Goal: Task Accomplishment & Management: Manage account settings

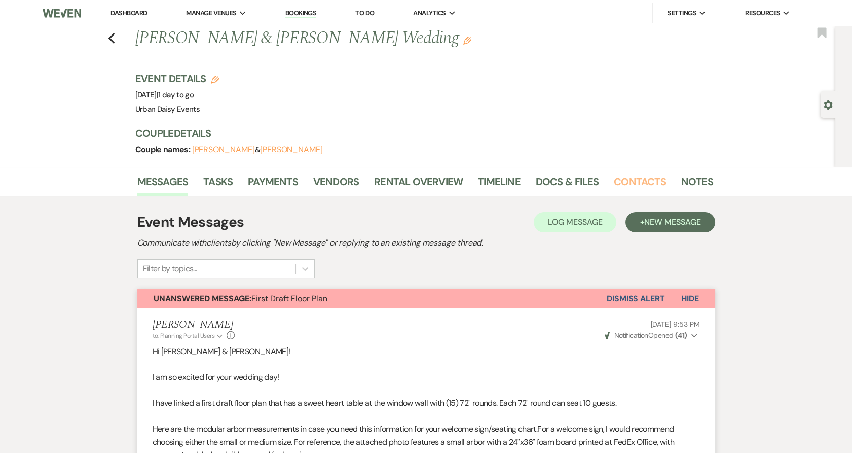
click at [650, 188] on link "Contacts" at bounding box center [640, 184] width 52 height 22
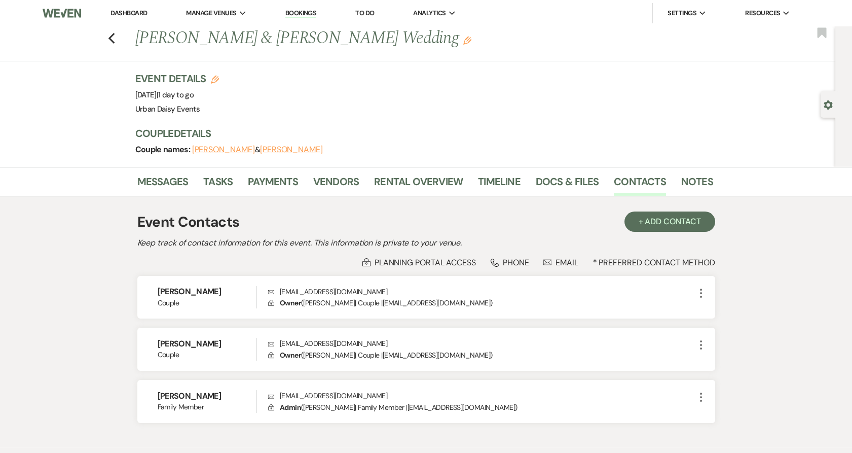
click at [427, 105] on div "Event Details Edit Event Date: Saturday, August 16th, 2025 | 1 day to go Venue:…" at bounding box center [419, 93] width 568 height 45
click at [170, 183] on link "Messages" at bounding box center [162, 184] width 51 height 22
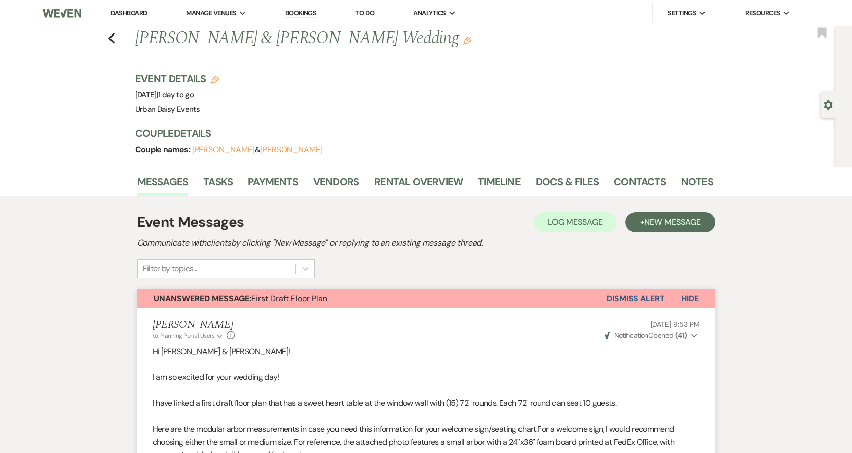
click at [118, 16] on link "Dashboard" at bounding box center [129, 13] width 37 height 9
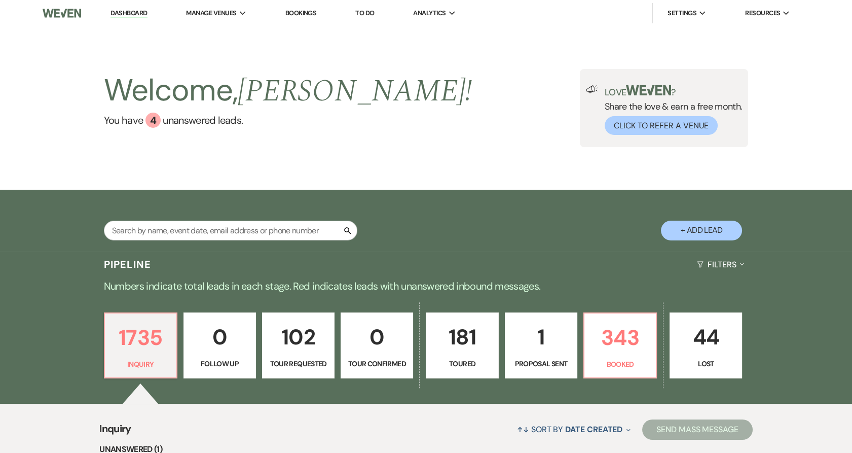
scroll to position [113, 0]
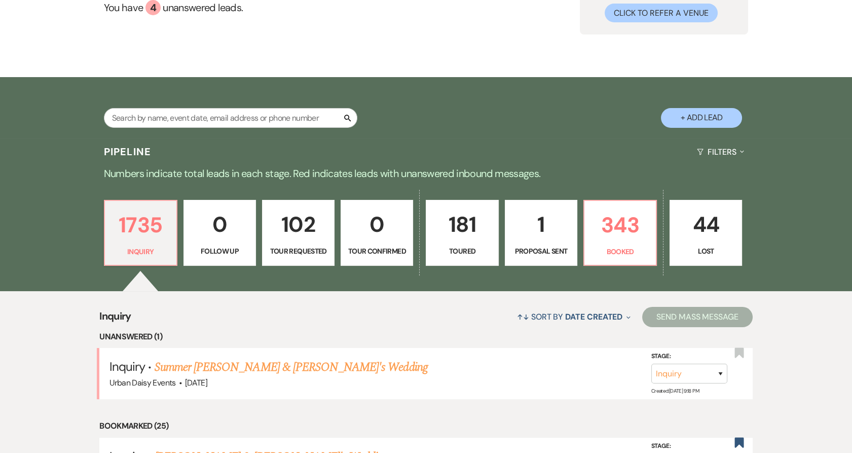
click at [210, 368] on link "Summer [PERSON_NAME] & [PERSON_NAME]'s Wedding" at bounding box center [291, 367] width 273 height 18
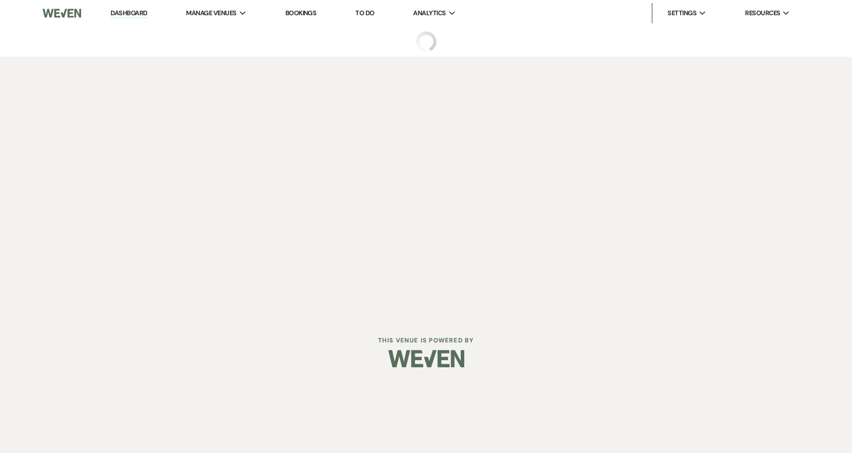
select select "5"
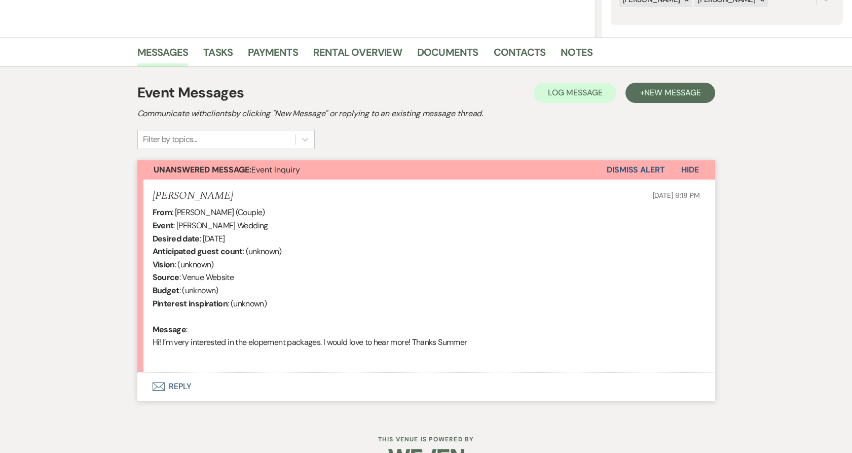
scroll to position [225, 0]
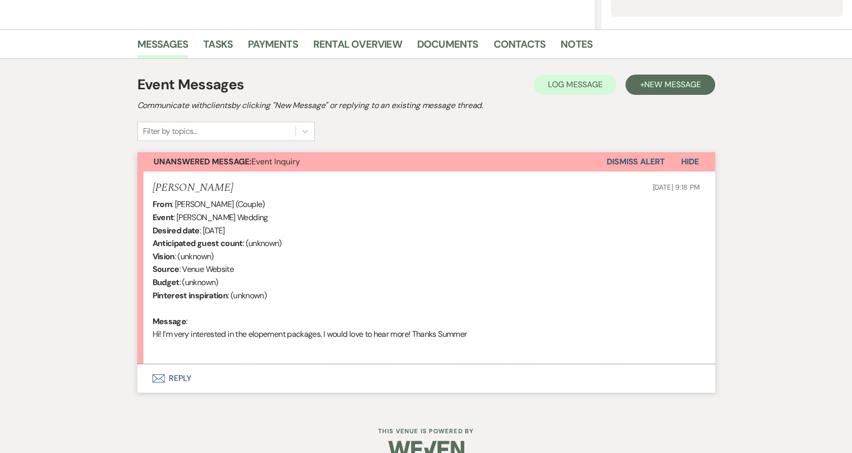
click at [195, 377] on button "Envelope Reply" at bounding box center [426, 378] width 578 height 28
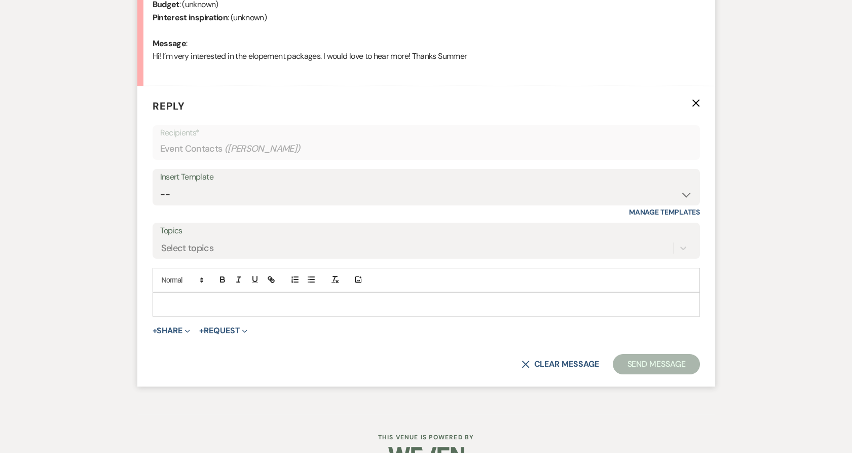
scroll to position [513, 0]
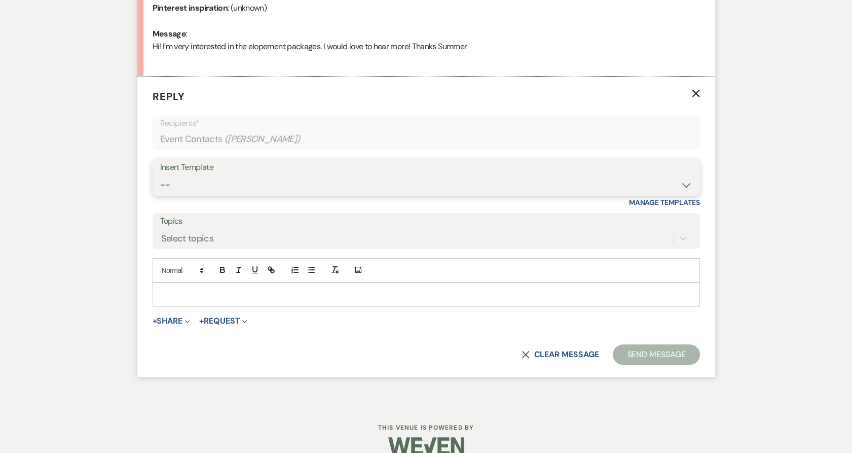
click at [223, 188] on select "-- Payment Past Due Rental Agreement and First Payment Urban Daisy Initial Resp…" at bounding box center [426, 185] width 532 height 20
select select "3546"
click at [160, 175] on select "-- Payment Past Due Rental Agreement and First Payment Urban Daisy Initial Resp…" at bounding box center [426, 185] width 532 height 20
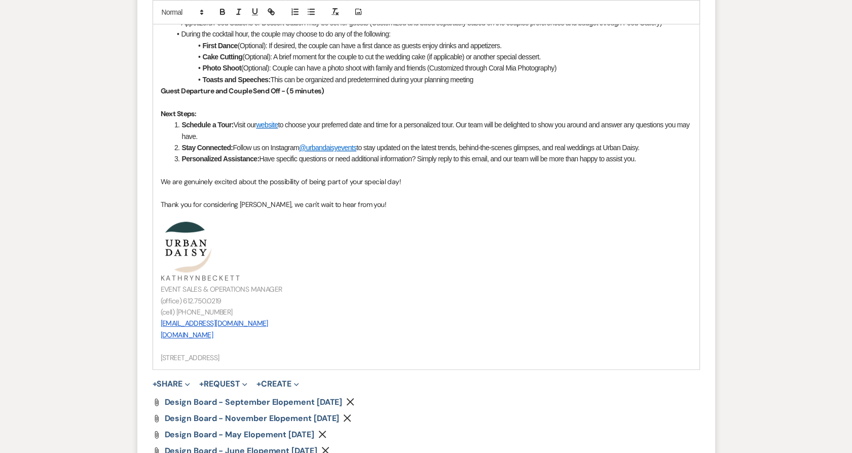
scroll to position [1302, 0]
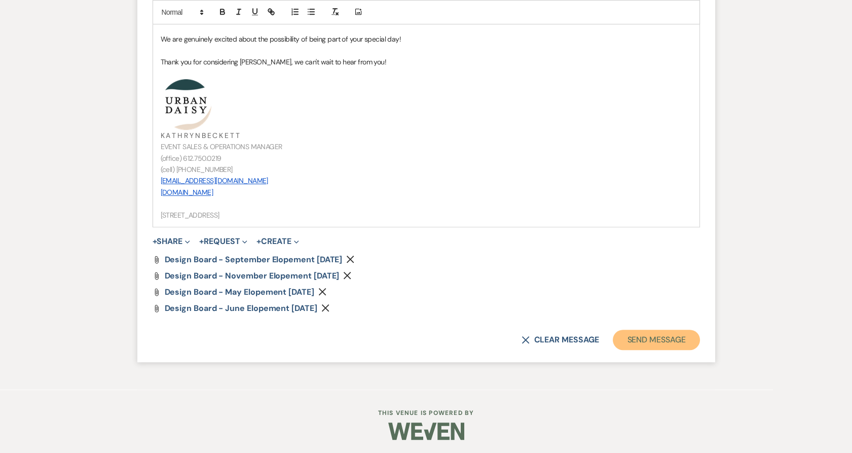
click at [634, 341] on button "Send Message" at bounding box center [656, 340] width 87 height 20
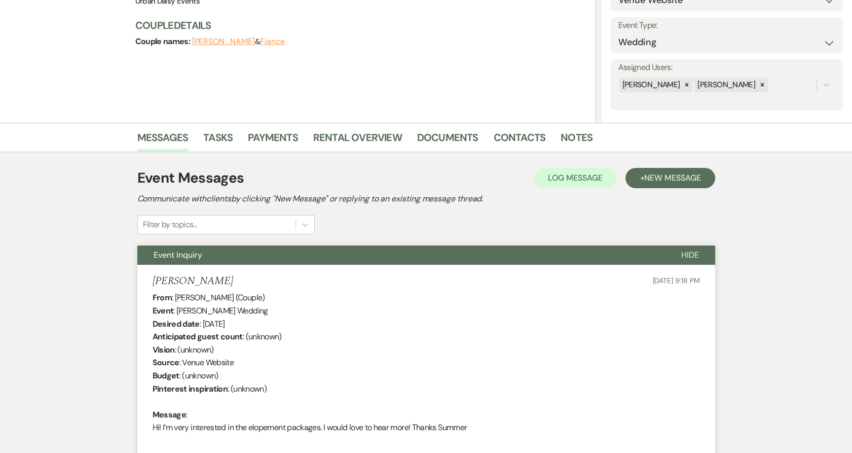
scroll to position [0, 0]
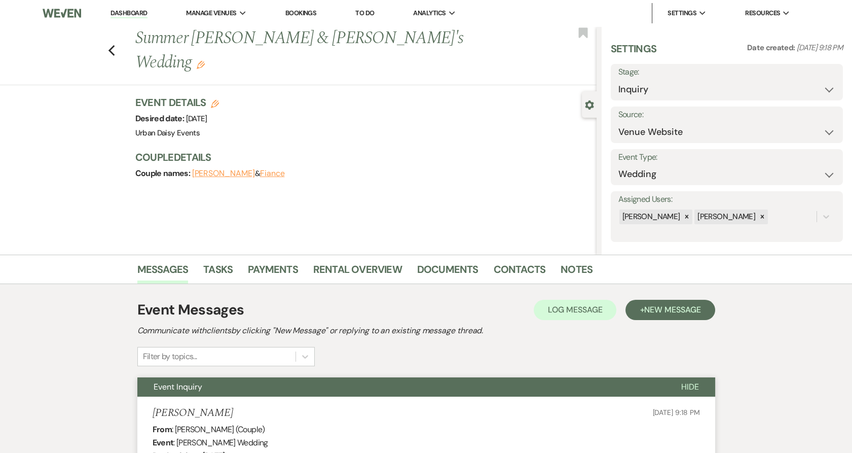
click at [124, 14] on link "Dashboard" at bounding box center [129, 14] width 37 height 10
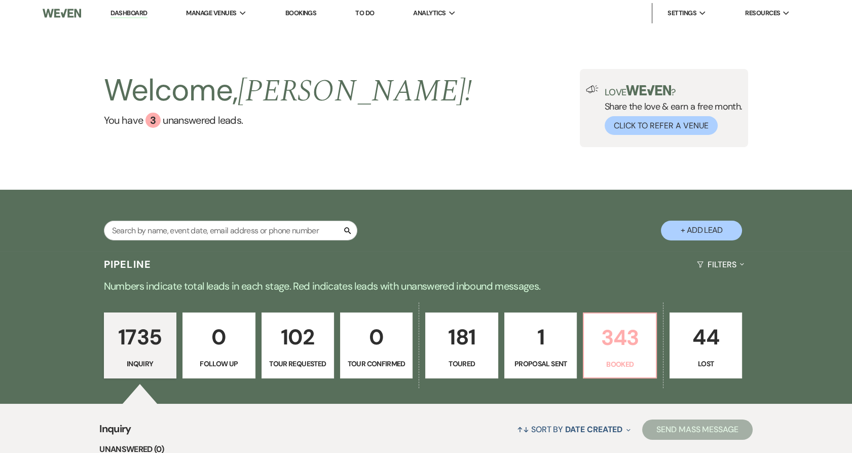
click at [613, 356] on link "343 Booked" at bounding box center [620, 345] width 74 height 66
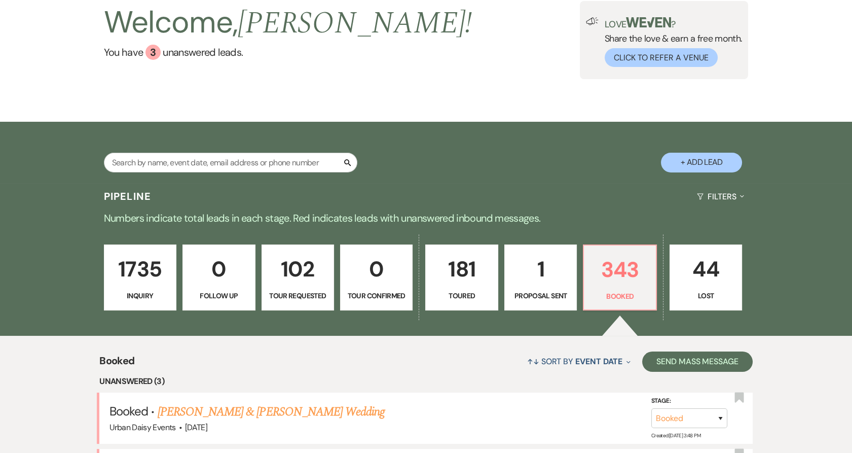
scroll to position [225, 0]
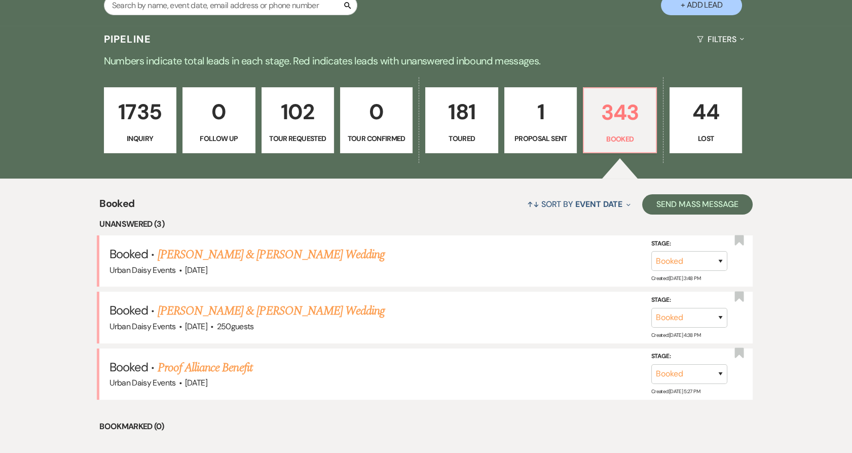
click at [233, 369] on link "Proof Alliance Benefit" at bounding box center [205, 367] width 95 height 18
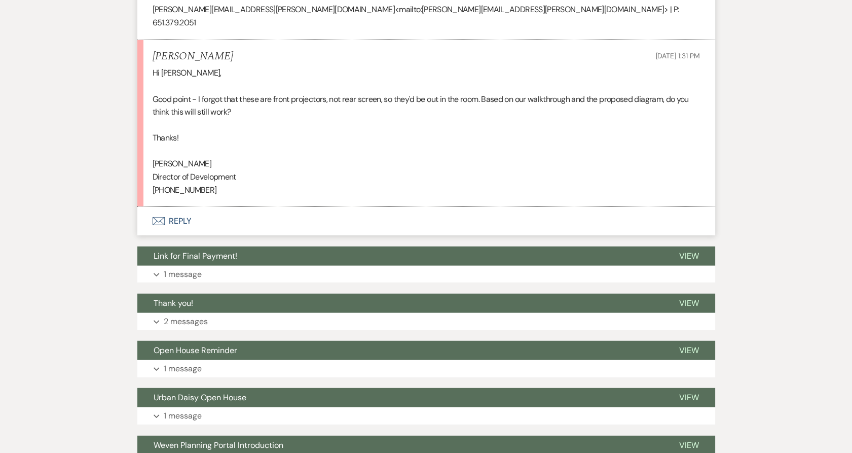
scroll to position [5465, 0]
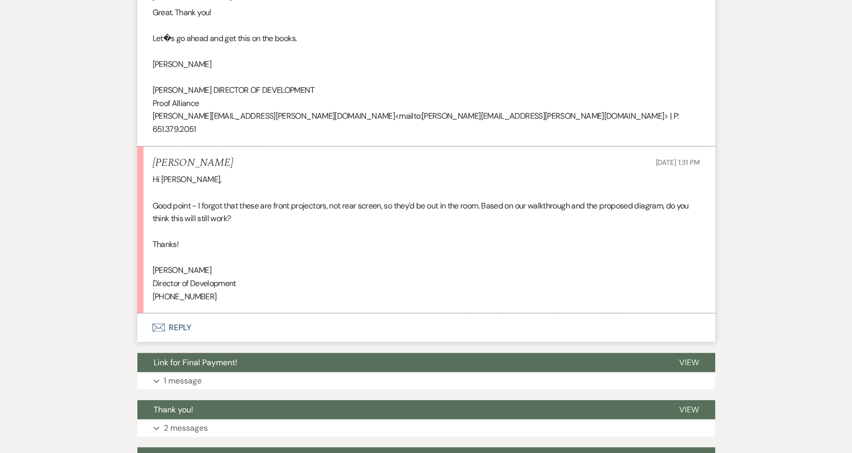
click at [188, 313] on button "Envelope Reply" at bounding box center [426, 327] width 578 height 28
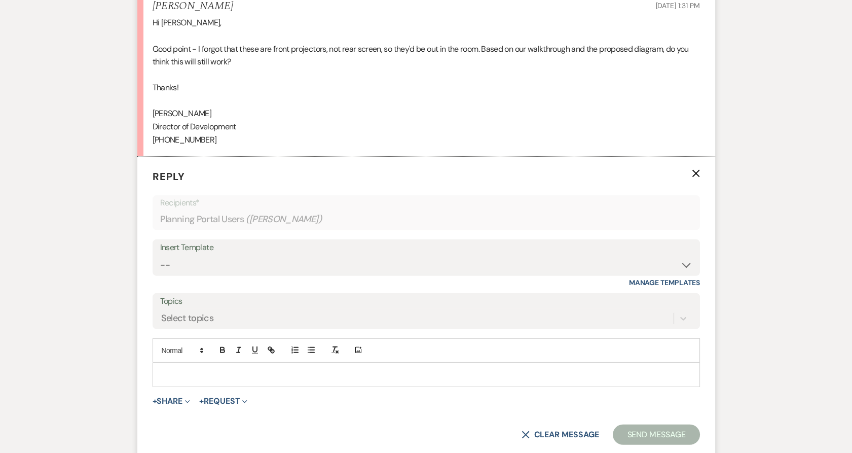
scroll to position [5675, 0]
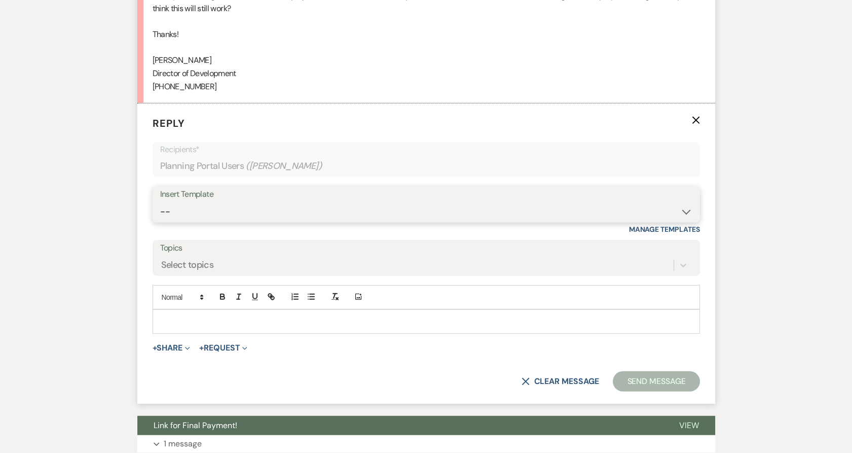
click at [189, 202] on select "-- Payment Past Due Rental Agreement and First Payment Urban Daisy Initial Resp…" at bounding box center [426, 212] width 532 height 20
click at [182, 202] on select "-- Payment Past Due Rental Agreement and First Payment Urban Daisy Initial Resp…" at bounding box center [426, 212] width 532 height 20
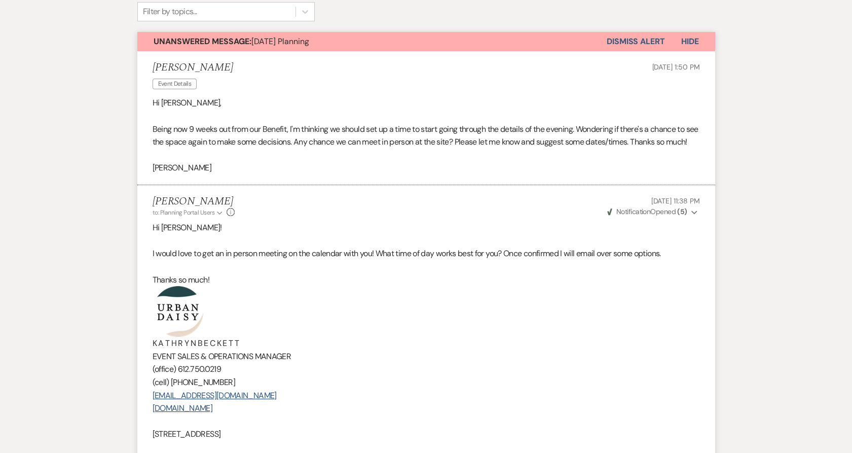
scroll to position [0, 0]
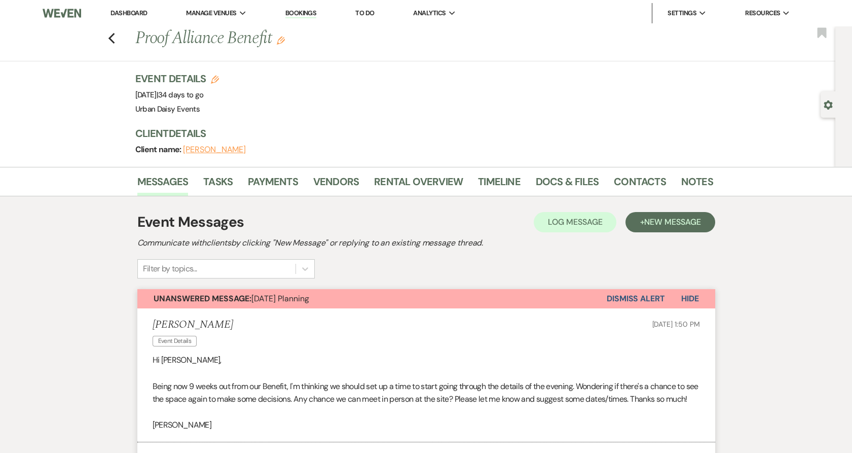
click at [136, 16] on link "Dashboard" at bounding box center [129, 13] width 37 height 9
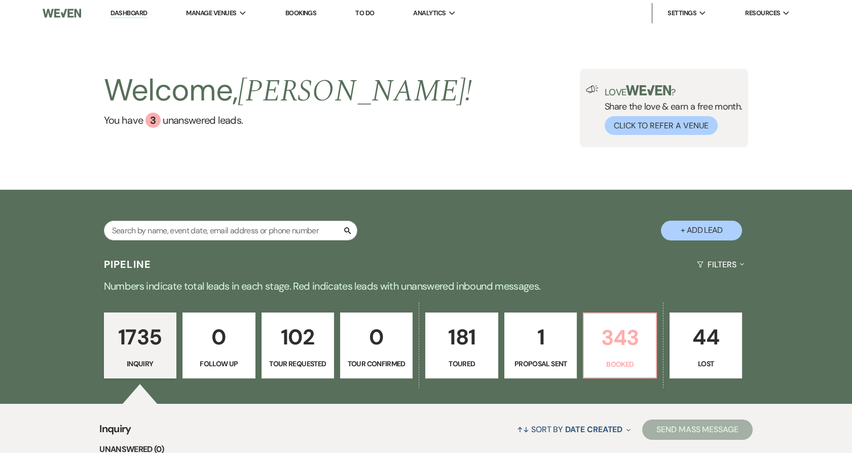
click at [624, 346] on p "343" at bounding box center [619, 337] width 59 height 34
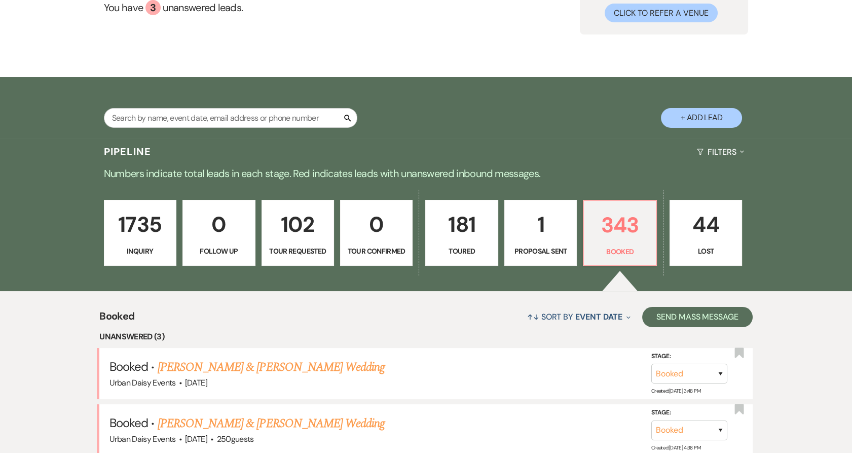
scroll to position [225, 0]
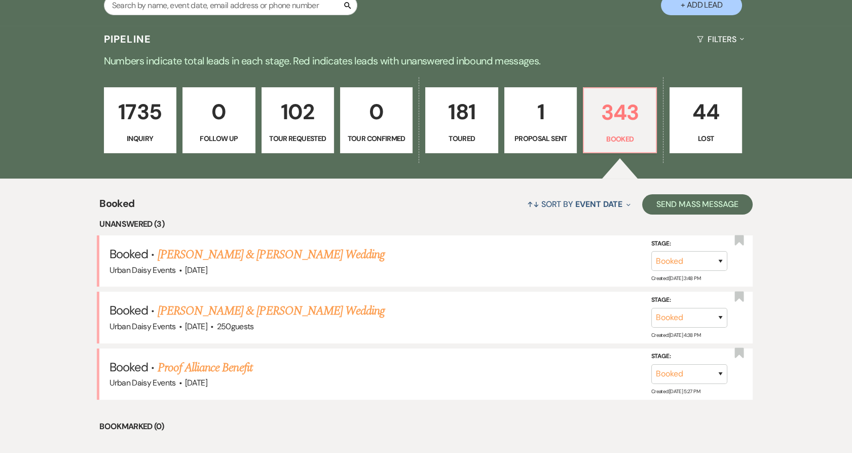
click at [234, 311] on link "[PERSON_NAME] & [PERSON_NAME] Wedding" at bounding box center [271, 311] width 227 height 18
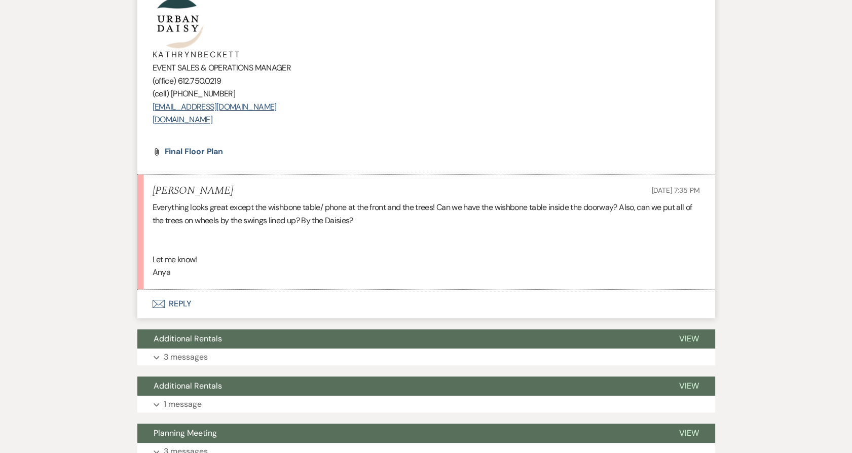
scroll to position [2310, 0]
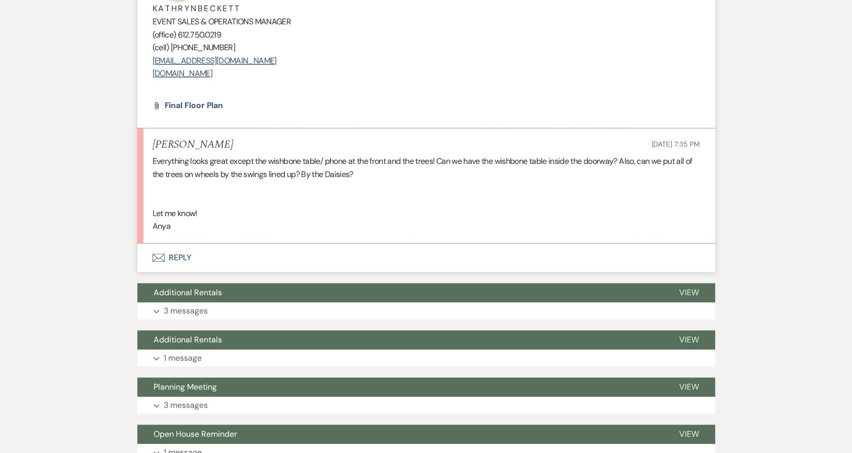
click at [174, 258] on button "Envelope Reply" at bounding box center [426, 257] width 578 height 28
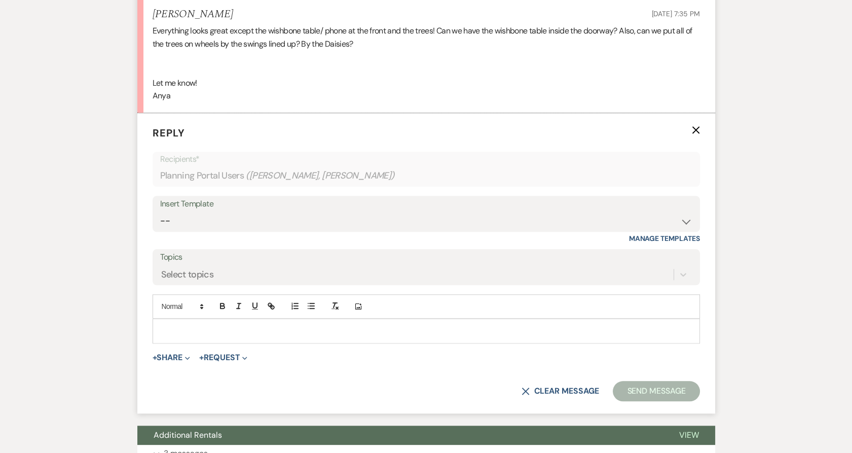
scroll to position [2476, 0]
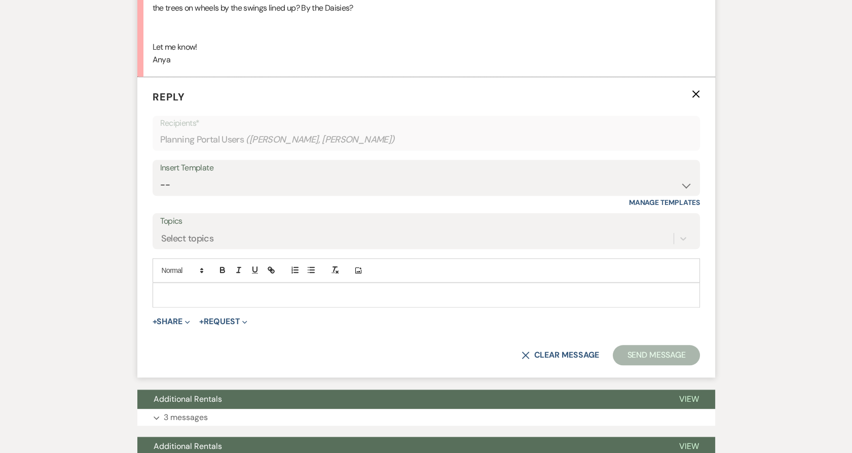
click at [196, 290] on p at bounding box center [426, 294] width 531 height 11
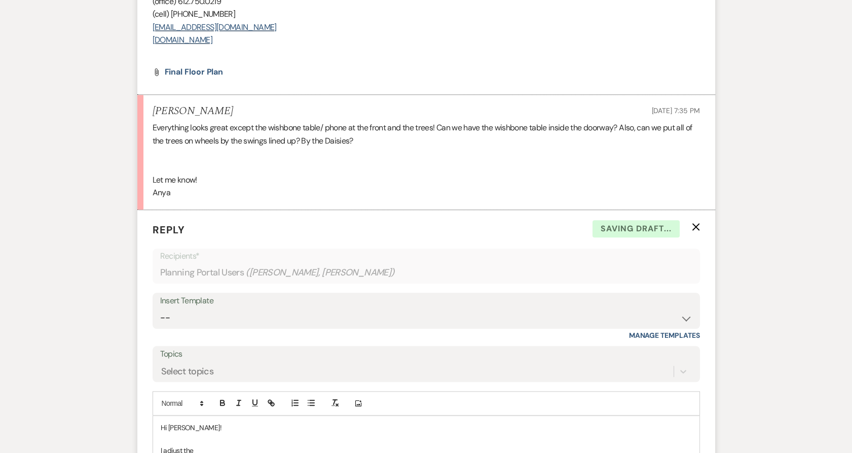
scroll to position [2363, 0]
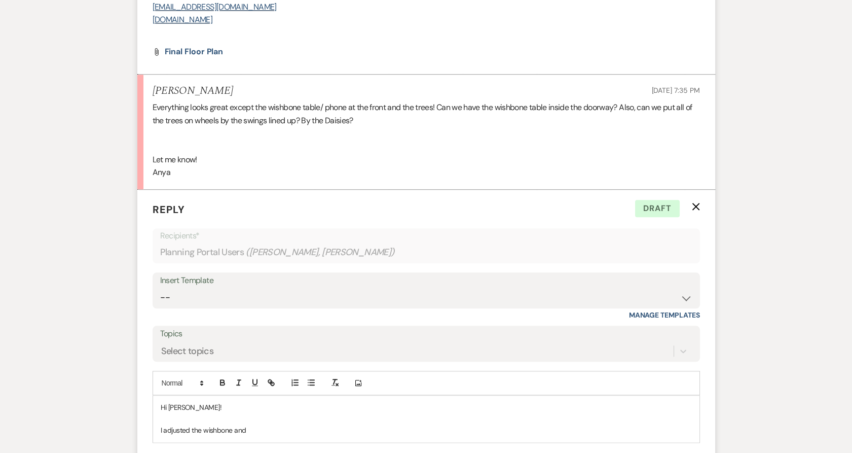
click at [256, 434] on p "I adjusted the wishbone and" at bounding box center [426, 429] width 531 height 11
click at [234, 428] on p "I adjusted the wishbone and" at bounding box center [426, 429] width 531 height 11
click at [248, 431] on p "I adjusted the wishbone and" at bounding box center [426, 429] width 531 height 11
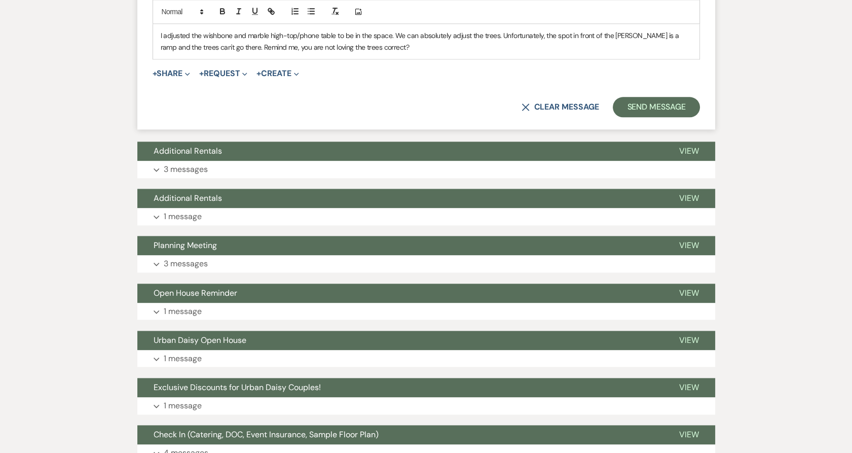
scroll to position [2645, 0]
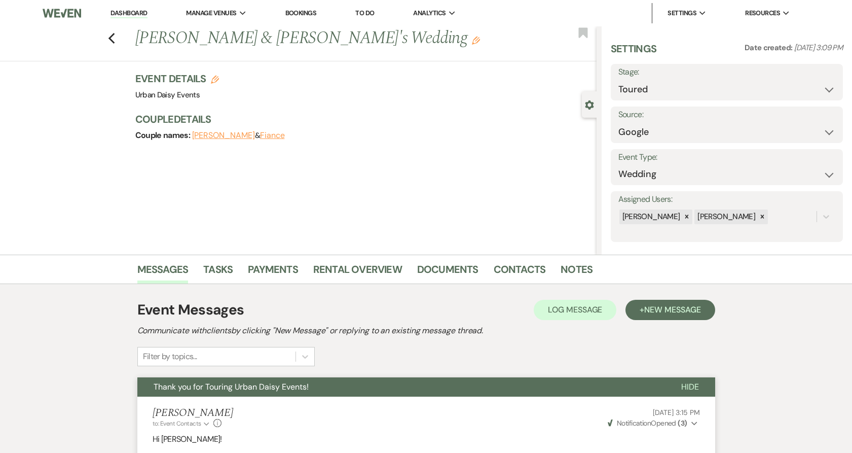
select select "5"
select select "6"
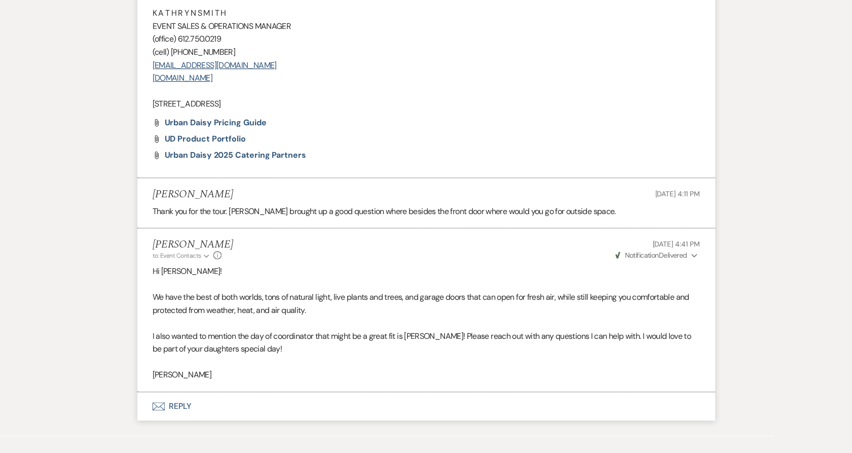
scroll to position [848, 0]
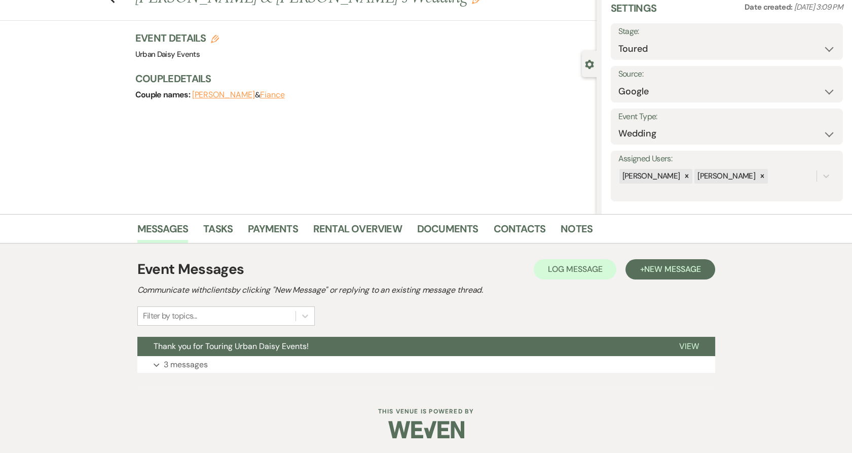
click at [324, 354] on button "Thank you for Touring Urban Daisy Events!" at bounding box center [400, 346] width 526 height 19
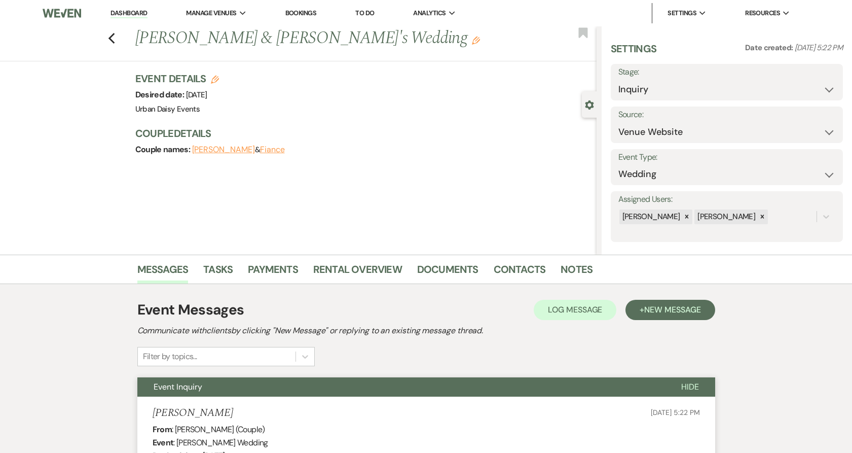
select select "5"
click at [141, 12] on link "Dashboard" at bounding box center [129, 14] width 37 height 10
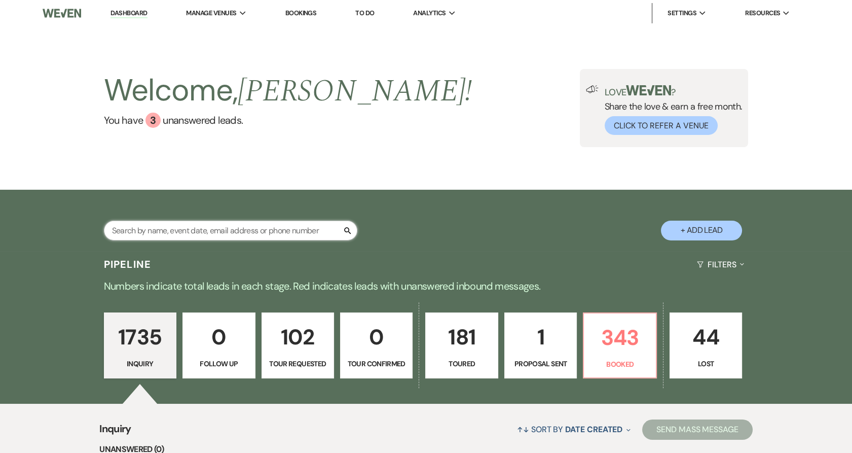
click at [191, 228] on input "text" at bounding box center [231, 231] width 254 height 20
paste input "[PERSON_NAME]"
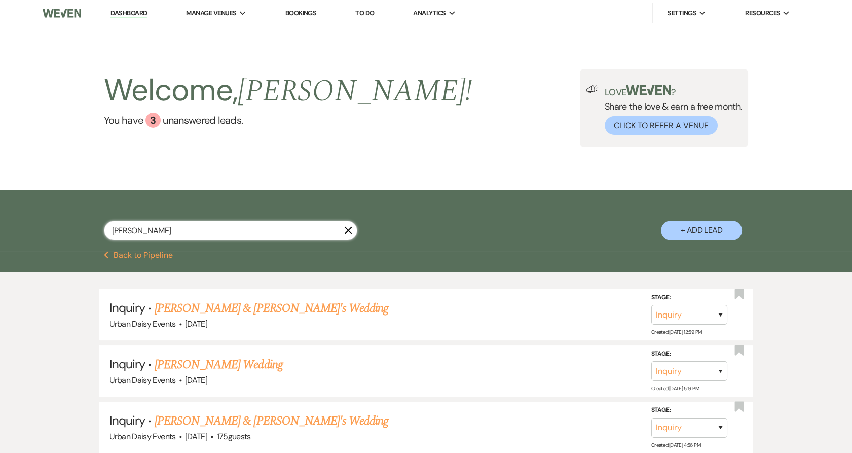
type input "[PERSON_NAME]"
click at [211, 309] on link "[PERSON_NAME] & [PERSON_NAME]'s Wedding" at bounding box center [272, 308] width 234 height 18
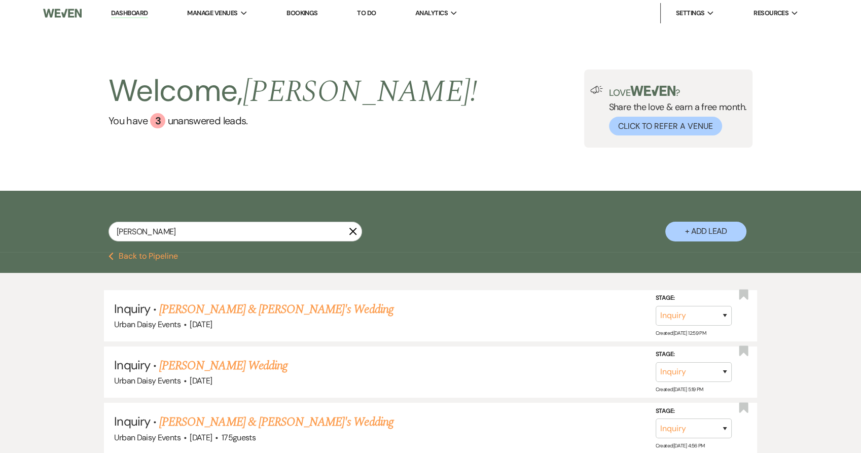
select select "5"
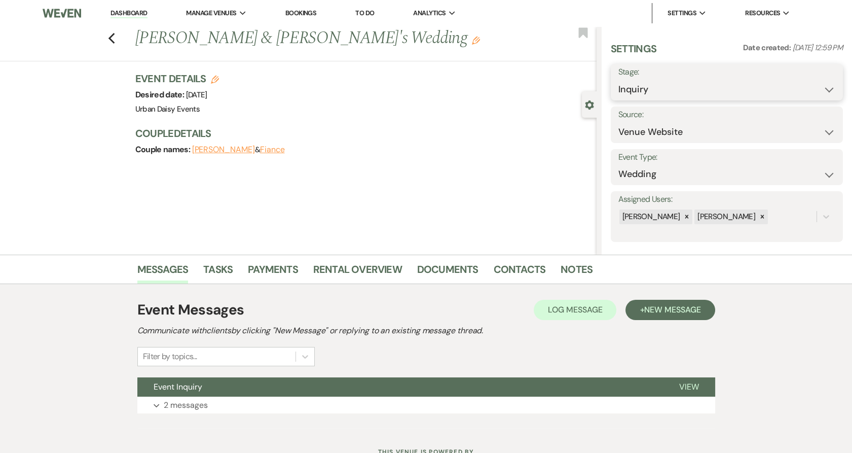
click at [649, 84] on select "Inquiry Follow Up Tour Requested Tour Confirmed Toured Proposal Sent Booked Lost" at bounding box center [727, 90] width 217 height 20
select select "5"
click at [619, 80] on select "Inquiry Follow Up Tour Requested Tour Confirmed Toured Proposal Sent Booked Lost" at bounding box center [727, 90] width 217 height 20
click at [809, 86] on button "Save" at bounding box center [818, 82] width 49 height 20
click at [663, 313] on span "New Message" at bounding box center [672, 309] width 56 height 11
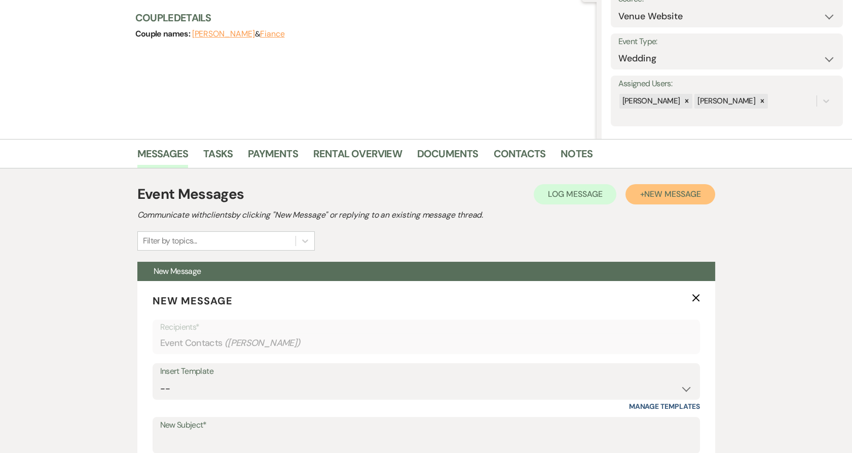
scroll to position [169, 0]
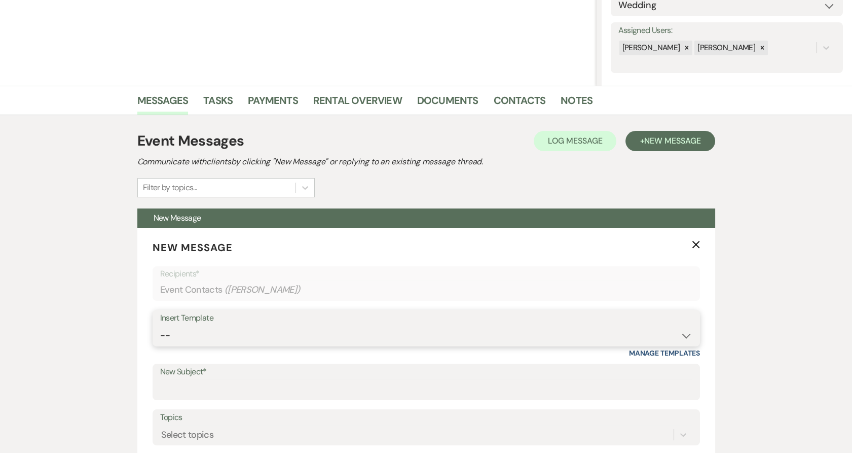
click at [171, 333] on select "-- Payment Past Due Rental Agreement and First Payment Urban Daisy Initial Resp…" at bounding box center [426, 336] width 532 height 20
select select "5019"
click at [160, 326] on select "-- Payment Past Due Rental Agreement and First Payment Urban Daisy Initial Resp…" at bounding box center [426, 336] width 532 height 20
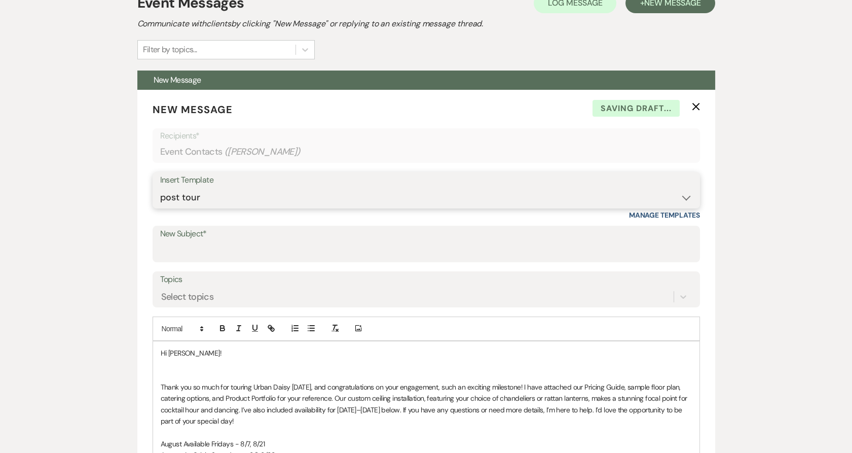
scroll to position [394, 0]
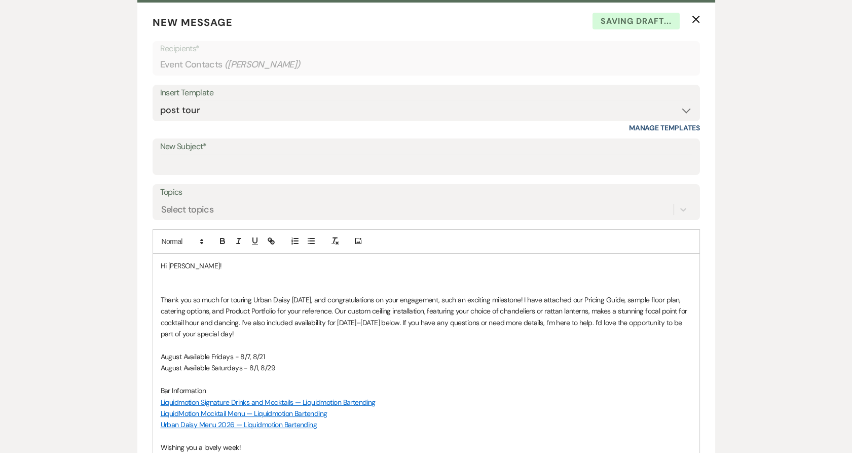
click at [203, 283] on p at bounding box center [426, 288] width 531 height 11
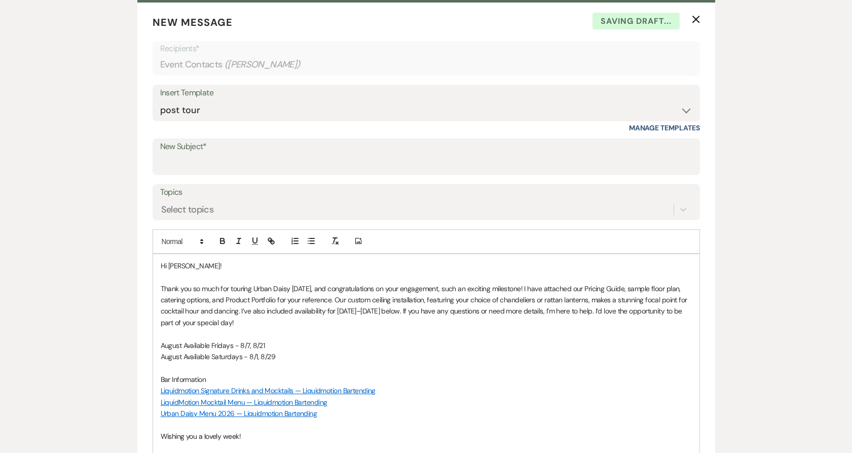
click at [185, 265] on p "Hi [PERSON_NAME]!" at bounding box center [426, 265] width 531 height 11
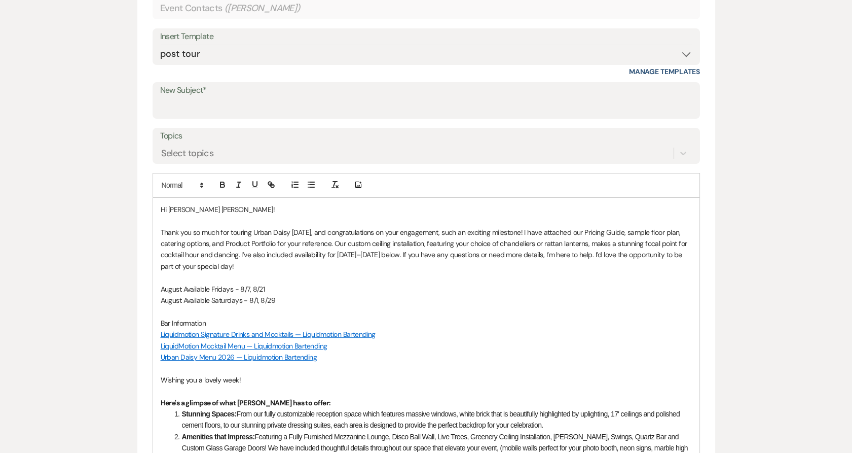
scroll to position [439, 0]
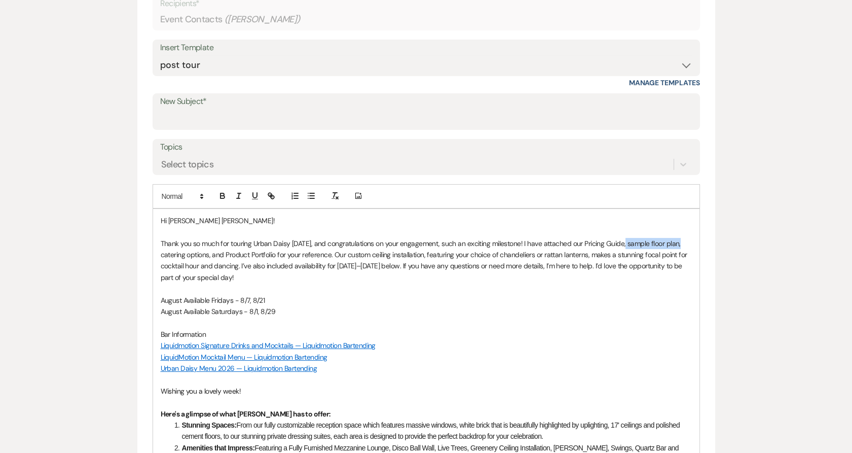
drag, startPoint x: 623, startPoint y: 243, endPoint x: 682, endPoint y: 244, distance: 58.8
click at [682, 244] on p "Thank you so much for touring Urban Daisy [DATE], and congratulations on your e…" at bounding box center [426, 261] width 531 height 46
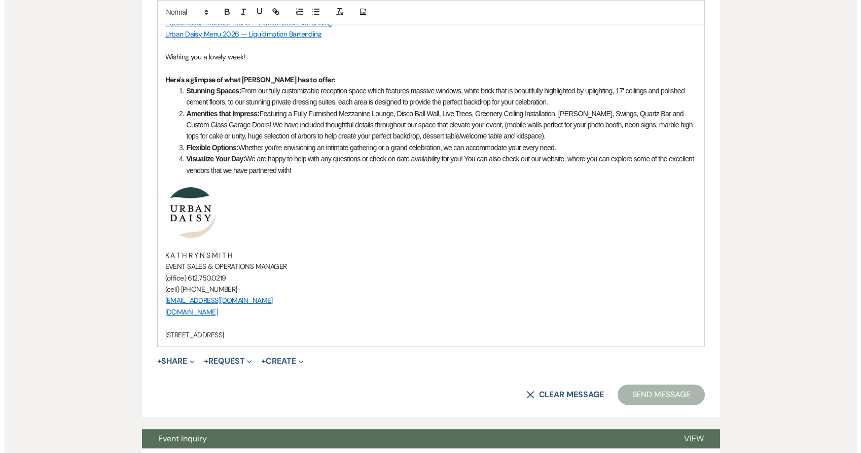
scroll to position [866, 0]
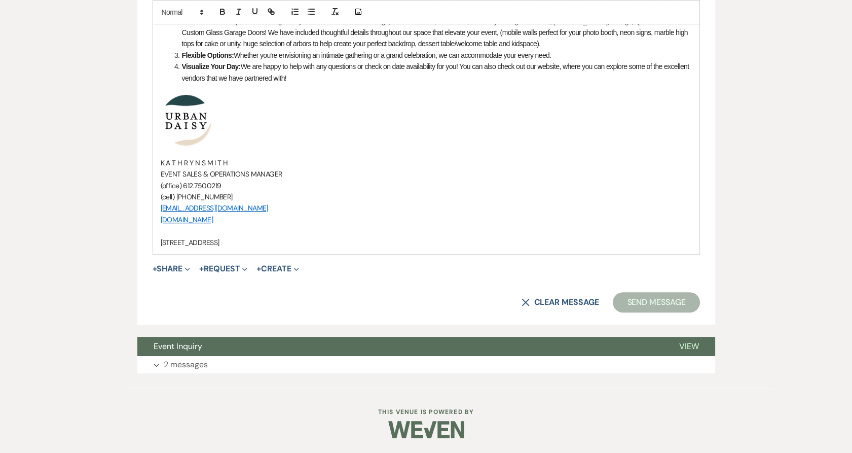
drag, startPoint x: 162, startPoint y: 266, endPoint x: 166, endPoint y: 283, distance: 17.8
click at [162, 267] on button "+ Share Expand" at bounding box center [172, 269] width 38 height 8
click at [166, 283] on span "Doc Upload Documents" at bounding box center [192, 288] width 58 height 11
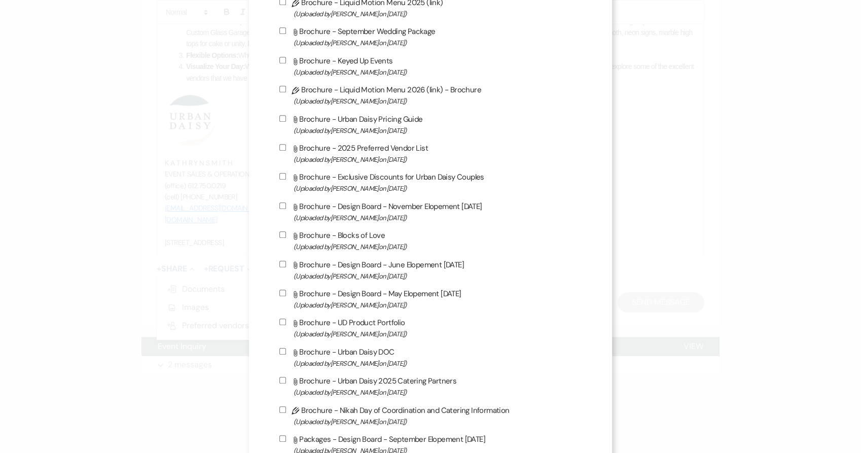
scroll to position [676, 0]
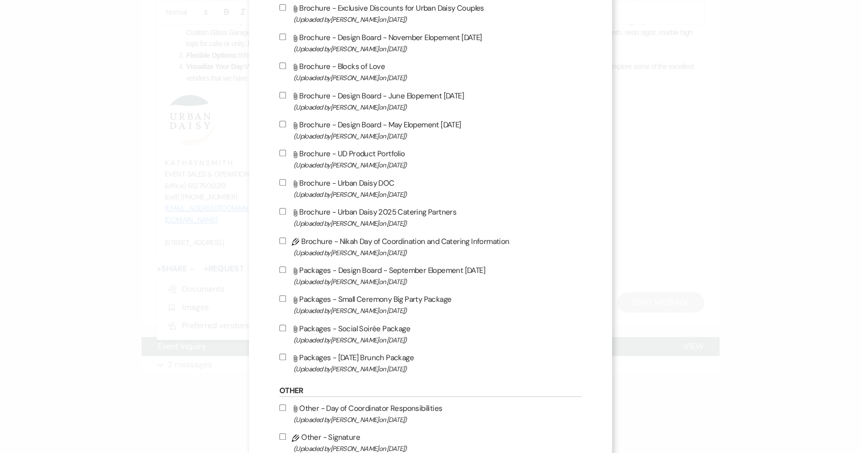
click at [336, 171] on span "(Uploaded by [PERSON_NAME] on [DATE] )" at bounding box center [438, 165] width 289 height 12
click at [286, 156] on input "Attach File Brochure - UD Product Portfolio (Uploaded by [PERSON_NAME] on [DATE…" at bounding box center [282, 153] width 7 height 7
checkbox input "true"
click at [344, 218] on label "Attach File Brochure - Urban Daisy 2025 Catering Partners (Uploaded by [PERSON_…" at bounding box center [430, 217] width 303 height 24
click at [286, 214] on input "Attach File Brochure - Urban Daisy 2025 Catering Partners (Uploaded by [PERSON_…" at bounding box center [282, 211] width 7 height 7
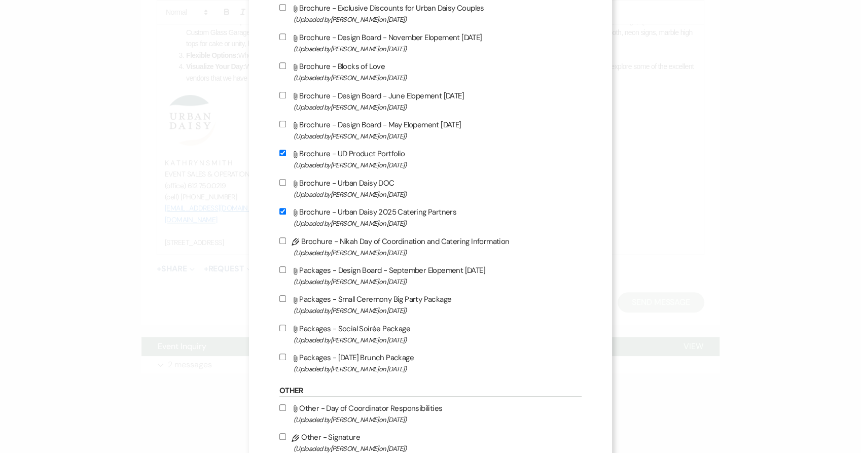
checkbox input "true"
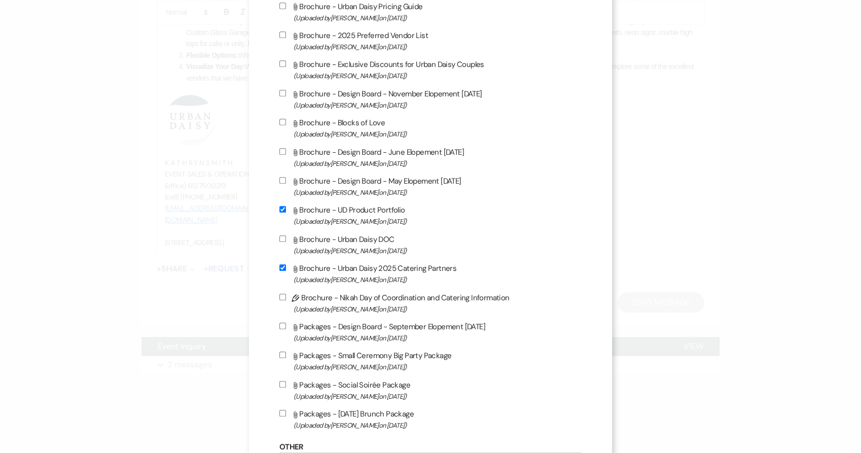
click at [325, 17] on span "(Uploaded by [PERSON_NAME] on [DATE] )" at bounding box center [438, 18] width 289 height 12
click at [286, 9] on input "Attach File Brochure - Urban Daisy Pricing Guide (Uploaded by [PERSON_NAME] on …" at bounding box center [282, 6] width 7 height 7
checkbox input "true"
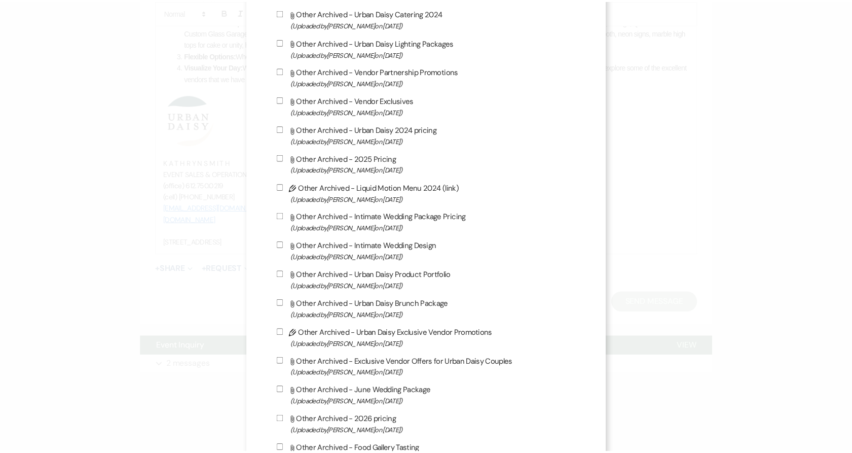
scroll to position [1623, 0]
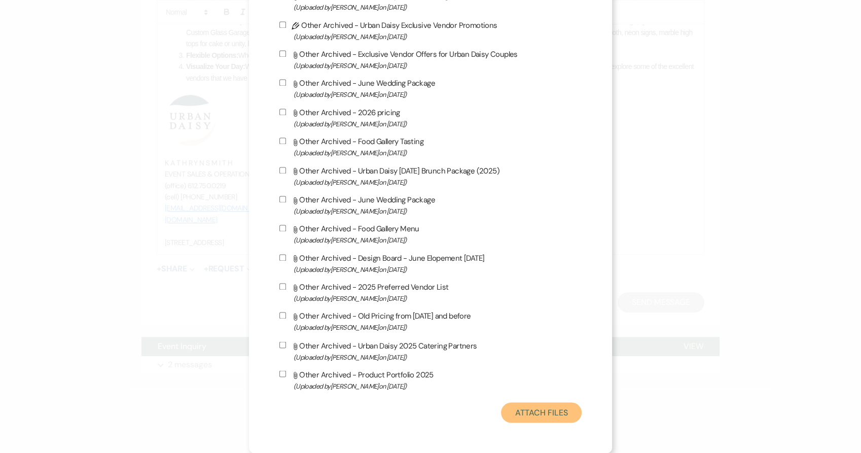
click at [506, 410] on button "Attach Files" at bounding box center [541, 412] width 81 height 20
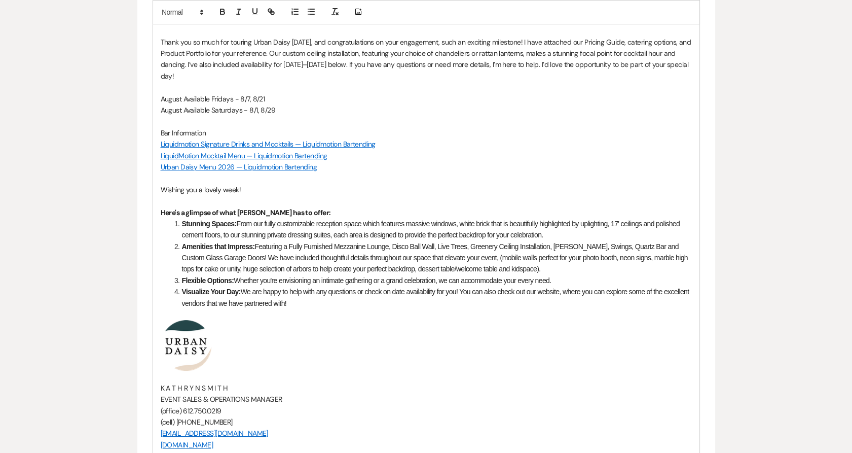
scroll to position [415, 0]
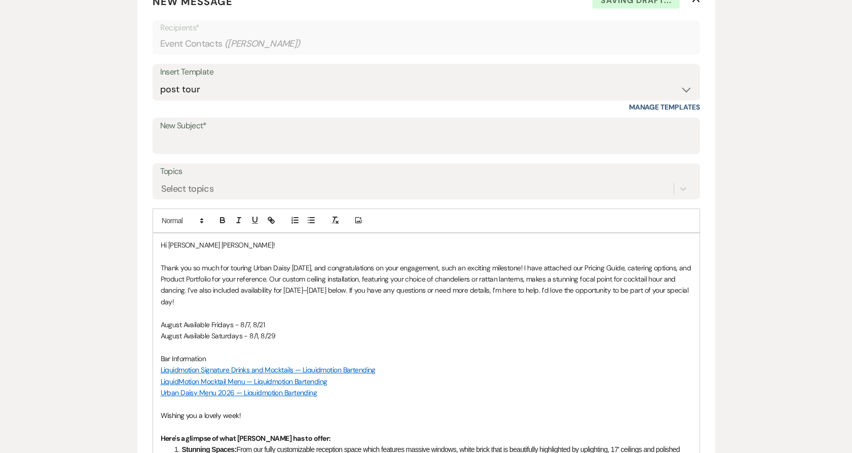
click at [295, 330] on p "August Available Saturdays - 8/1, 8/29" at bounding box center [426, 335] width 531 height 11
drag, startPoint x: 187, startPoint y: 288, endPoint x: 393, endPoint y: 295, distance: 206.5
click at [393, 295] on p "Thank you so much for touring Urban Daisy [DATE], and congratulations on your e…" at bounding box center [426, 285] width 531 height 46
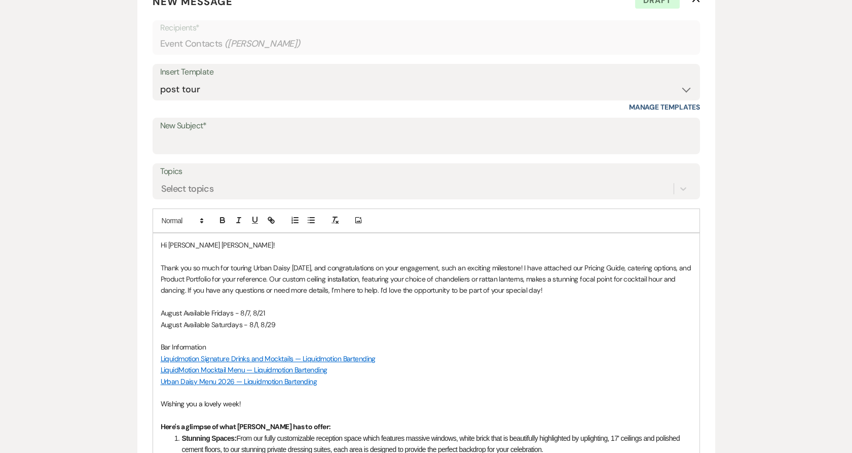
click at [521, 270] on p "Thank you so much for touring Urban Daisy [DATE], and congratulations on your e…" at bounding box center [426, 279] width 531 height 34
click at [434, 266] on p "Thank you so much for touring Urban Daisy [DATE], and congratulations on your e…" at bounding box center [426, 279] width 531 height 34
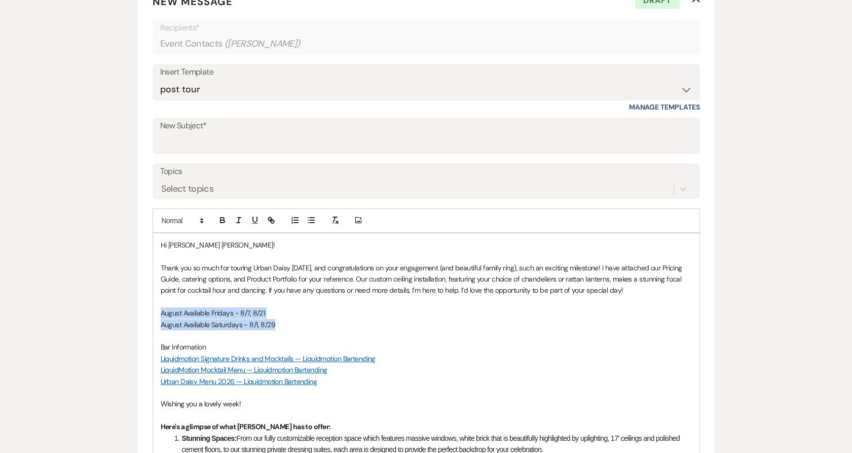
drag, startPoint x: 305, startPoint y: 324, endPoint x: 148, endPoint y: 314, distance: 157.5
click at [148, 314] on form "New Message X Draft Recipients* Event Contacts ( [PERSON_NAME] ) Insert Templat…" at bounding box center [426, 397] width 578 height 831
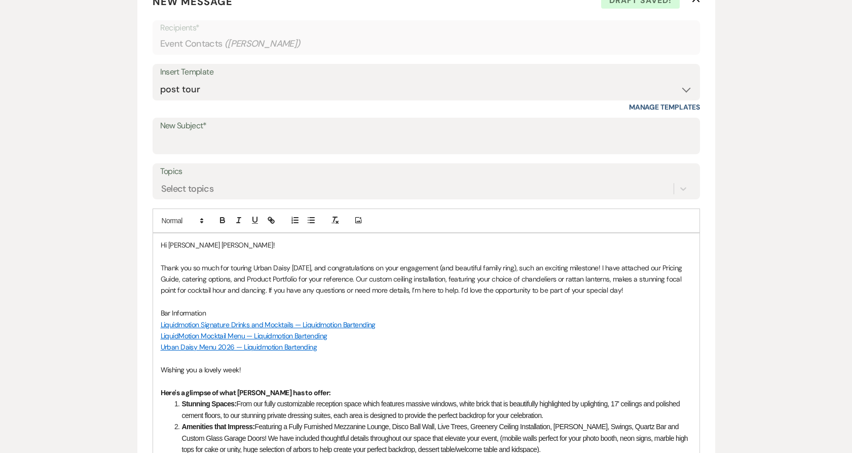
click at [329, 353] on p at bounding box center [426, 358] width 531 height 11
click at [331, 348] on p "Urban Daisy Menu 2026 — Liquidmotion Bartending" at bounding box center [426, 346] width 531 height 11
click at [330, 347] on p "Urban Daisy Menu 2026 — Liquidmotion Bartending" at bounding box center [426, 346] width 531 height 11
click at [269, 292] on p "Thank you so much for touring Urban Daisy [DATE], and congratulations on your e…" at bounding box center [426, 279] width 531 height 34
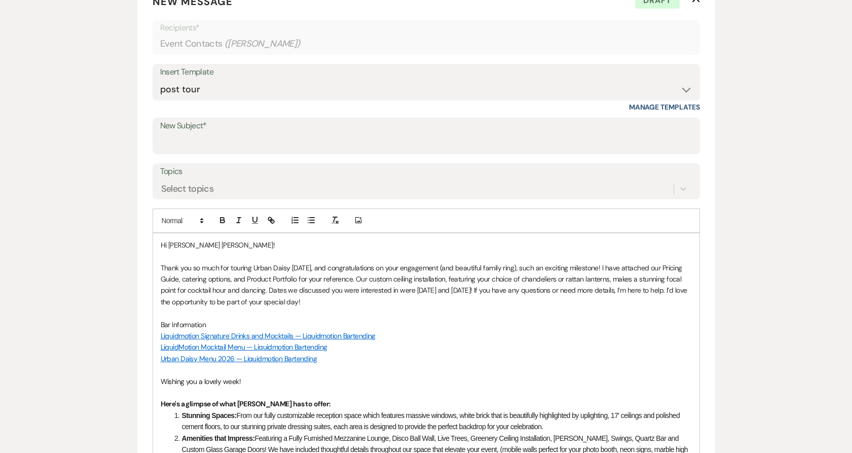
click at [341, 366] on p at bounding box center [426, 369] width 531 height 11
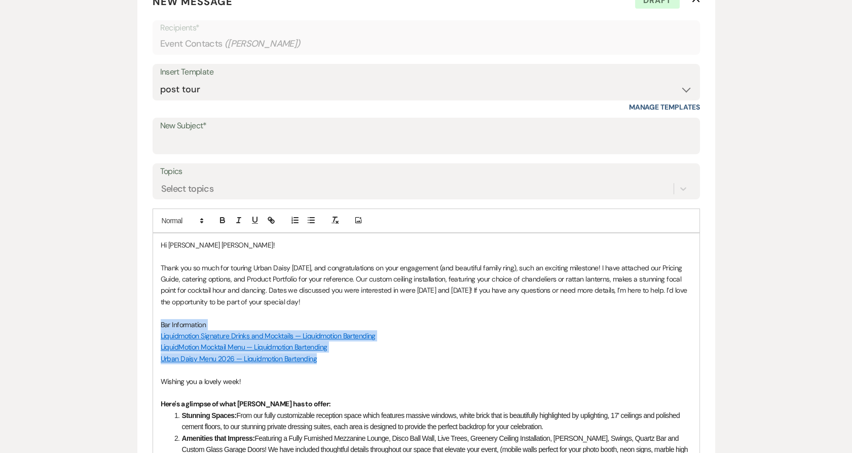
drag, startPoint x: 339, startPoint y: 357, endPoint x: 136, endPoint y: 328, distance: 204.9
click at [136, 328] on div "Messages Tasks Payments Rental Overview Documents Contacts Notes Event Messages…" at bounding box center [426, 347] width 852 height 1014
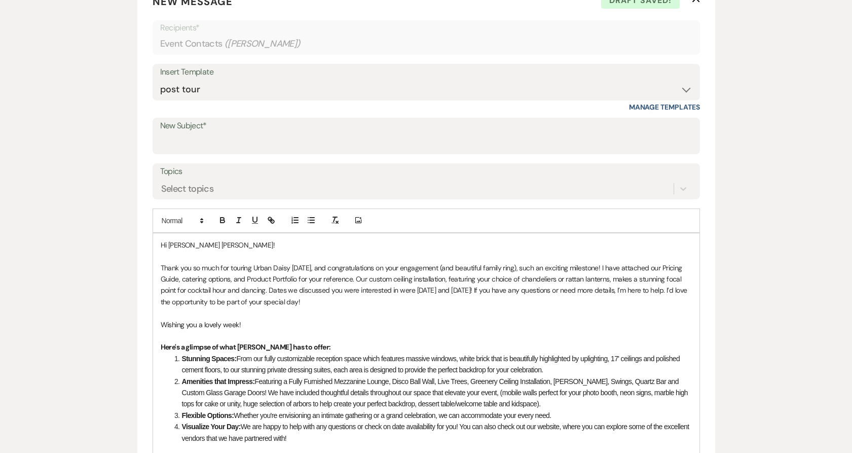
click at [263, 131] on label "New Subject*" at bounding box center [426, 126] width 532 height 15
click at [263, 133] on input "New Subject*" at bounding box center [426, 143] width 532 height 20
click at [262, 147] on input "New Subject*" at bounding box center [426, 143] width 532 height 20
type input "Thank you for Touring Urban Daisy Events!"
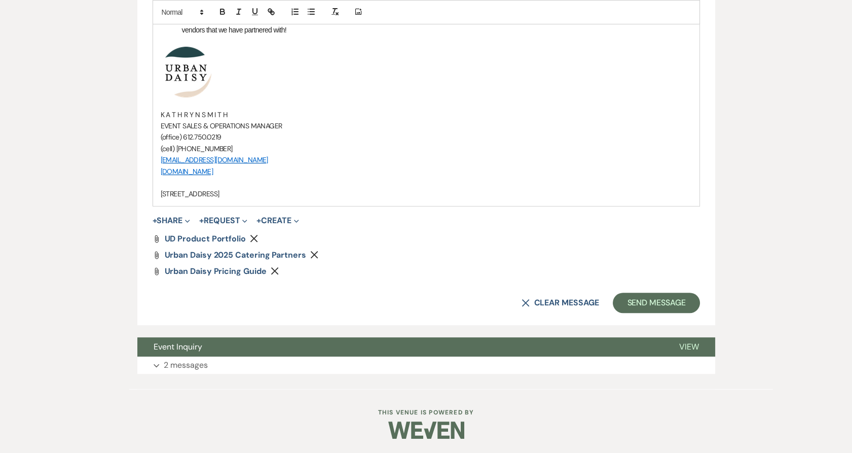
scroll to position [823, 0]
click at [670, 295] on button "Send Message" at bounding box center [656, 302] width 87 height 20
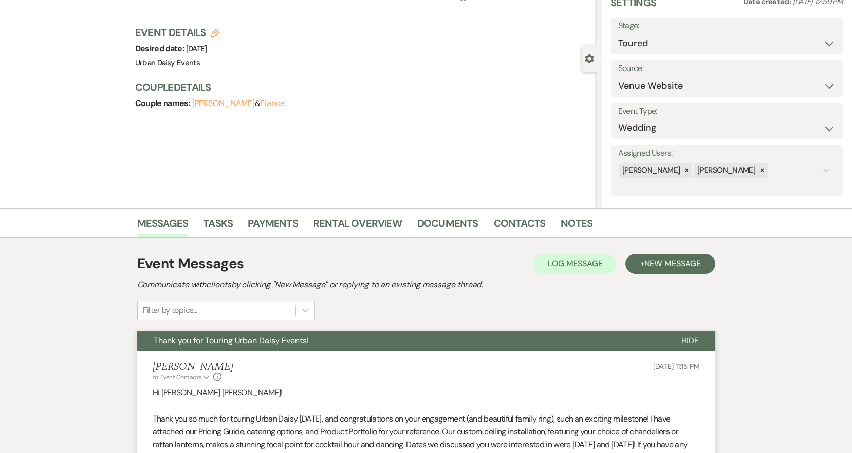
scroll to position [0, 0]
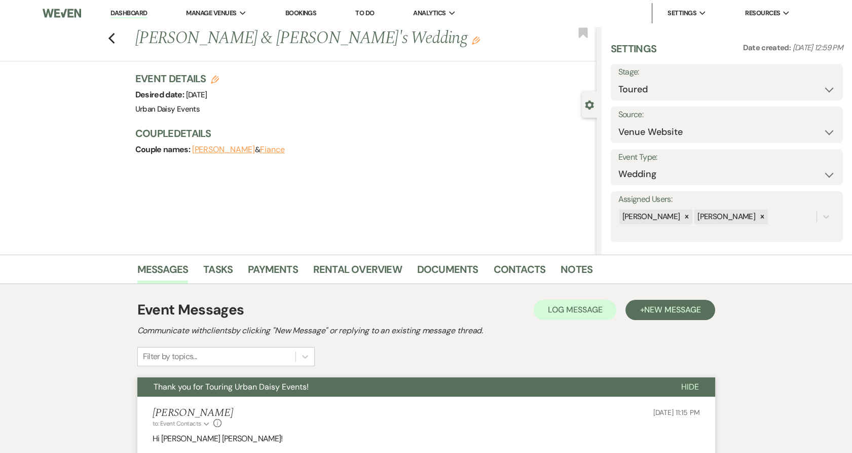
click at [130, 12] on link "Dashboard" at bounding box center [129, 14] width 37 height 10
select select "5"
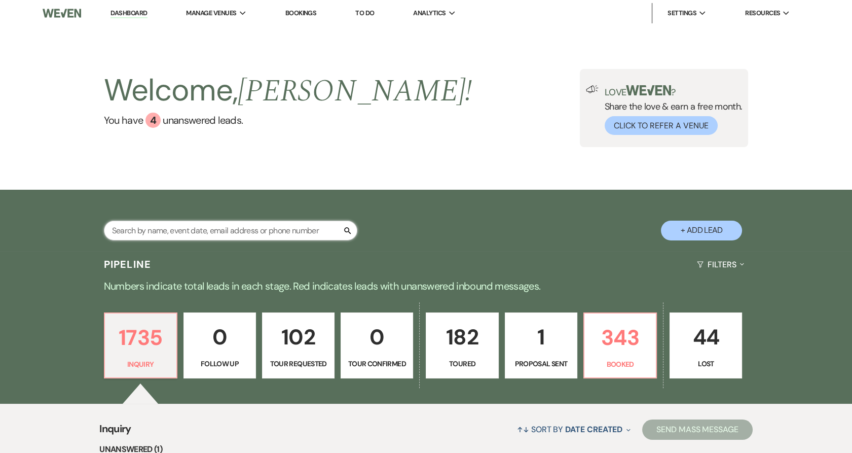
click at [217, 227] on input "text" at bounding box center [231, 231] width 254 height 20
paste input "[PERSON_NAME]"
type input "[PERSON_NAME]"
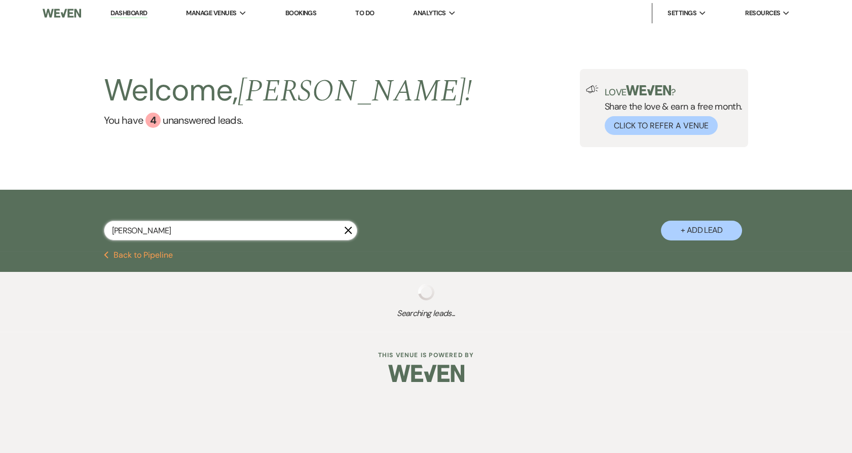
select select "8"
select select "7"
select select "8"
select select "6"
select select "5"
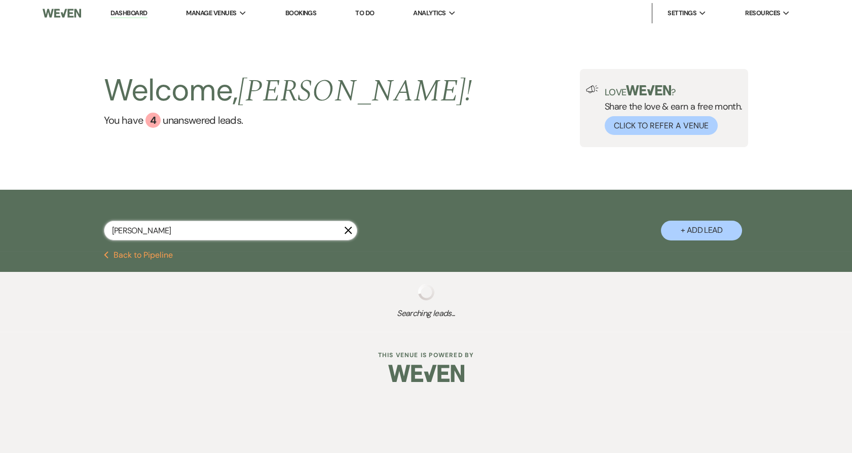
select select "2"
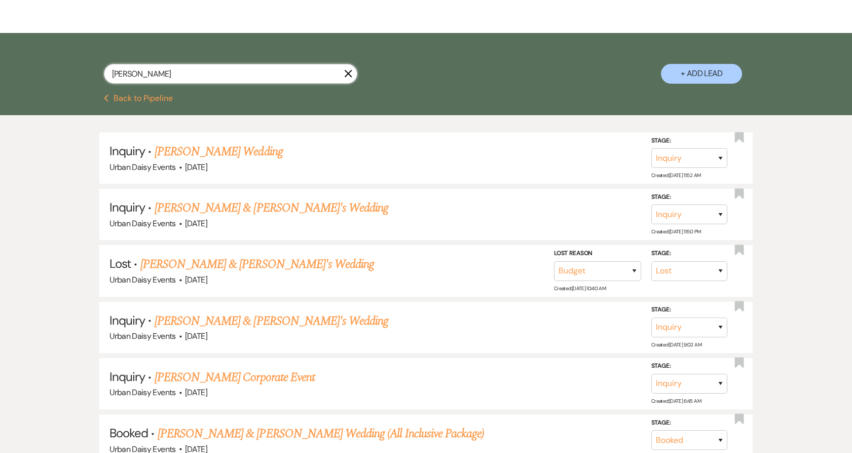
scroll to position [169, 0]
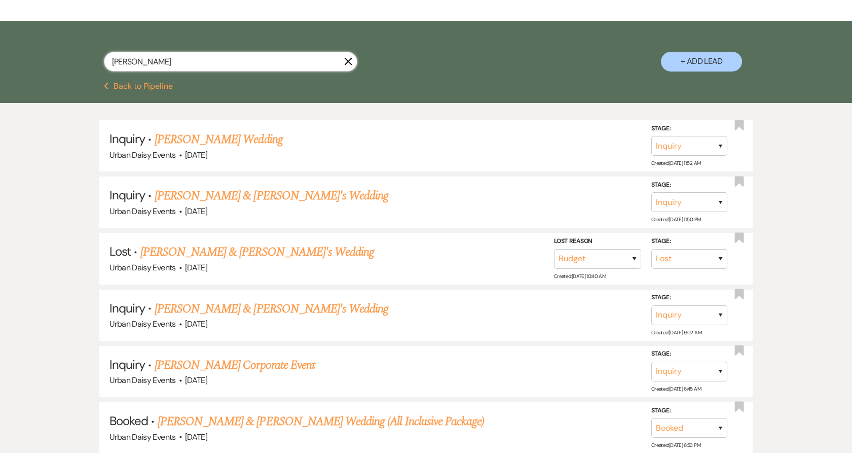
type input "[PERSON_NAME]"
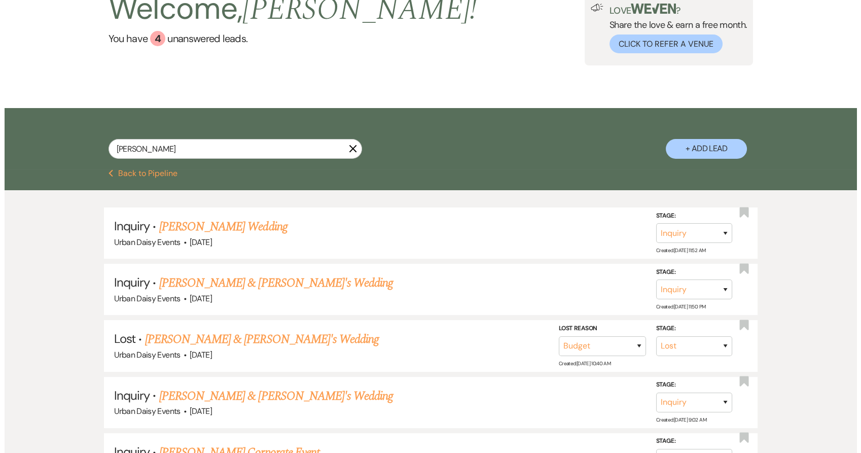
scroll to position [0, 0]
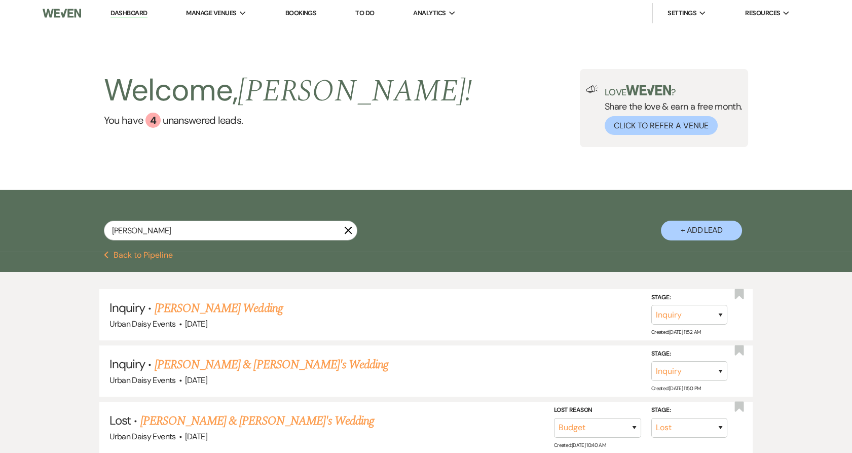
click at [681, 227] on button "+ Add Lead" at bounding box center [701, 231] width 81 height 20
select select "635"
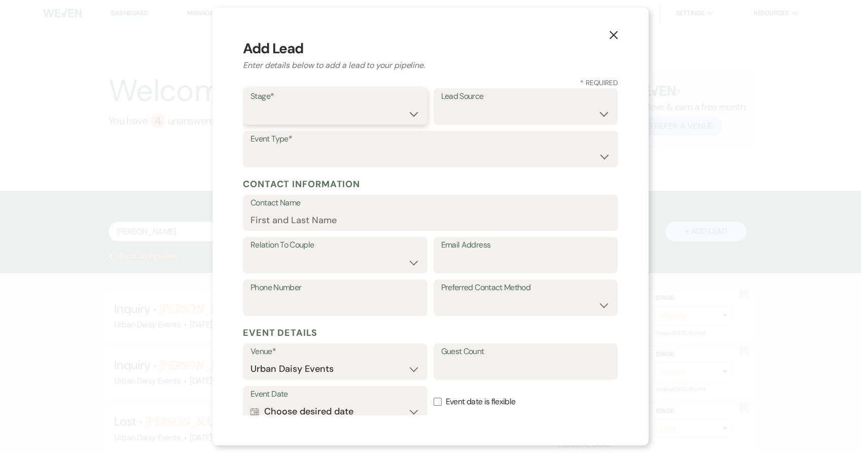
click at [260, 104] on select "Inquiry Follow Up Tour Requested Tour Confirmed Toured Proposal Sent Booked Lost" at bounding box center [334, 114] width 169 height 20
select select "5"
click at [250, 104] on select "Inquiry Follow Up Tour Requested Tour Confirmed Toured Proposal Sent Booked Lost" at bounding box center [334, 114] width 169 height 20
click at [499, 116] on select "Weven Venue Website Instagram Facebook Pinterest Google The Knot Wedding Wire H…" at bounding box center [525, 114] width 169 height 20
select select "19"
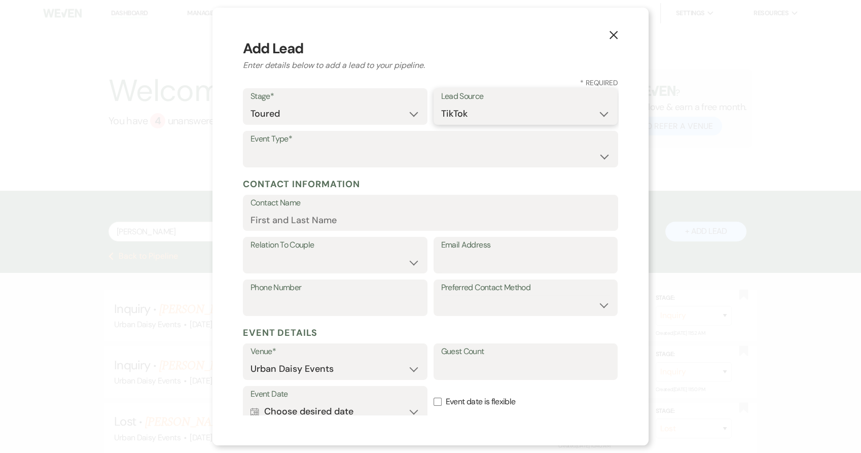
click at [441, 104] on select "Weven Venue Website Instagram Facebook Pinterest Google The Knot Wedding Wire H…" at bounding box center [525, 114] width 169 height 20
click at [291, 157] on select "Wedding Anniversary Party Baby Shower Bachelorette / Bachelor Party Birthday Pa…" at bounding box center [430, 157] width 360 height 20
select select "1"
click at [250, 147] on select "Wedding Anniversary Party Baby Shower Bachelorette / Bachelor Party Birthday Pa…" at bounding box center [430, 157] width 360 height 20
click at [289, 206] on label "Contact Name" at bounding box center [430, 203] width 360 height 15
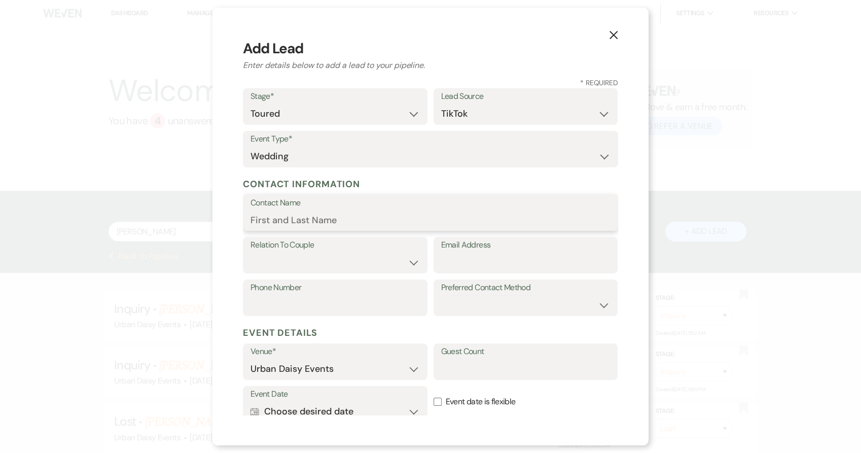
click at [289, 210] on input "Contact Name" at bounding box center [430, 220] width 360 height 20
paste input "[PERSON_NAME]"
type input "[PERSON_NAME]"
click at [374, 264] on select "Couple Planner Parent of Couple Family Member Friend Other" at bounding box center [334, 263] width 169 height 20
select select "1"
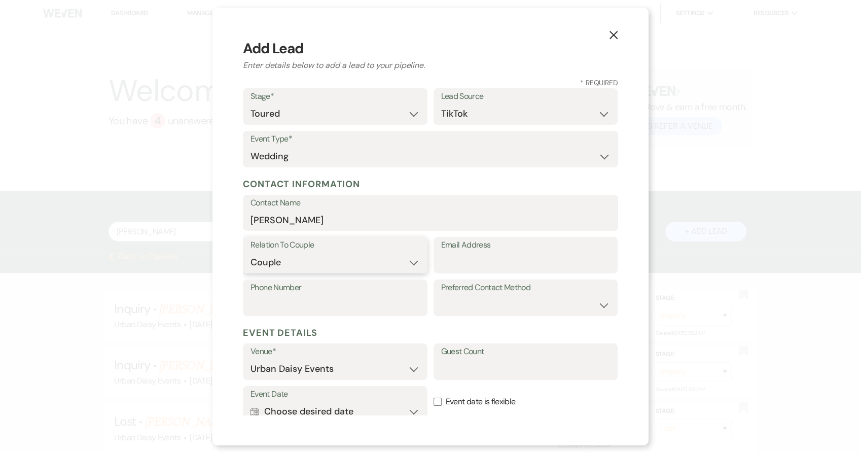
click at [250, 253] on select "Couple Planner Parent of Couple Family Member Friend Other" at bounding box center [334, 263] width 169 height 20
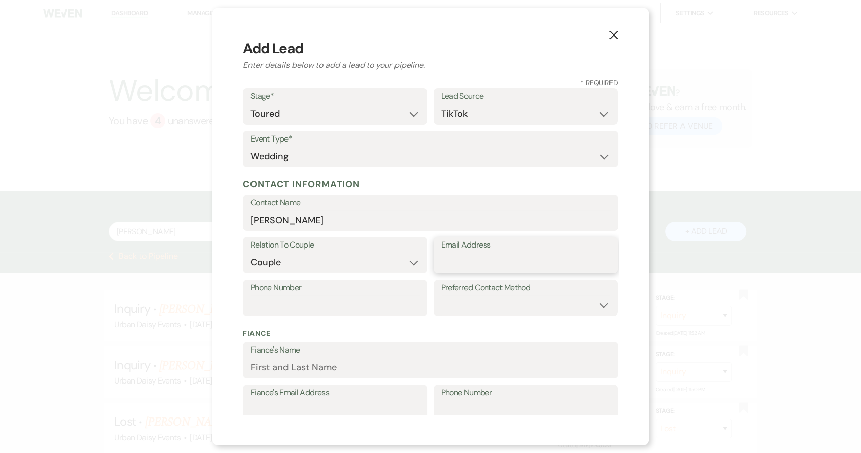
click at [507, 264] on input "Email Address" at bounding box center [525, 263] width 169 height 20
paste input "[EMAIL_ADDRESS][DOMAIN_NAME]"
type input "[EMAIL_ADDRESS][DOMAIN_NAME]"
click at [319, 308] on input "Phone Number" at bounding box center [334, 305] width 169 height 20
paste input "6125019163"
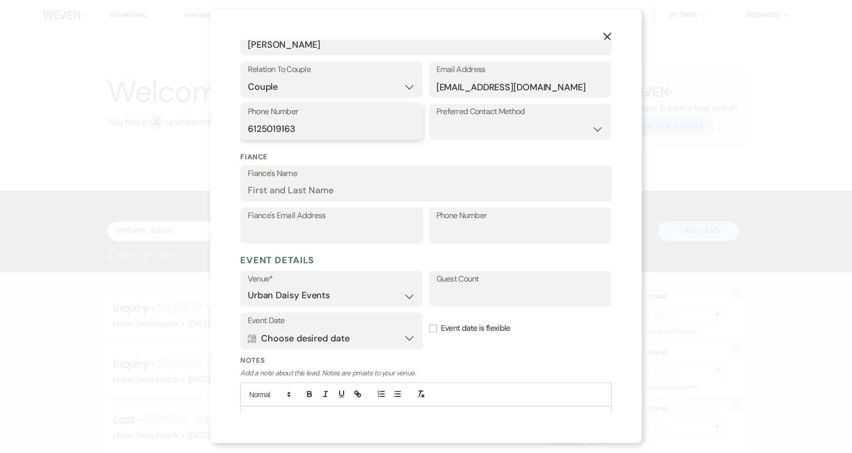
scroll to position [225, 0]
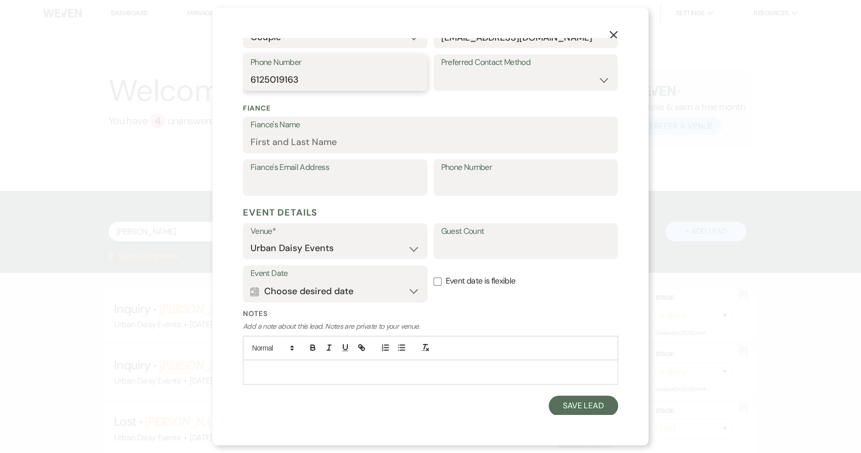
type input "6125019163"
click at [557, 409] on button "Save Lead" at bounding box center [583, 406] width 69 height 20
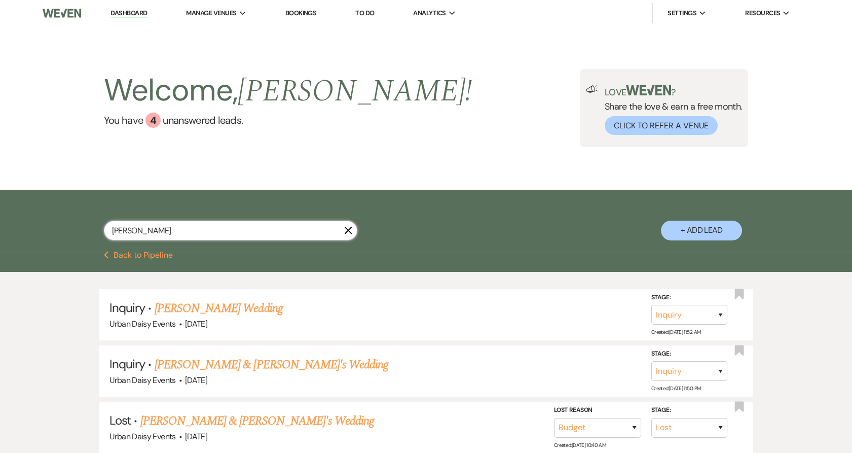
click at [186, 235] on input "[PERSON_NAME]" at bounding box center [231, 231] width 254 height 20
type input "[PERSON_NAME]"
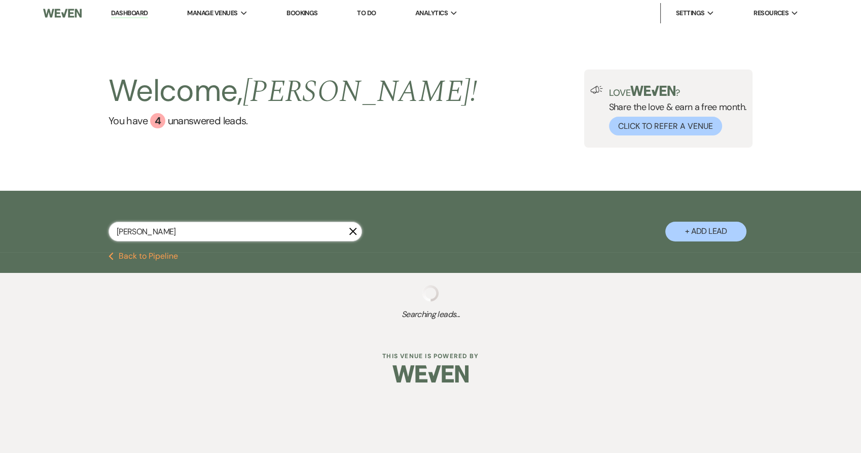
select select "5"
select select "8"
select select "7"
select select "8"
select select "6"
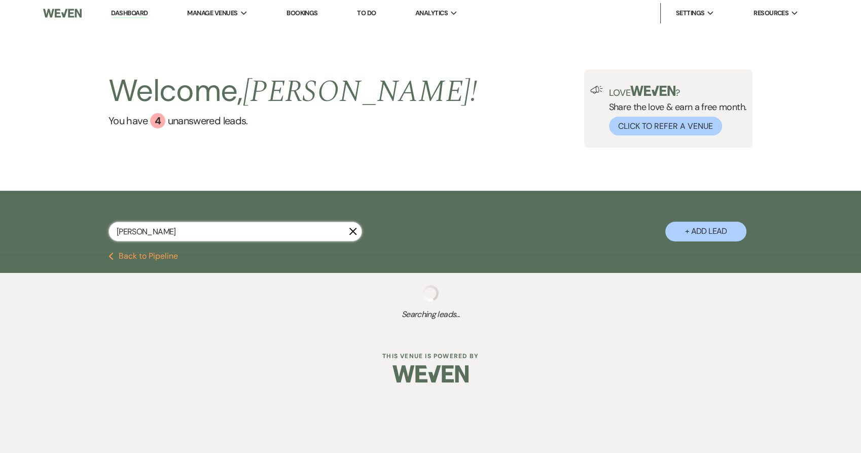
select select "5"
select select "2"
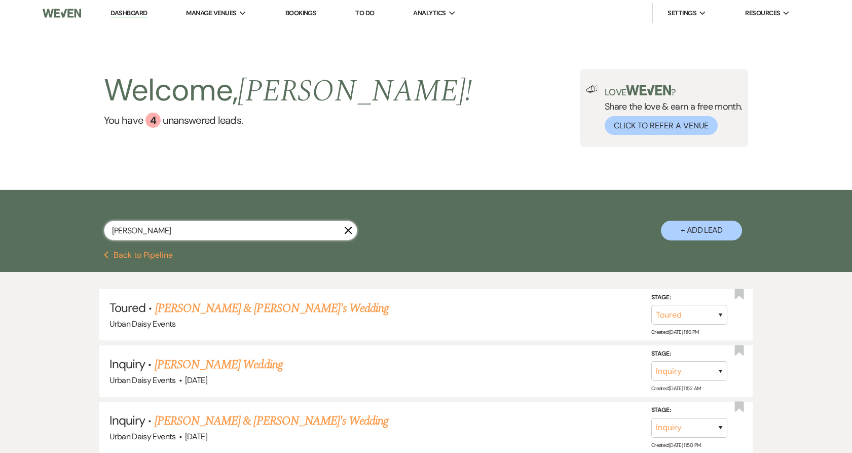
type input "[PERSON_NAME]"
click at [207, 310] on link "[PERSON_NAME] & [PERSON_NAME]'s Wedding" at bounding box center [272, 308] width 234 height 18
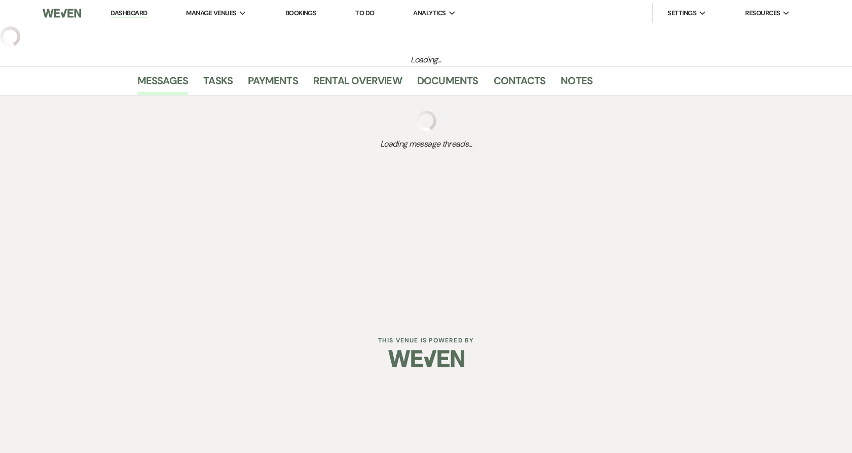
select select "5"
select select "19"
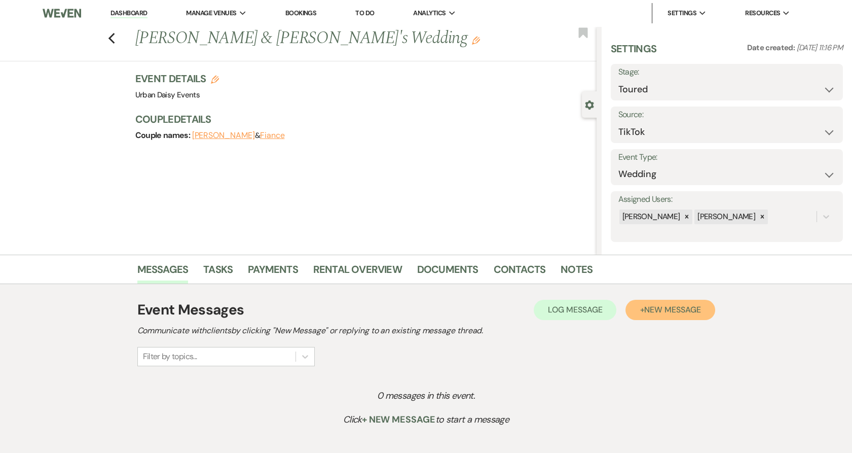
click at [664, 306] on span "New Message" at bounding box center [672, 309] width 56 height 11
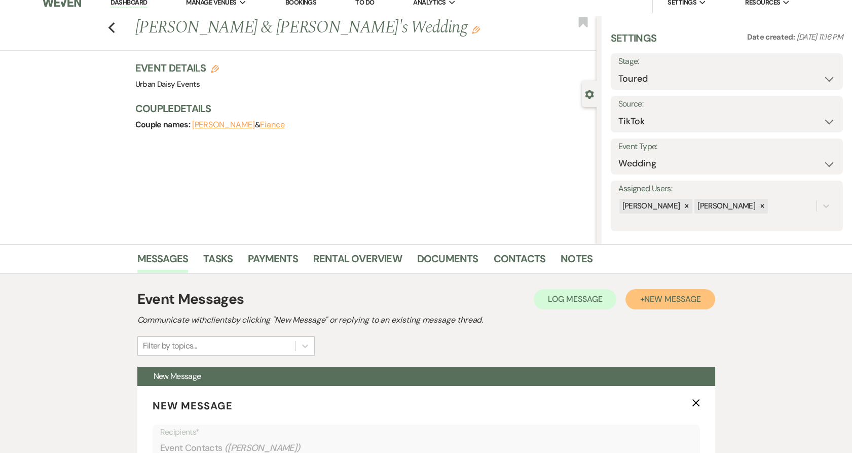
scroll to position [281, 0]
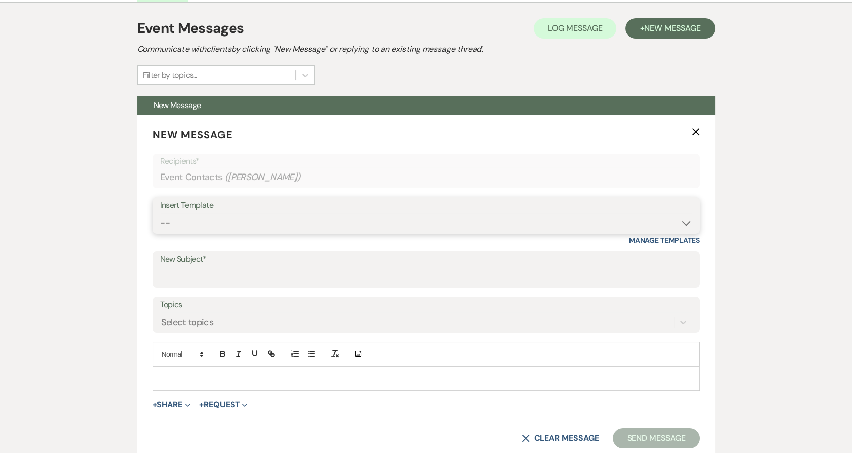
click at [222, 223] on select "-- Payment Past Due Rental Agreement and First Payment Urban Daisy Initial Resp…" at bounding box center [426, 223] width 532 height 20
select select "5019"
click at [160, 213] on select "-- Payment Past Due Rental Agreement and First Payment Urban Daisy Initial Resp…" at bounding box center [426, 223] width 532 height 20
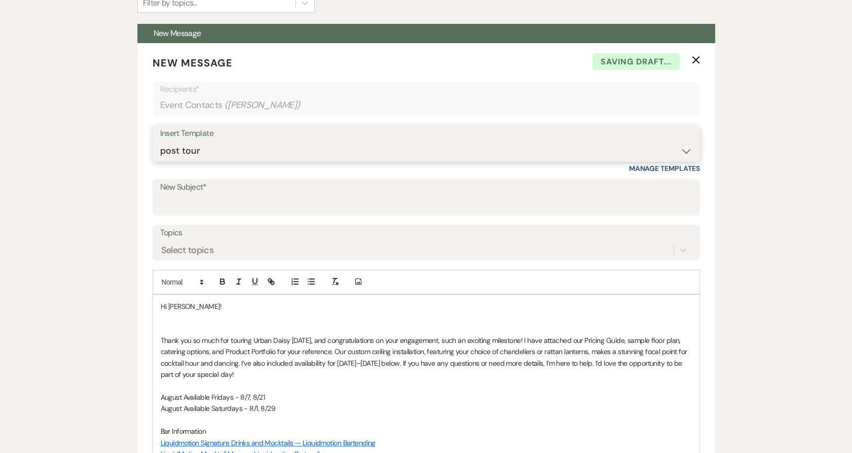
scroll to position [394, 0]
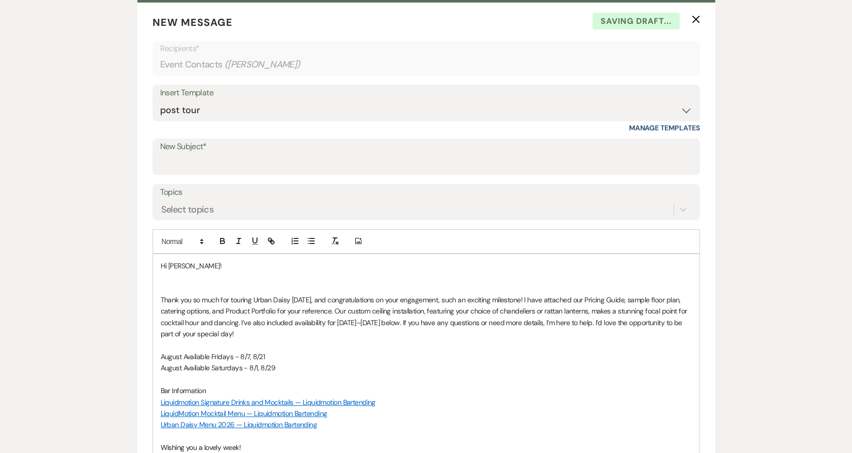
click at [185, 289] on p at bounding box center [426, 288] width 531 height 11
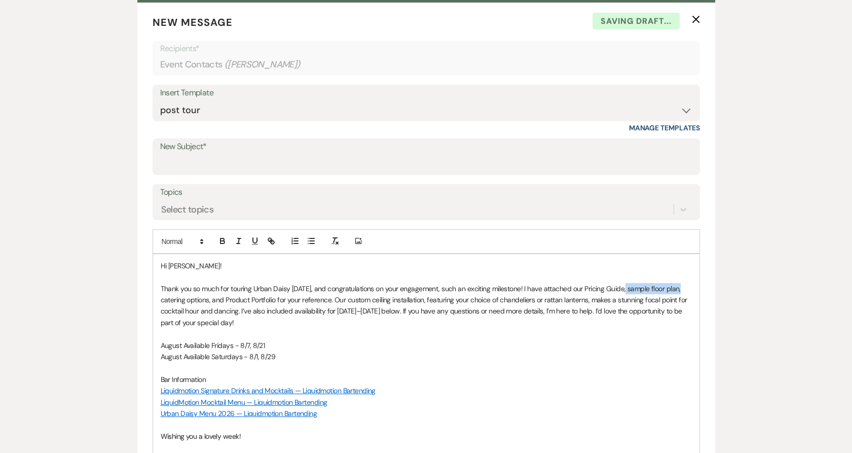
drag, startPoint x: 624, startPoint y: 289, endPoint x: 694, endPoint y: 292, distance: 70.0
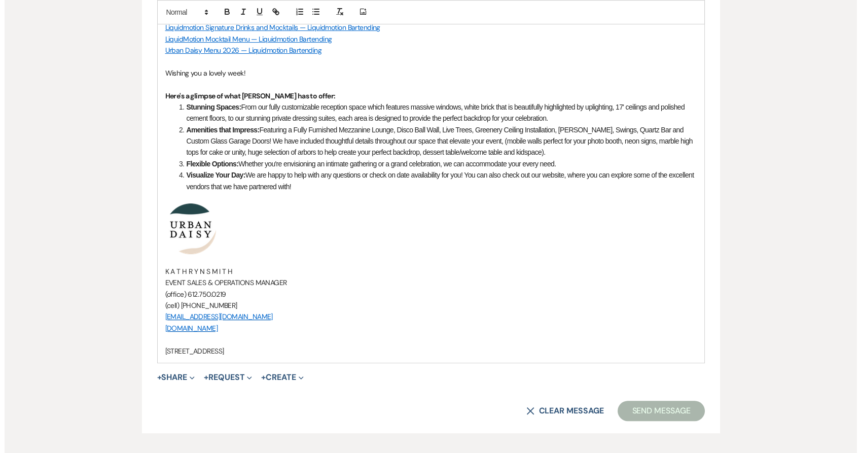
scroll to position [845, 0]
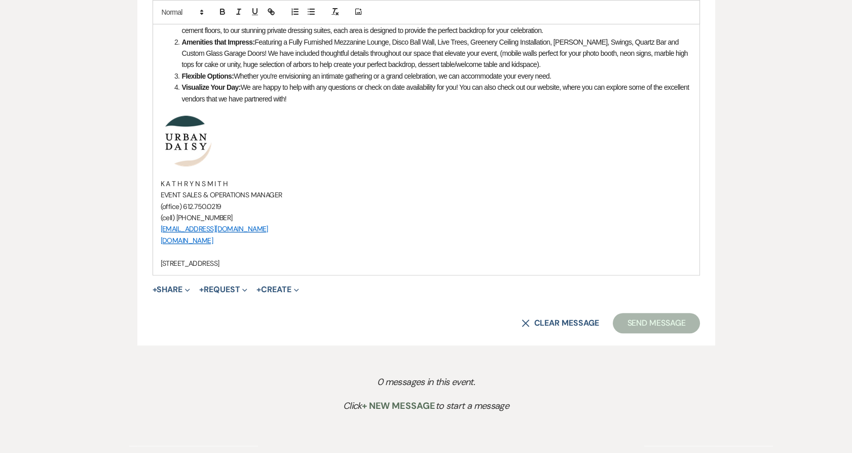
click at [182, 288] on button "+ Share Expand" at bounding box center [172, 289] width 38 height 8
click at [181, 306] on span "Doc Upload Documents" at bounding box center [192, 309] width 58 height 11
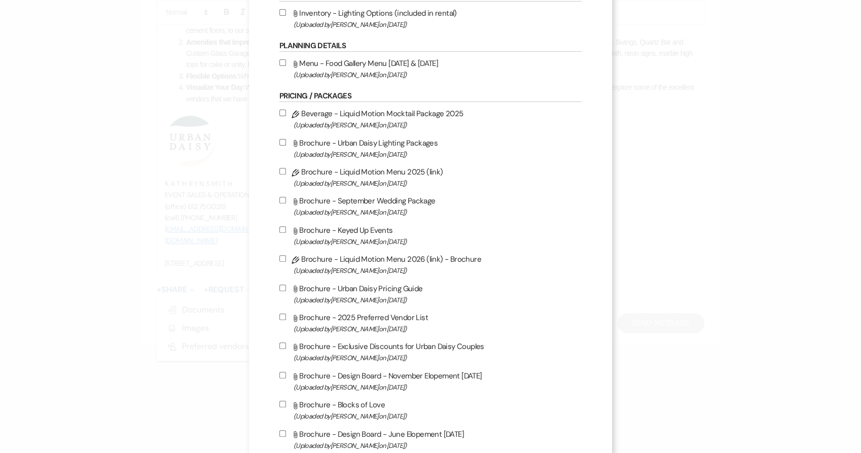
scroll to position [563, 0]
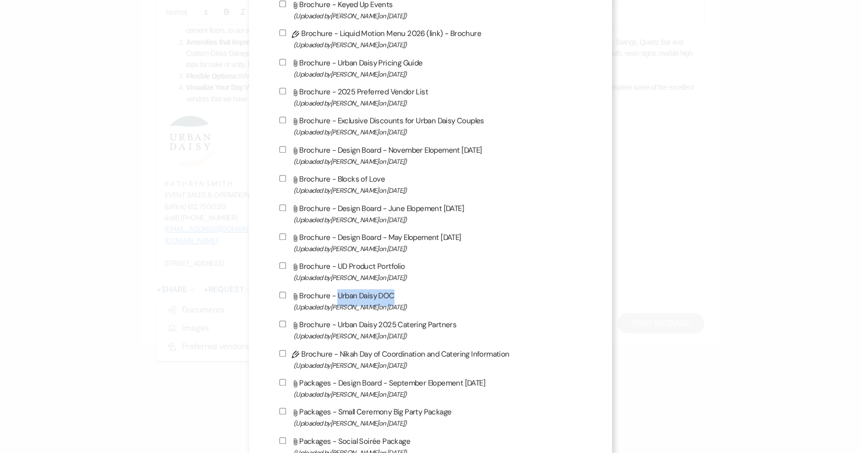
drag, startPoint x: 334, startPoint y: 307, endPoint x: 498, endPoint y: 304, distance: 164.3
click at [498, 304] on label "Attach File Brochure - Urban Daisy DOC (Uploaded by [PERSON_NAME] on [DATE] )" at bounding box center [430, 301] width 303 height 24
click at [380, 276] on label "Attach File Brochure - UD Product Portfolio (Uploaded by [PERSON_NAME] on [DATE…" at bounding box center [430, 272] width 303 height 24
click at [286, 269] on input "Attach File Brochure - UD Product Portfolio (Uploaded by [PERSON_NAME] on [DATE…" at bounding box center [282, 265] width 7 height 7
checkbox input "true"
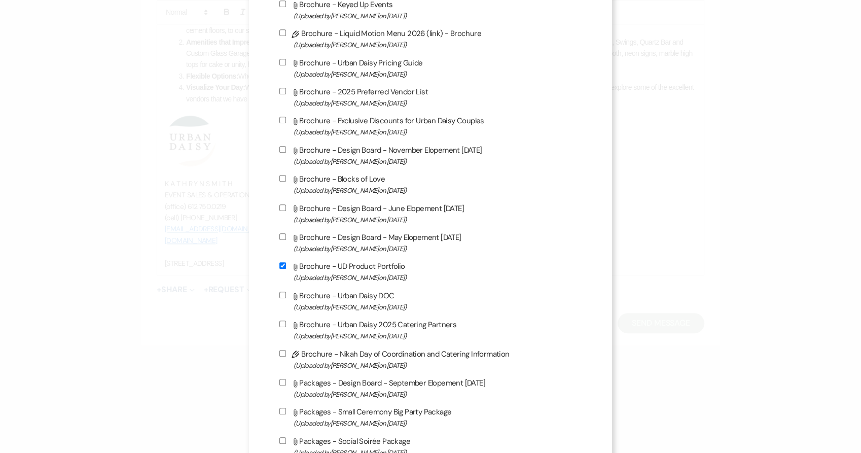
click at [371, 339] on span "(Uploaded by [PERSON_NAME] on [DATE] )" at bounding box center [438, 336] width 289 height 12
click at [286, 327] on input "Attach File Brochure - Urban Daisy 2025 Catering Partners (Uploaded by [PERSON_…" at bounding box center [282, 323] width 7 height 7
checkbox input "true"
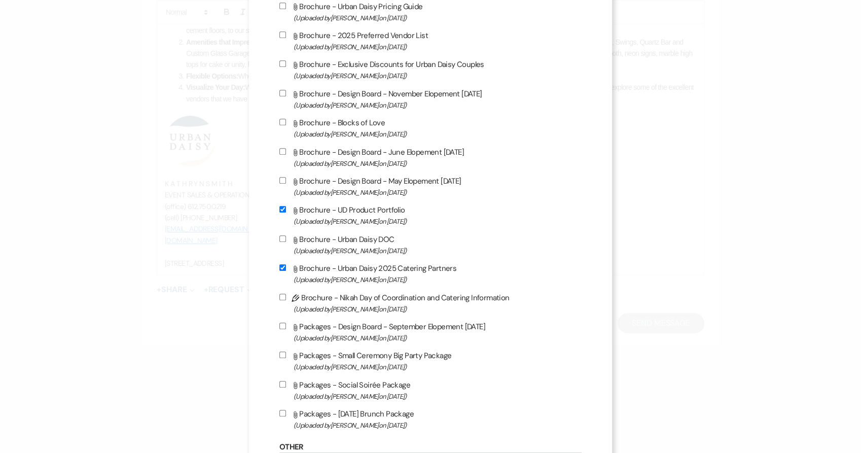
click at [372, 10] on label "Attach File Brochure - Urban Daisy Pricing Guide (Uploaded by [PERSON_NAME] on …" at bounding box center [430, 12] width 303 height 24
click at [286, 9] on input "Attach File Brochure - Urban Daisy Pricing Guide (Uploaded by [PERSON_NAME] on …" at bounding box center [282, 6] width 7 height 7
checkbox input "true"
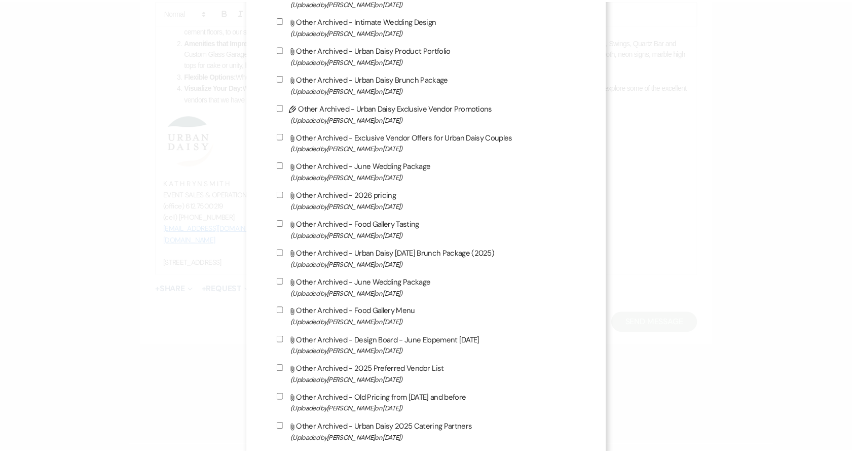
scroll to position [1623, 0]
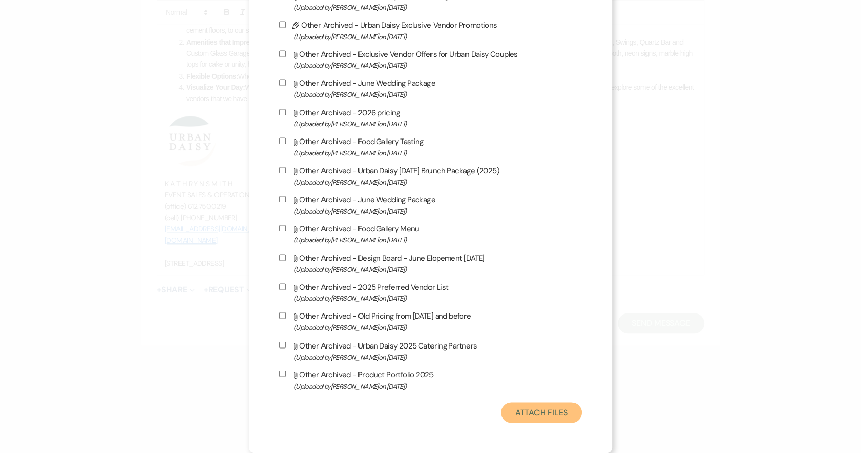
click at [529, 410] on button "Attach Files" at bounding box center [541, 412] width 81 height 20
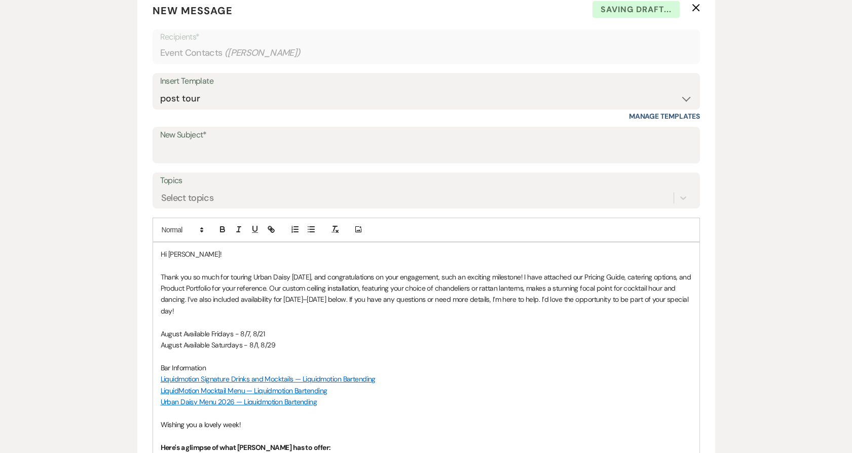
scroll to position [394, 0]
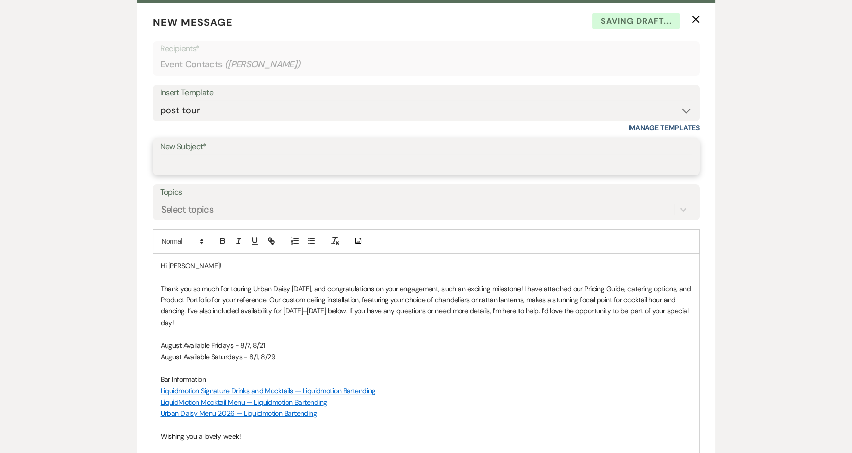
click at [296, 159] on input "New Subject*" at bounding box center [426, 164] width 532 height 20
type input "Thank you for Touring Urban Daisy Events!"
click at [182, 342] on p "August Available Fridays - 8/7, 8/21" at bounding box center [426, 345] width 531 height 11
drag, startPoint x: 194, startPoint y: 346, endPoint x: 160, endPoint y: 346, distance: 34.0
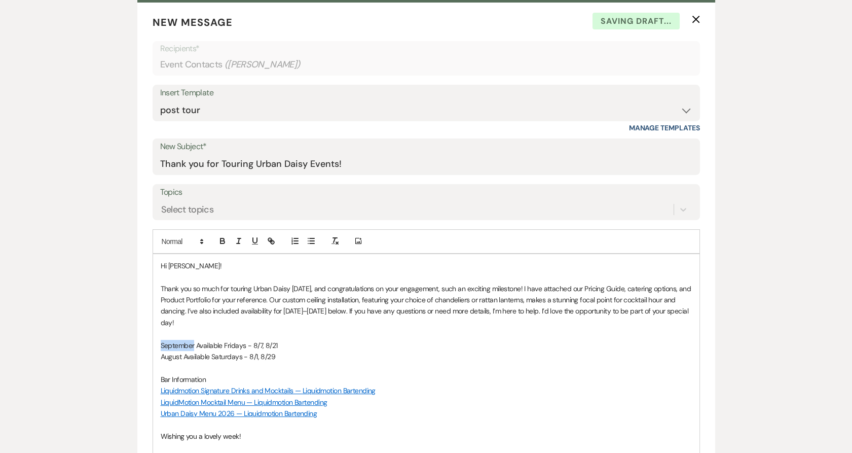
click at [161, 346] on p "September Available Fridays - 8/7, 8/21" at bounding box center [426, 345] width 531 height 11
copy p "September"
click at [184, 357] on p "August Available Saturdays - 8/1, 8/29" at bounding box center [426, 356] width 531 height 11
drag, startPoint x: 183, startPoint y: 356, endPoint x: 150, endPoint y: 355, distance: 32.5
click at [150, 355] on form "New Message X Draft saved! Recipients* Event Contacts ( [PERSON_NAME] ) Insert …" at bounding box center [426, 424] width 578 height 842
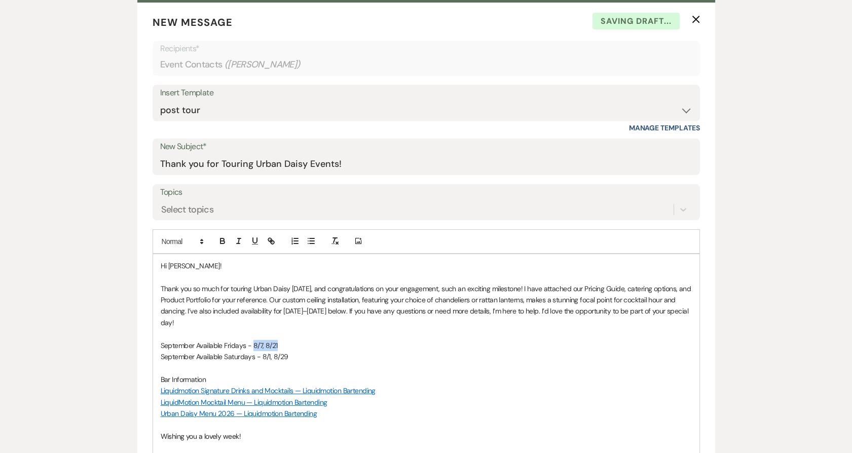
drag, startPoint x: 280, startPoint y: 344, endPoint x: 253, endPoint y: 344, distance: 27.4
click at [253, 344] on p "September Available Fridays - 8/7, 8/21" at bounding box center [426, 345] width 531 height 11
drag, startPoint x: 292, startPoint y: 355, endPoint x: 262, endPoint y: 356, distance: 30.5
click at [262, 356] on p "September Available Saturdays - 8/1, 8/29" at bounding box center [426, 356] width 531 height 11
drag, startPoint x: 318, startPoint y: 310, endPoint x: 370, endPoint y: 312, distance: 51.8
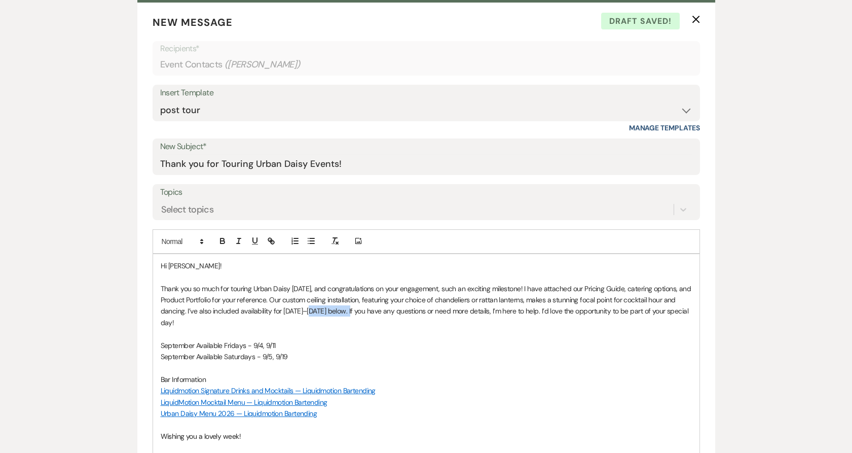
click at [370, 312] on p "Thank you so much for touring Urban Daisy [DATE], and congratulations on your e…" at bounding box center [426, 306] width 531 height 46
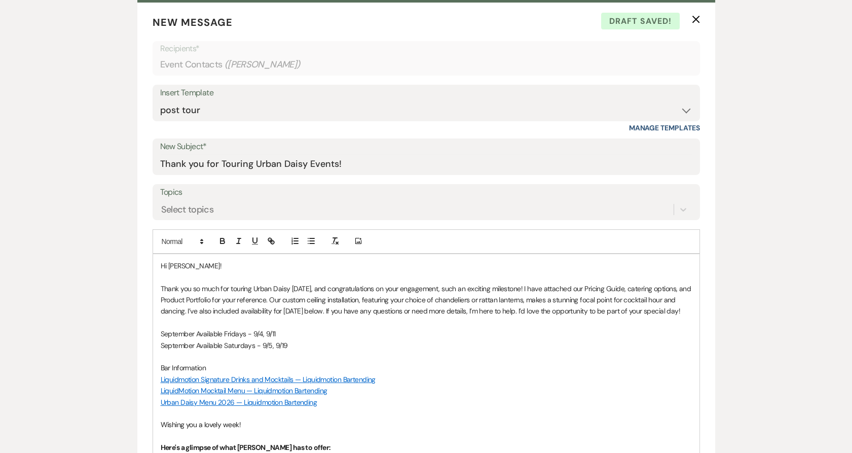
click at [206, 317] on p "Thank you so much for touring Urban Daisy [DATE], and congratulations on your e…" at bounding box center [426, 300] width 531 height 34
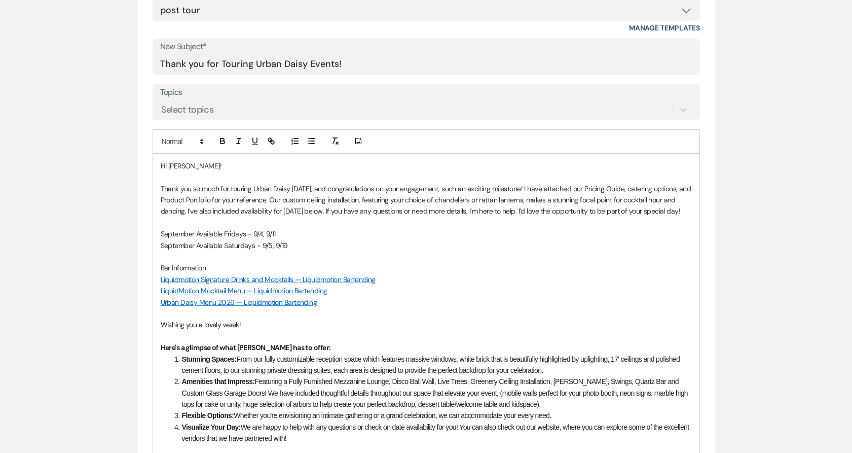
scroll to position [507, 0]
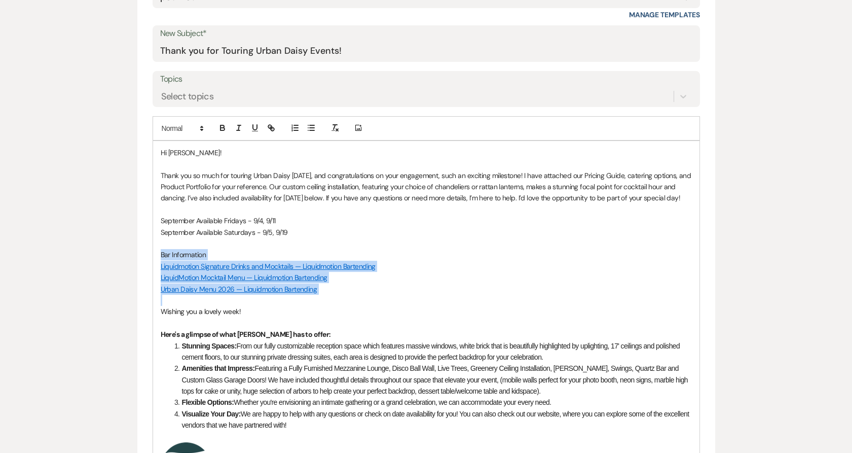
drag, startPoint x: 348, startPoint y: 305, endPoint x: 158, endPoint y: 266, distance: 193.7
click at [158, 266] on div "Hi [PERSON_NAME]! Thank you so much for touring Urban Daisy [DATE], and congrat…" at bounding box center [426, 371] width 547 height 460
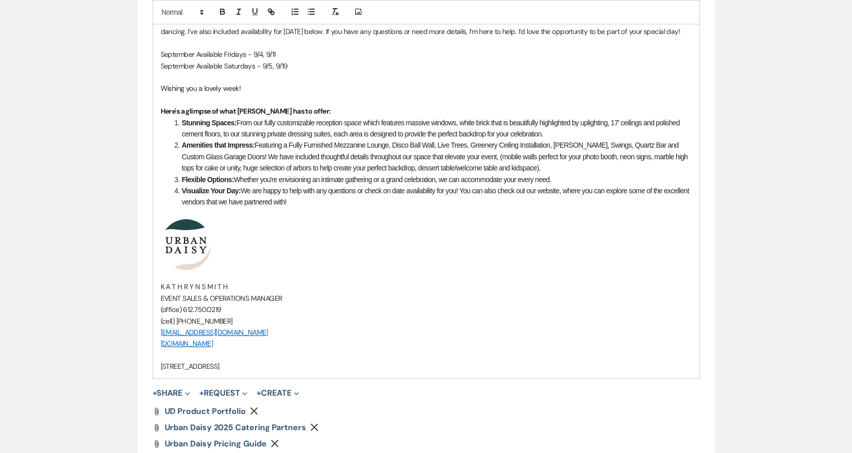
scroll to position [845, 0]
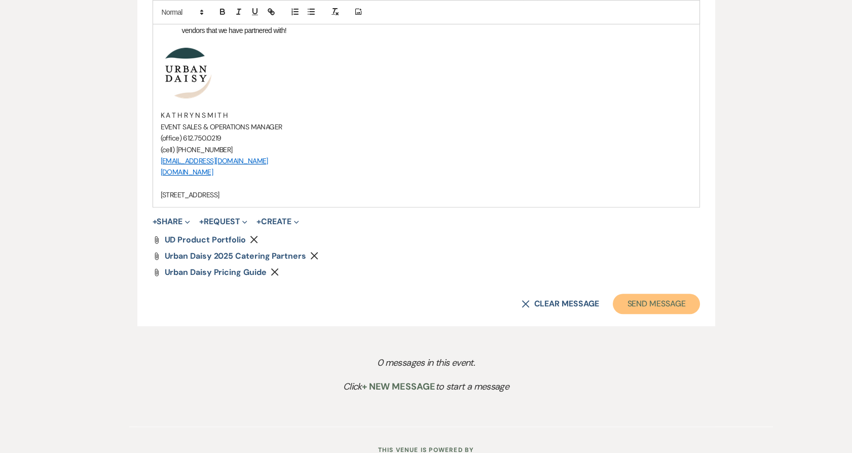
click at [653, 314] on button "Send Message" at bounding box center [656, 304] width 87 height 20
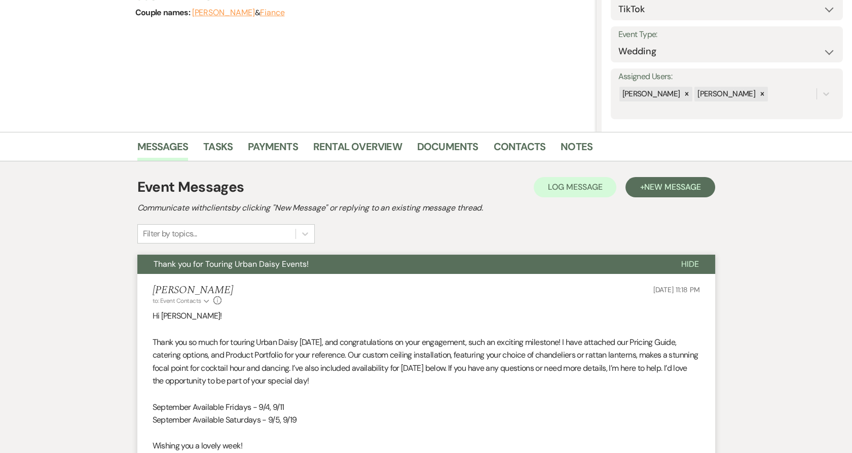
scroll to position [0, 0]
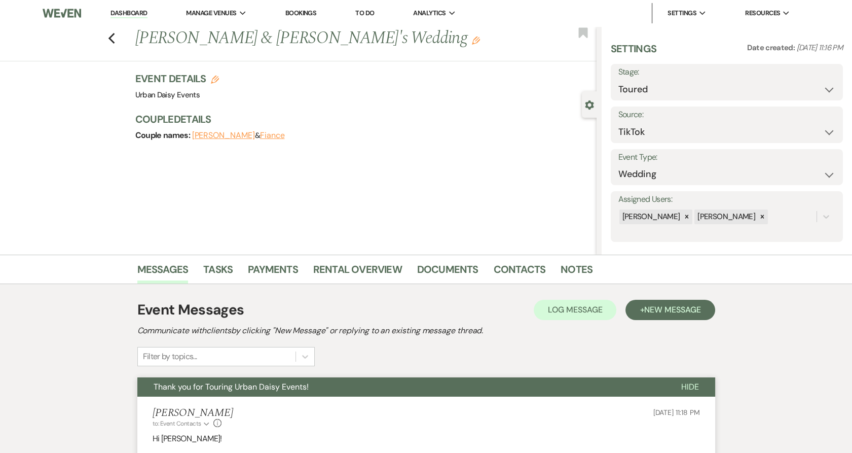
click at [135, 19] on li "Dashboard" at bounding box center [128, 13] width 47 height 20
click at [132, 11] on link "Dashboard" at bounding box center [129, 14] width 37 height 10
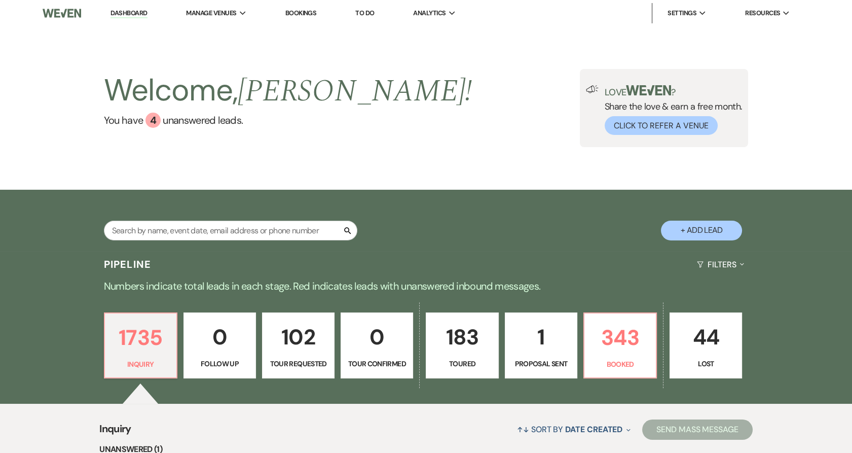
scroll to position [225, 0]
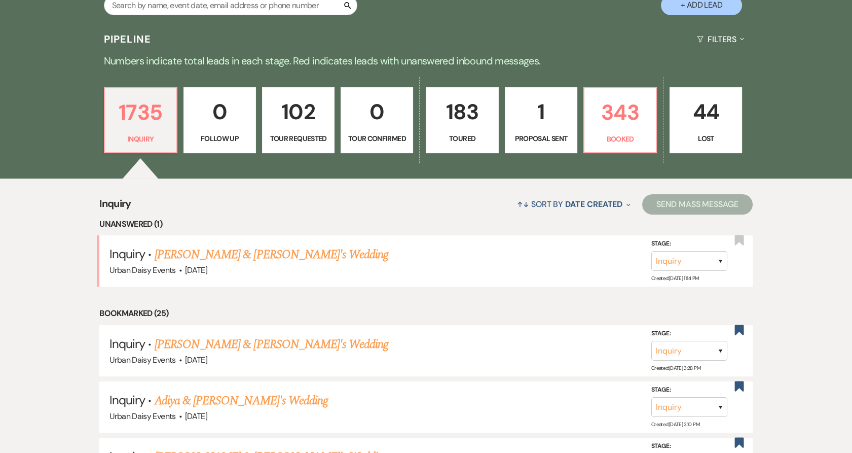
click at [177, 256] on link "[PERSON_NAME] & [PERSON_NAME]'s Wedding" at bounding box center [272, 254] width 234 height 18
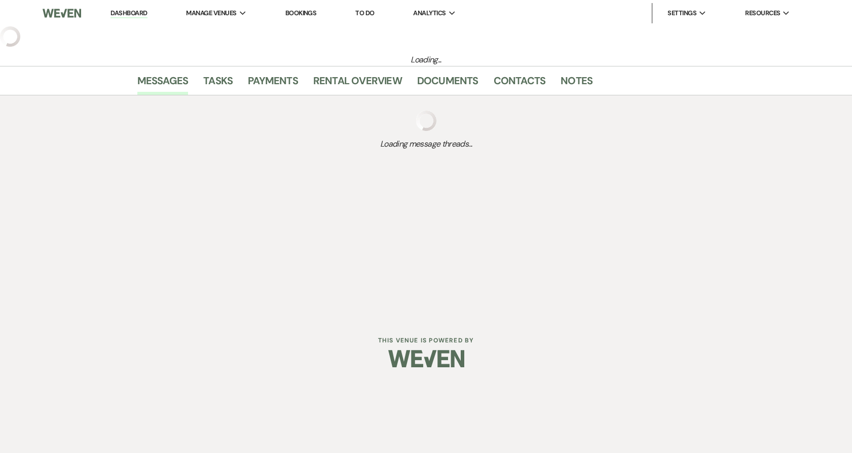
select select "5"
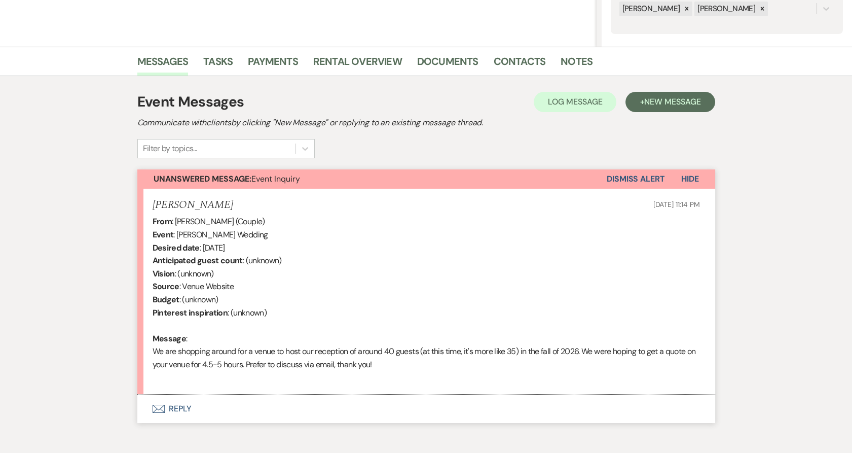
scroll to position [258, 0]
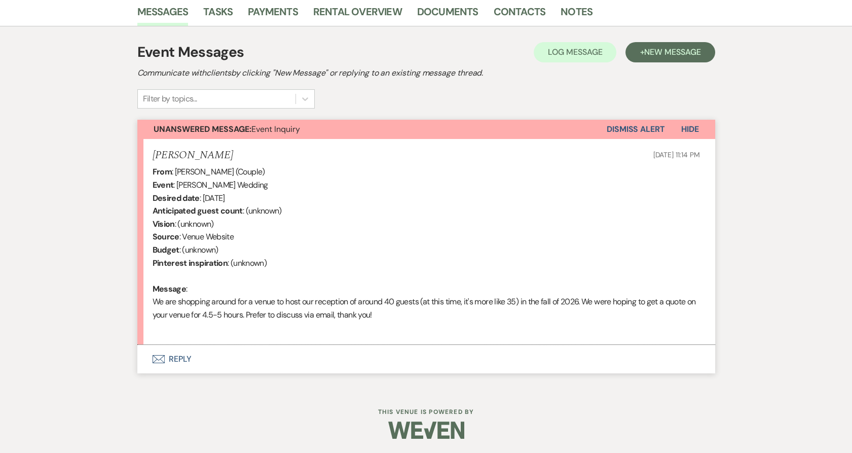
click at [154, 369] on button "Envelope Reply" at bounding box center [426, 359] width 578 height 28
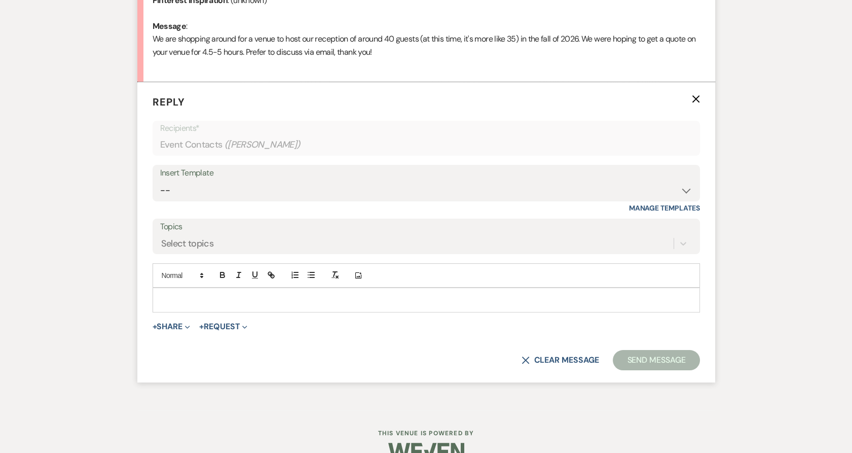
scroll to position [526, 0]
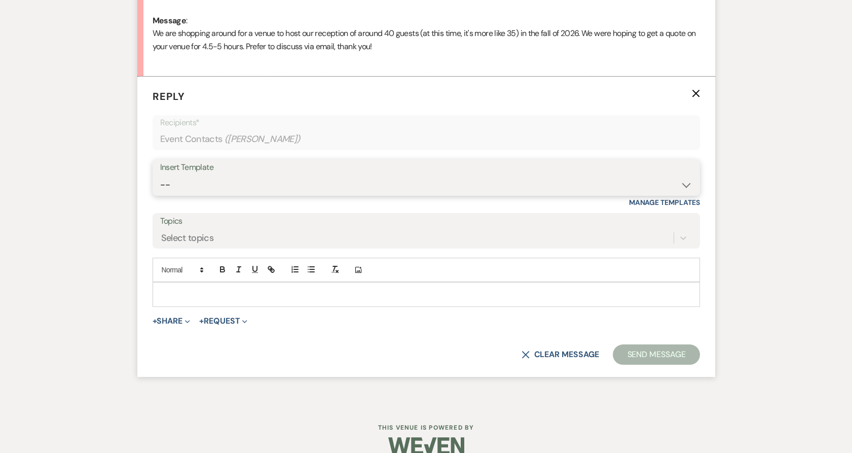
click at [230, 187] on select "-- Payment Past Due Rental Agreement and First Payment Urban Daisy Initial Resp…" at bounding box center [426, 185] width 532 height 20
click at [160, 175] on select "-- Payment Past Due Rental Agreement and First Payment Urban Daisy Initial Resp…" at bounding box center [426, 185] width 532 height 20
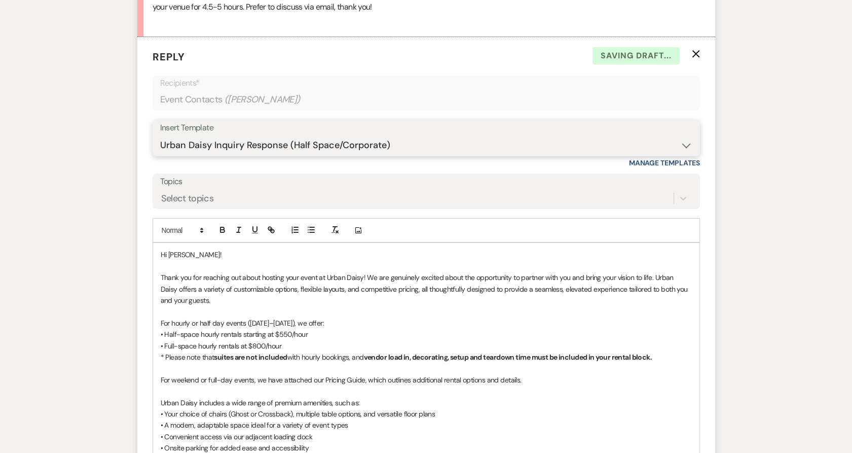
scroll to position [638, 0]
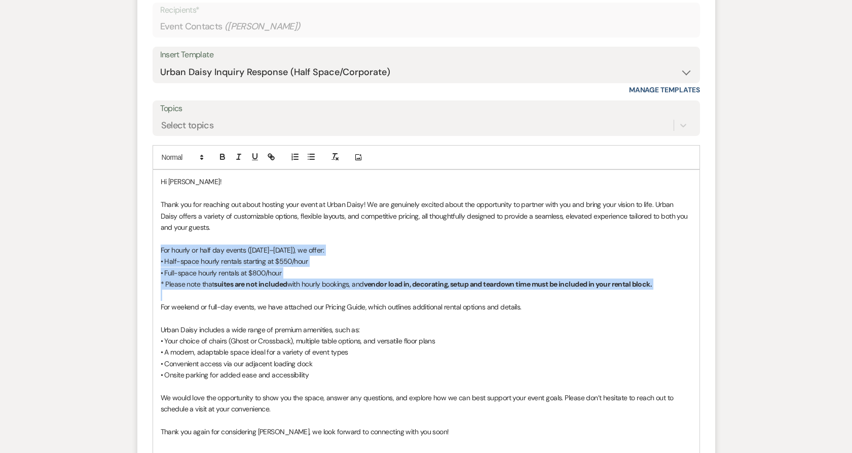
drag, startPoint x: 161, startPoint y: 246, endPoint x: 677, endPoint y: 290, distance: 518.6
click at [677, 290] on div "Hi [PERSON_NAME]! Thank you for reaching out about hosting your event at Urban …" at bounding box center [426, 343] width 547 height 347
copy div "For hourly or half day events ([DATE]–[DATE]), we offer: • Half-space hourly re…"
click at [208, 80] on select "-- Payment Past Due Rental Agreement and First Payment Urban Daisy Initial Resp…" at bounding box center [426, 72] width 532 height 20
select select "1243"
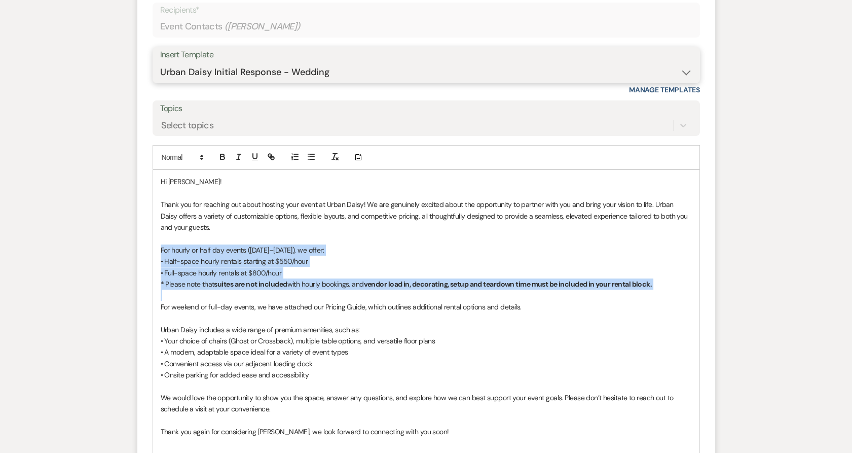
click at [160, 62] on select "-- Payment Past Due Rental Agreement and First Payment Urban Daisy Initial Resp…" at bounding box center [426, 72] width 532 height 20
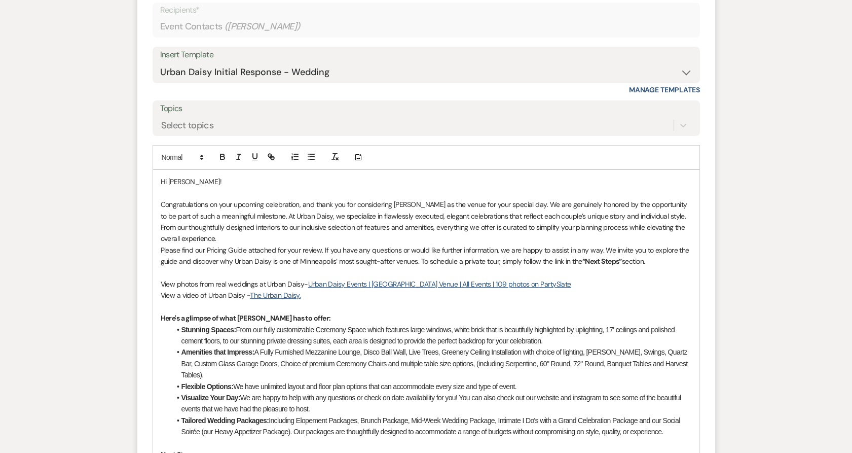
click at [156, 253] on div "Hi [PERSON_NAME]! Congratulations on your upcoming celebration, and thank you f…" at bounding box center [426, 434] width 547 height 528
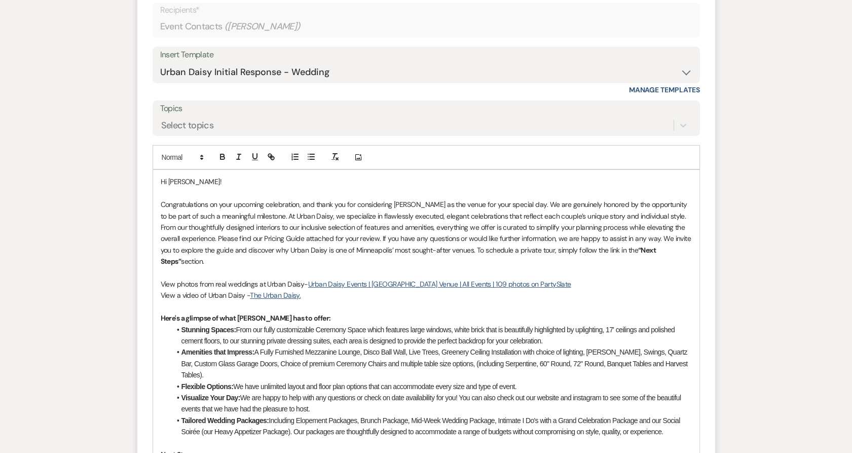
click at [693, 251] on div "Hi [PERSON_NAME]! Congratulations on your upcoming celebration, and thank you f…" at bounding box center [426, 434] width 547 height 528
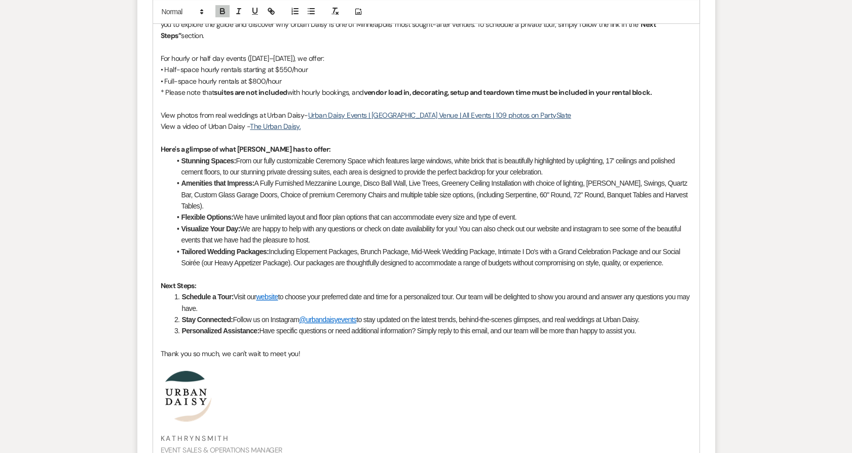
scroll to position [1033, 0]
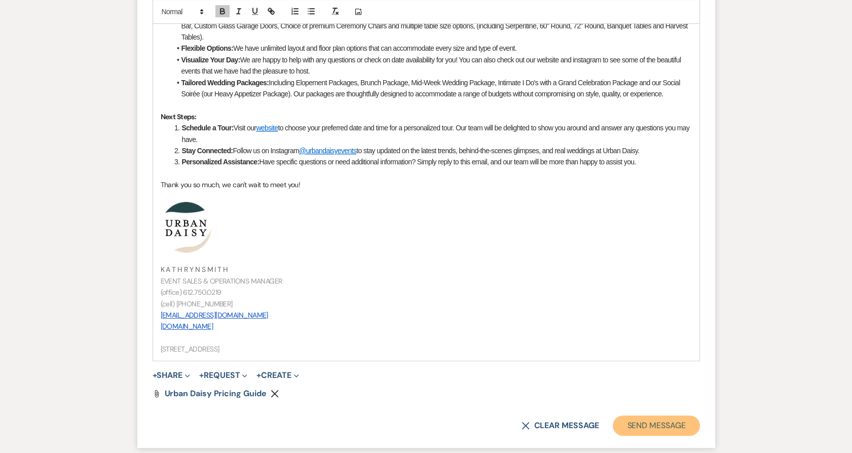
click at [641, 415] on button "Send Message" at bounding box center [656, 425] width 87 height 20
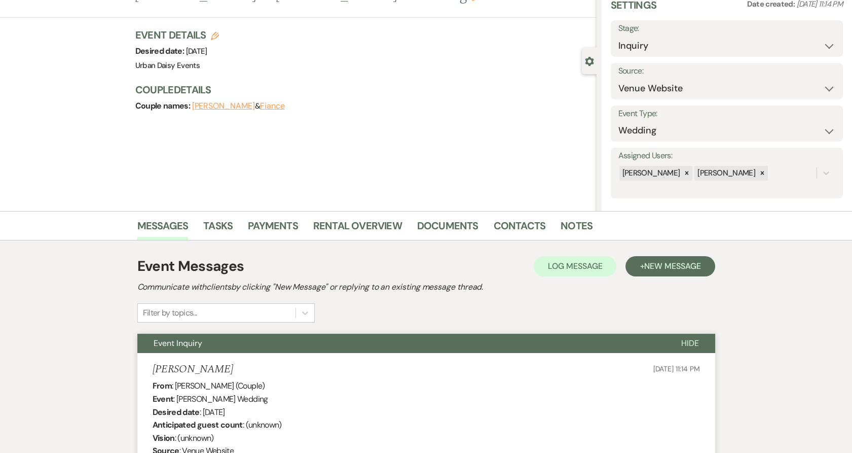
scroll to position [0, 0]
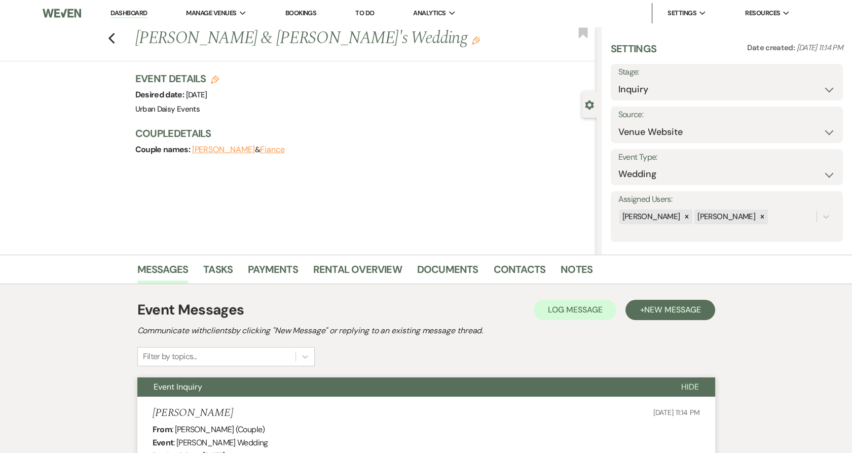
click at [128, 14] on link "Dashboard" at bounding box center [129, 14] width 37 height 10
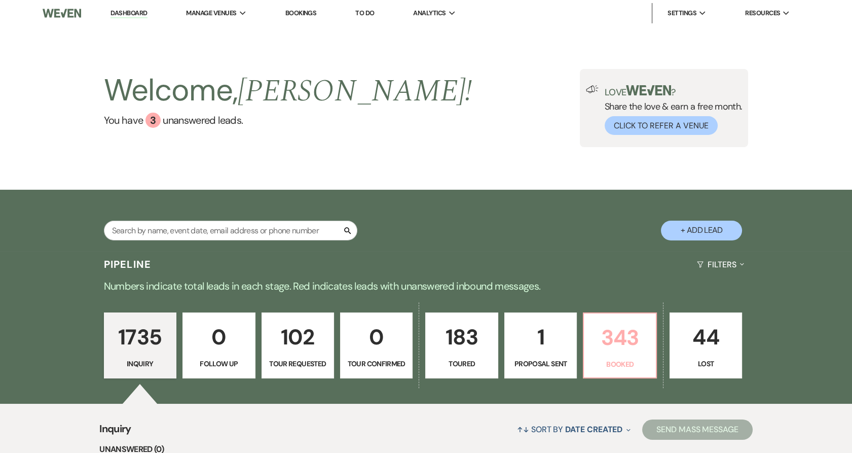
click at [596, 346] on p "343" at bounding box center [619, 337] width 59 height 34
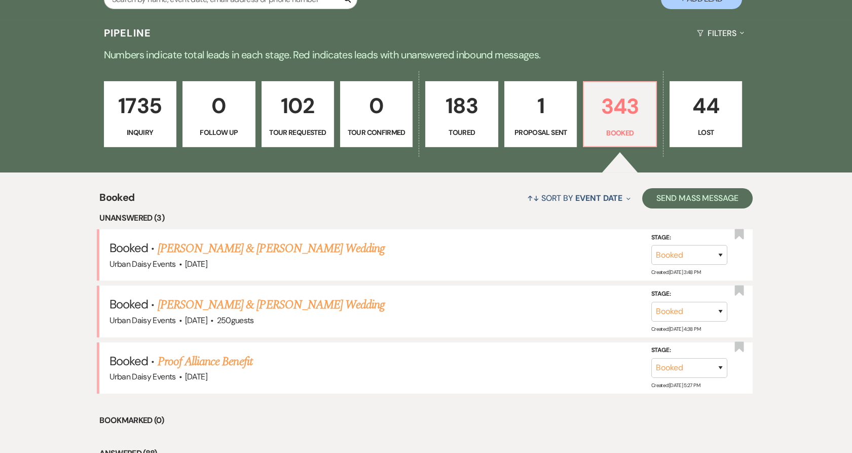
scroll to position [338, 0]
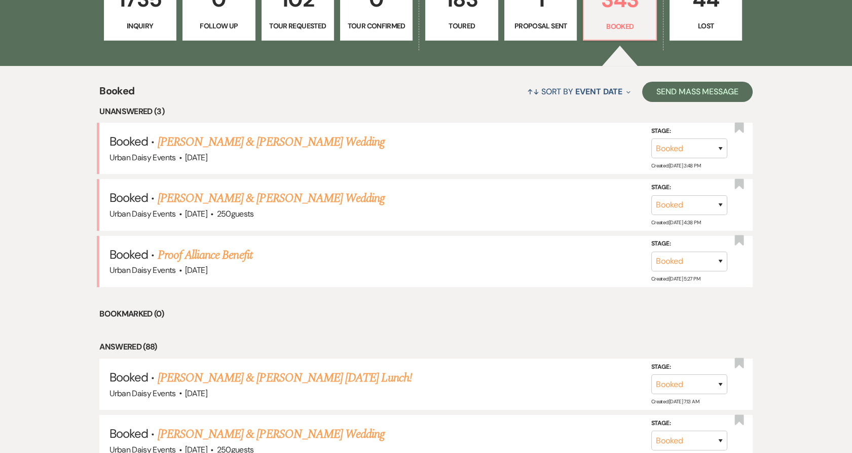
click at [190, 146] on link "[PERSON_NAME] & [PERSON_NAME] Wedding" at bounding box center [271, 142] width 227 height 18
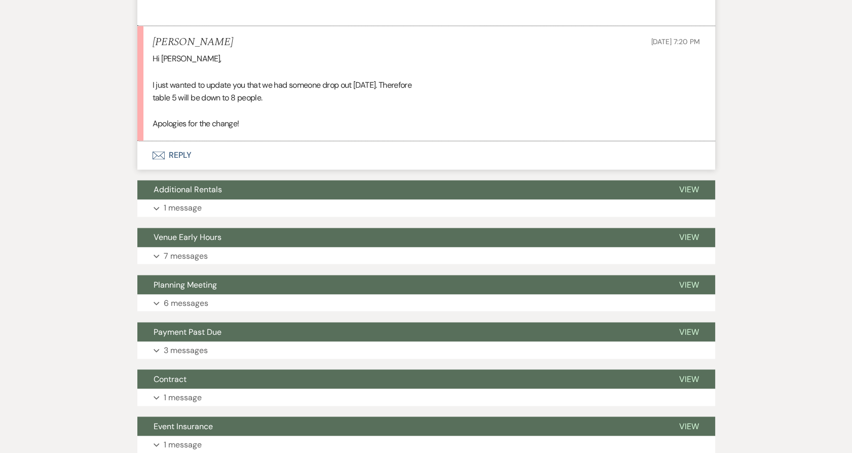
scroll to position [3496, 0]
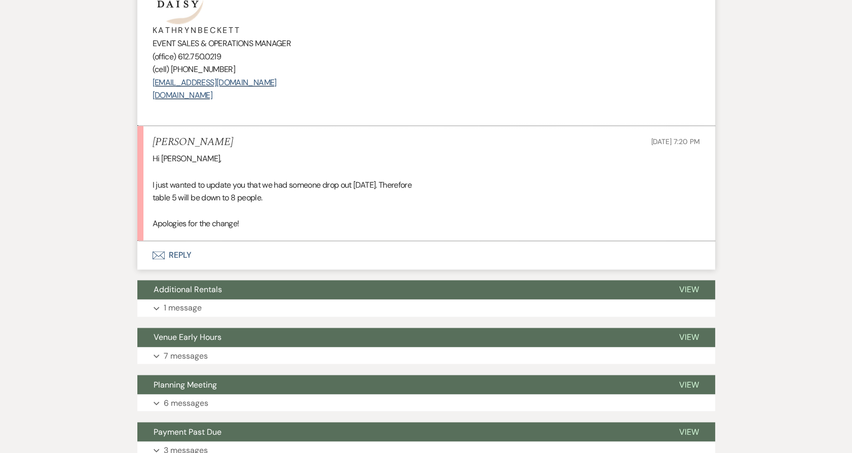
click at [166, 262] on button "Envelope Reply" at bounding box center [426, 255] width 578 height 28
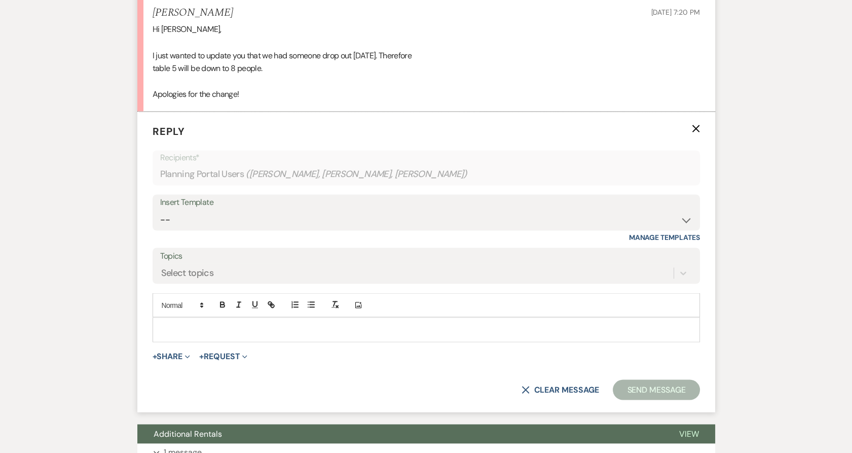
scroll to position [3659, 0]
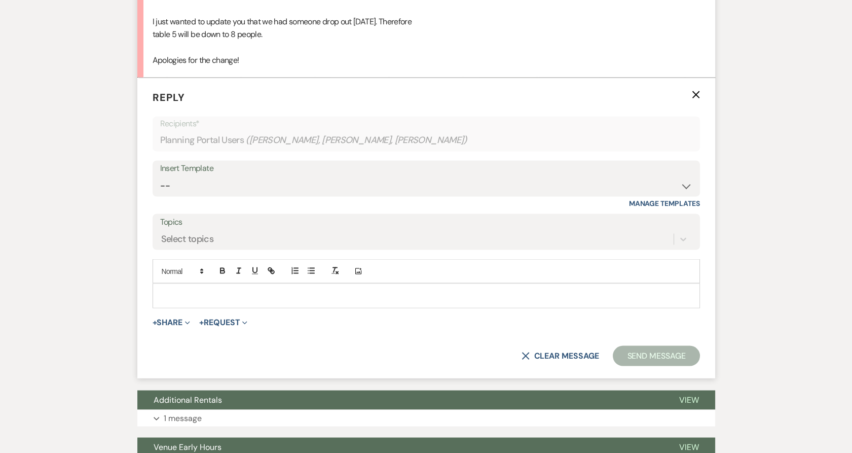
click at [182, 304] on div at bounding box center [426, 294] width 547 height 23
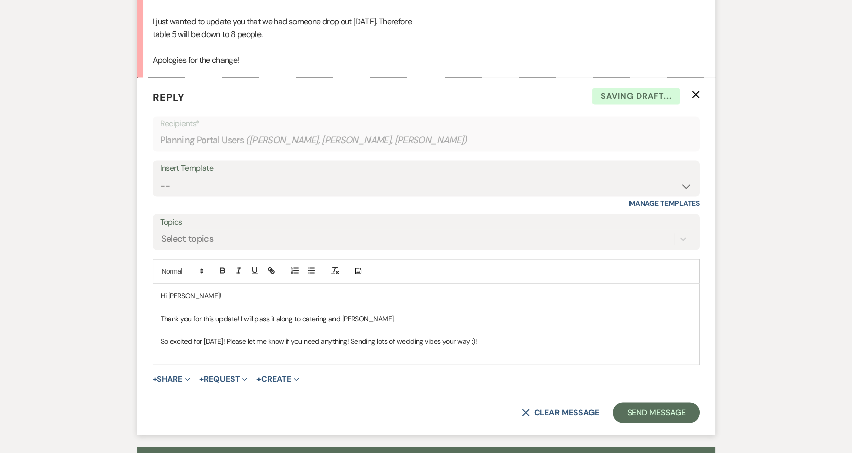
scroll to position [3378, 0]
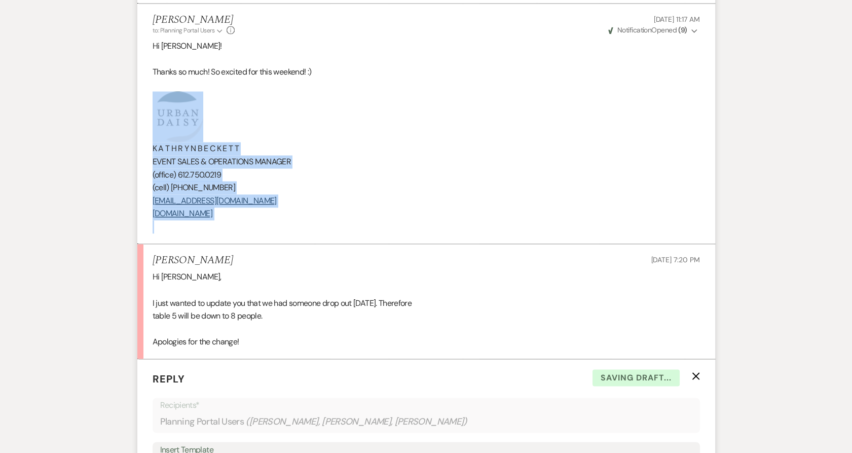
drag, startPoint x: 276, startPoint y: 224, endPoint x: 126, endPoint y: 105, distance: 191.6
copy div "K A T H R Y N B E C K E T T EVENT SALES & OPERATIONS MANAGER (office) [PHONE_NU…"
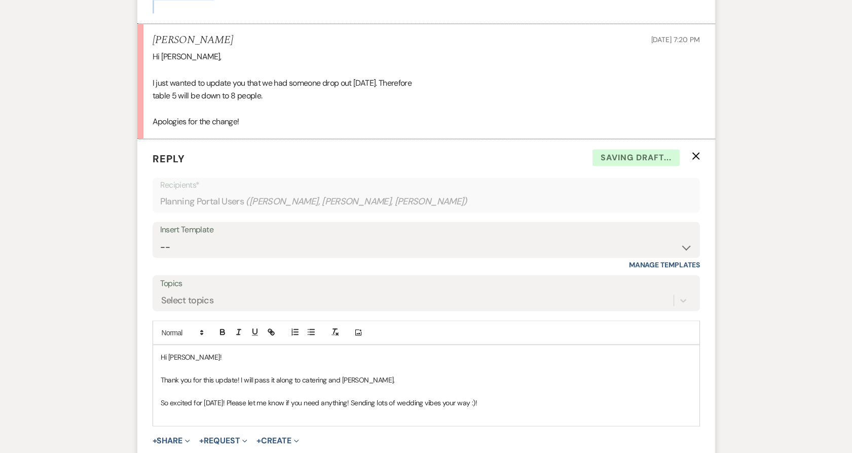
scroll to position [3716, 0]
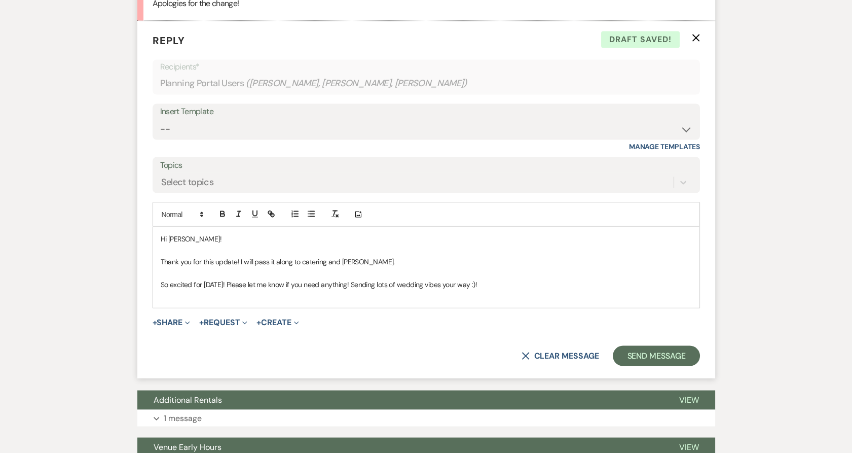
click at [198, 301] on div "Hi [PERSON_NAME]! Thank you for this update! I will pass it along to catering a…" at bounding box center [426, 267] width 547 height 80
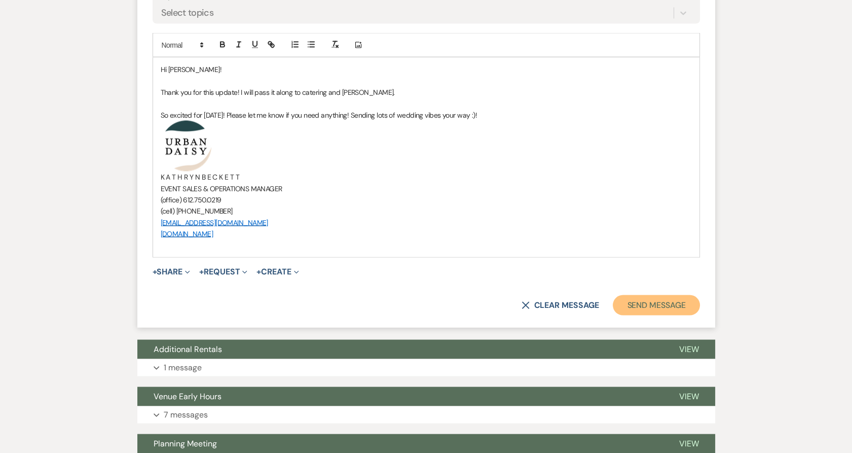
click at [647, 304] on button "Send Message" at bounding box center [656, 305] width 87 height 20
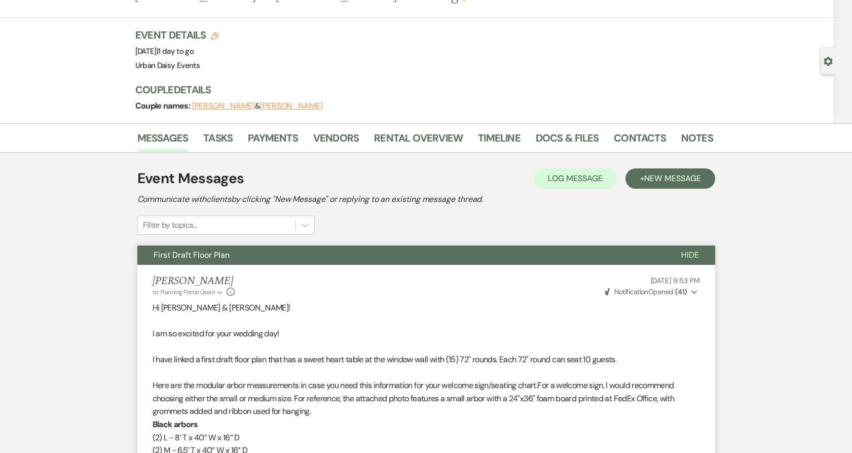
scroll to position [0, 0]
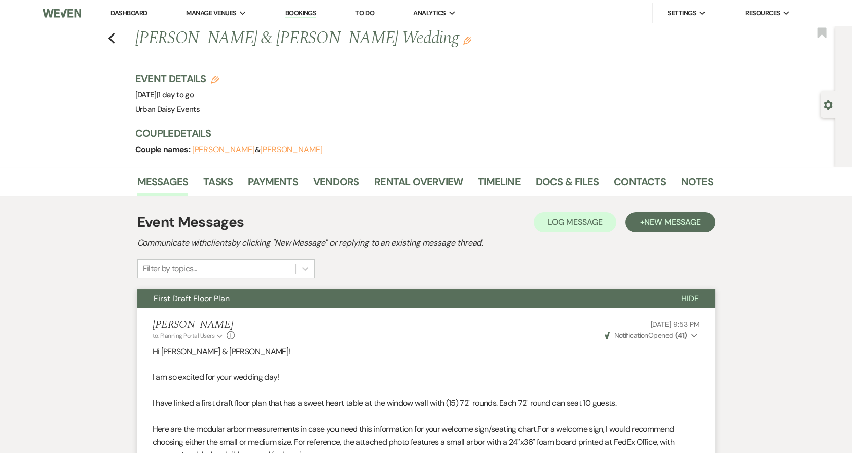
click at [141, 13] on link "Dashboard" at bounding box center [129, 13] width 37 height 9
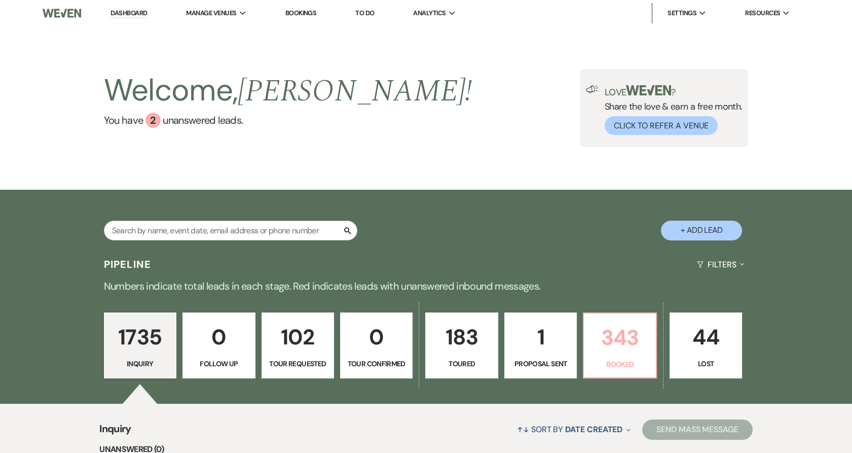
click at [599, 339] on p "343" at bounding box center [619, 337] width 59 height 34
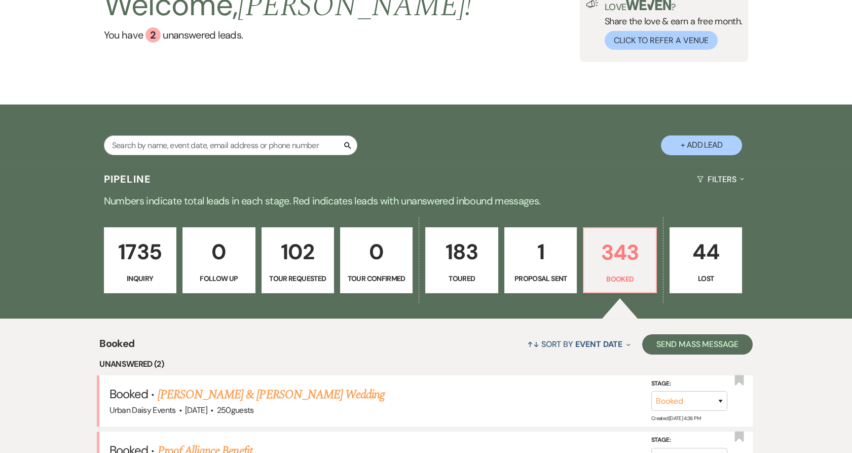
scroll to position [169, 0]
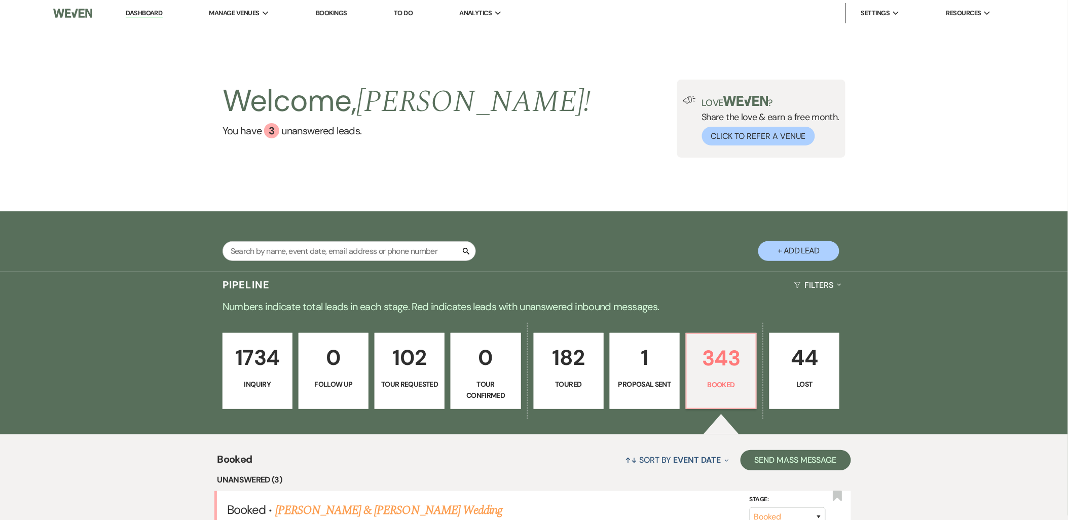
drag, startPoint x: 261, startPoint y: 24, endPoint x: 290, endPoint y: 138, distance: 117.7
click at [0, 0] on link "Urban Daisy Events" at bounding box center [0, 0] width 0 height 0
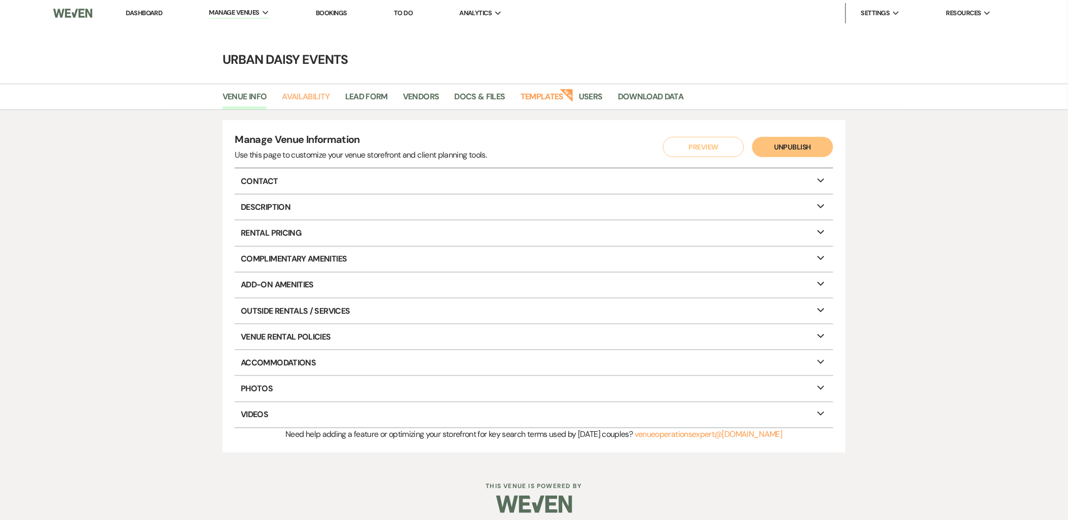
click at [310, 99] on link "Availability" at bounding box center [306, 99] width 48 height 19
select select "2"
select select "2026"
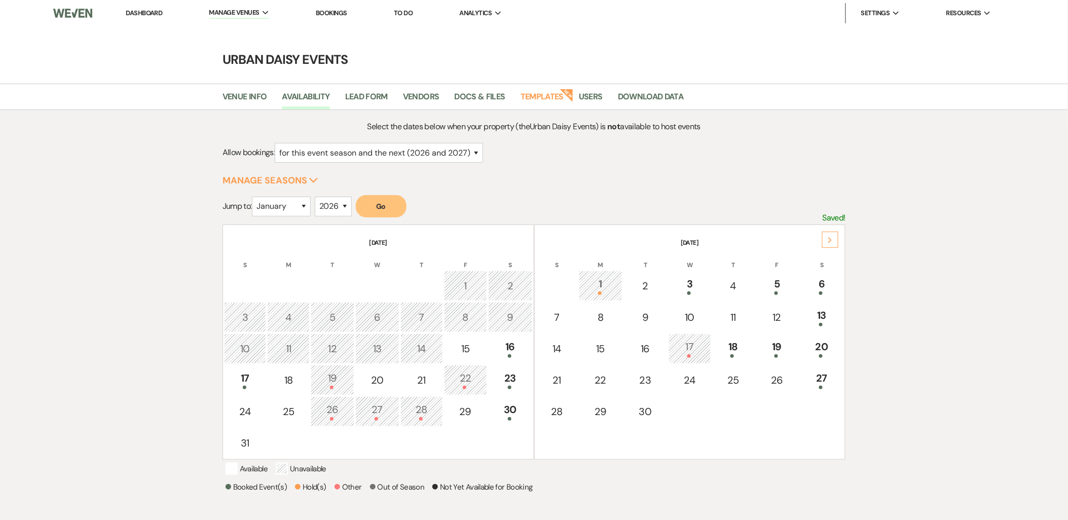
click at [832, 239] on use at bounding box center [831, 240] width 4 height 6
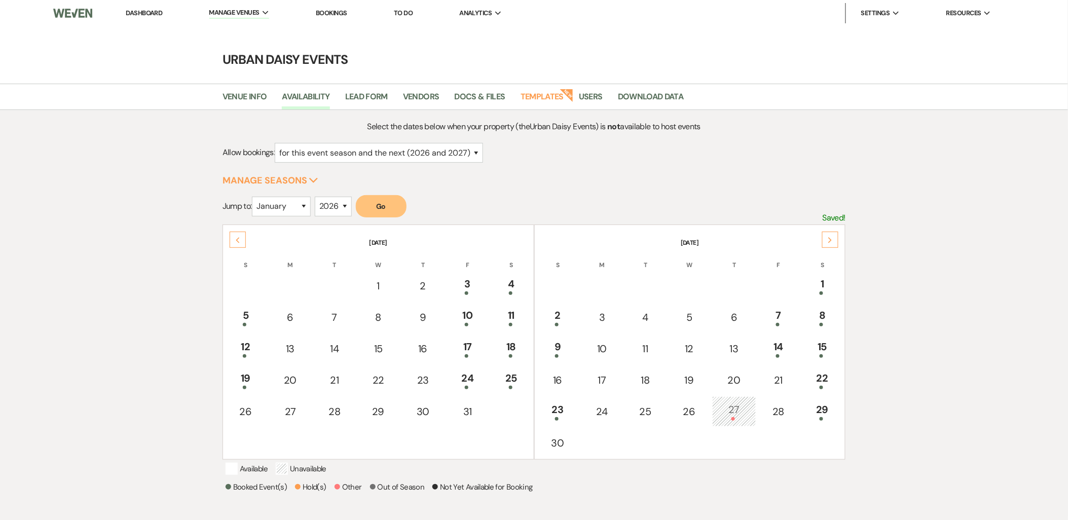
click at [832, 239] on use at bounding box center [831, 240] width 4 height 6
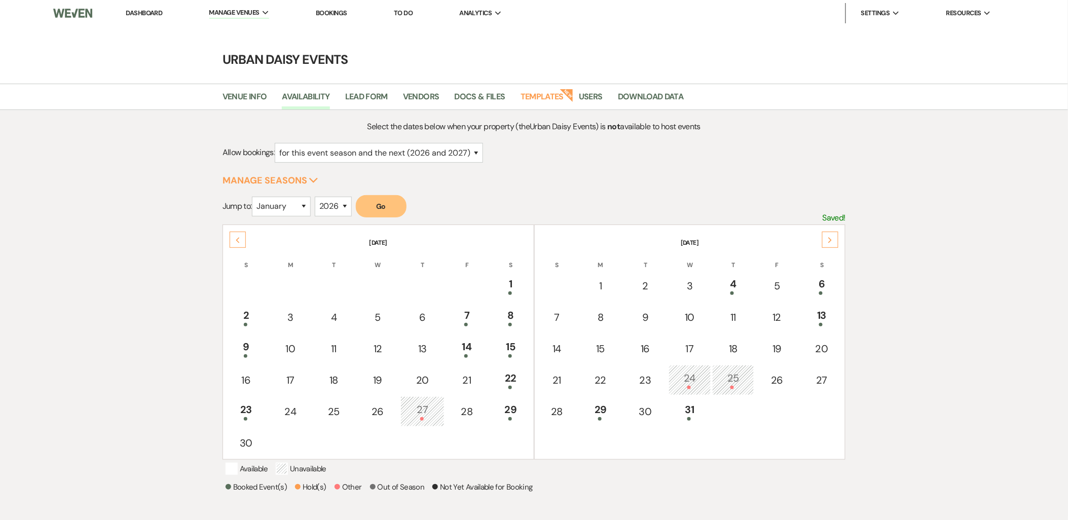
click at [832, 239] on use at bounding box center [831, 240] width 4 height 6
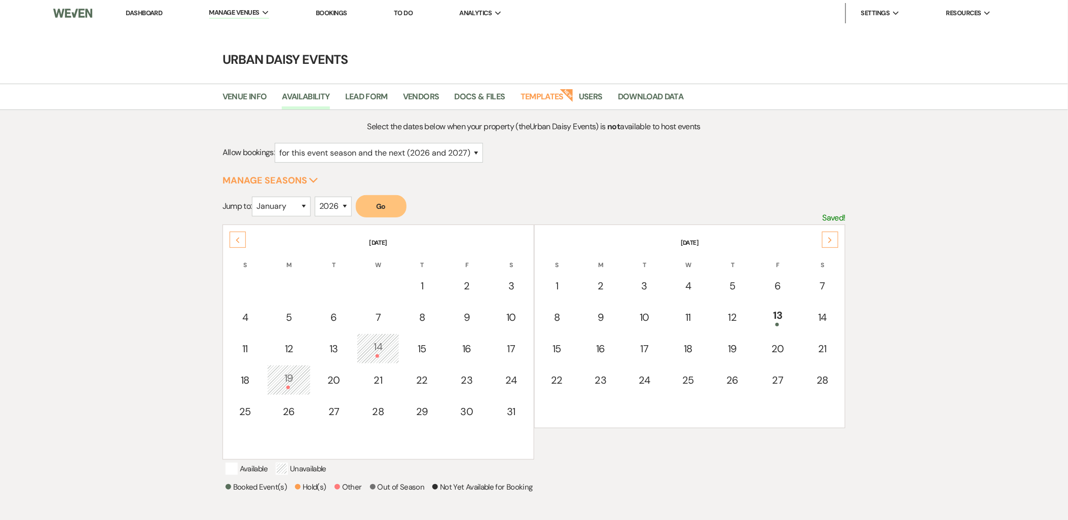
click at [832, 239] on use at bounding box center [831, 240] width 4 height 6
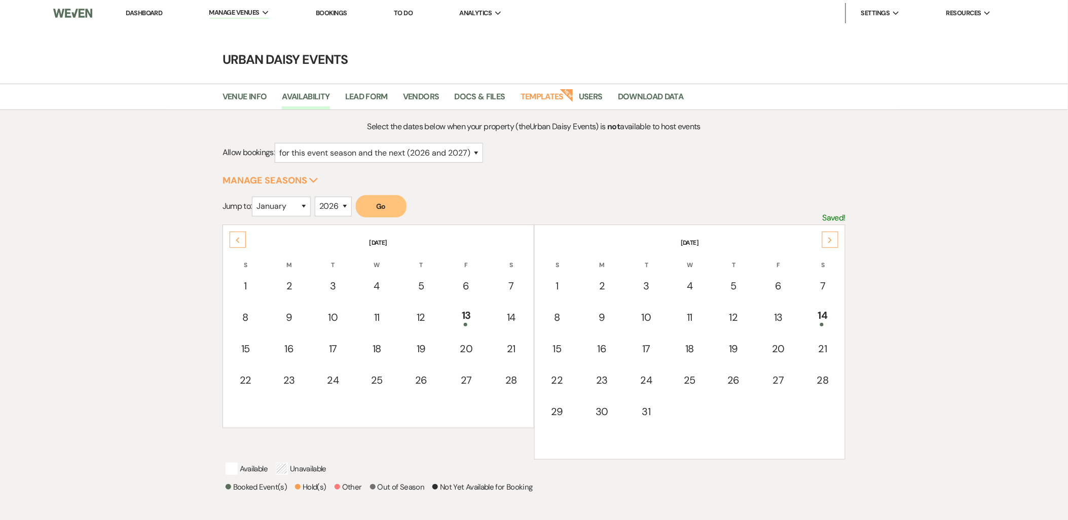
click at [832, 239] on use at bounding box center [831, 240] width 4 height 6
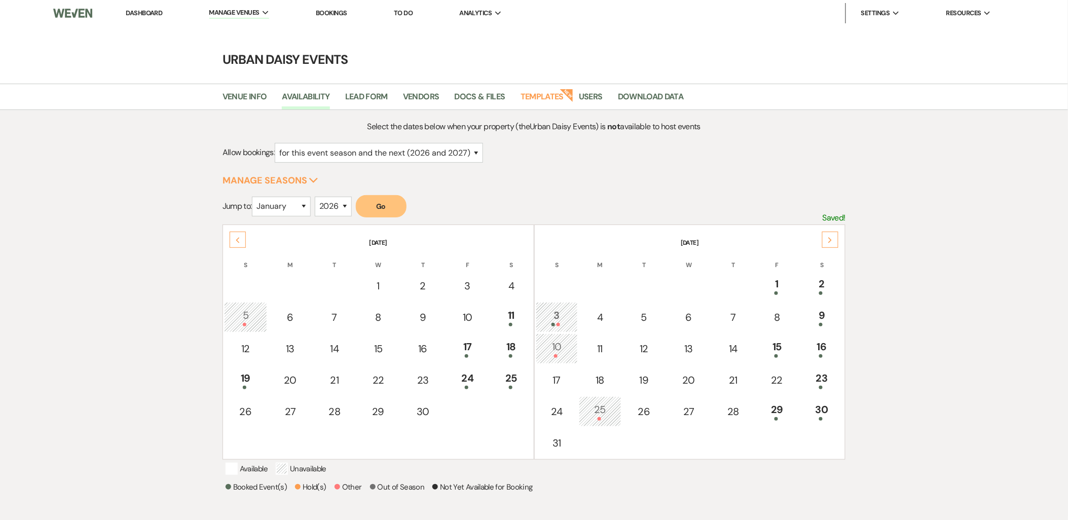
click at [830, 239] on icon "Next" at bounding box center [830, 240] width 5 height 6
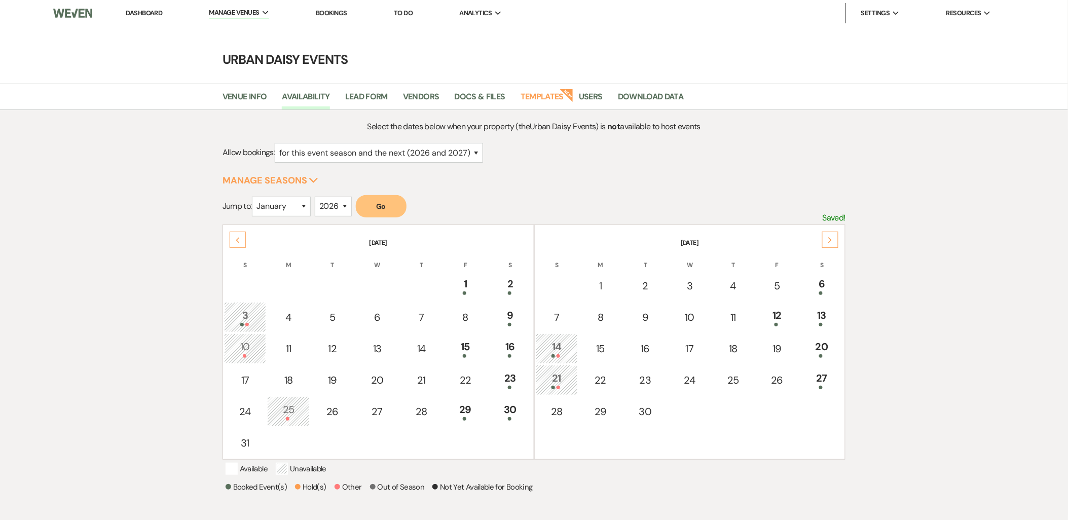
click at [830, 239] on icon "Next" at bounding box center [830, 240] width 5 height 6
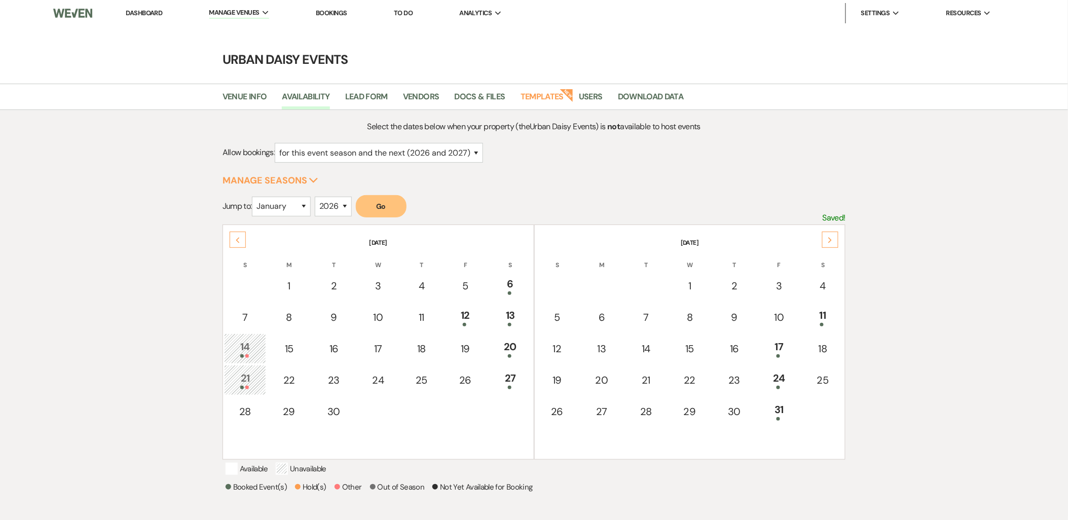
click at [830, 239] on icon "Next" at bounding box center [830, 240] width 5 height 6
click at [829, 234] on div "Next" at bounding box center [830, 240] width 16 height 16
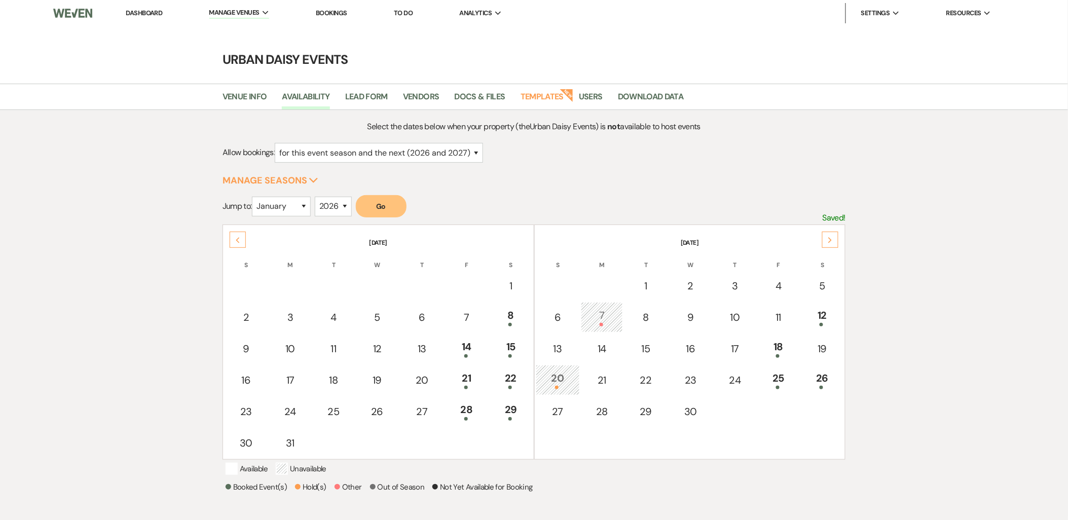
click at [830, 239] on icon "Next" at bounding box center [830, 240] width 5 height 6
click at [156, 7] on li "Dashboard" at bounding box center [144, 13] width 47 height 20
click at [151, 12] on link "Dashboard" at bounding box center [144, 13] width 37 height 9
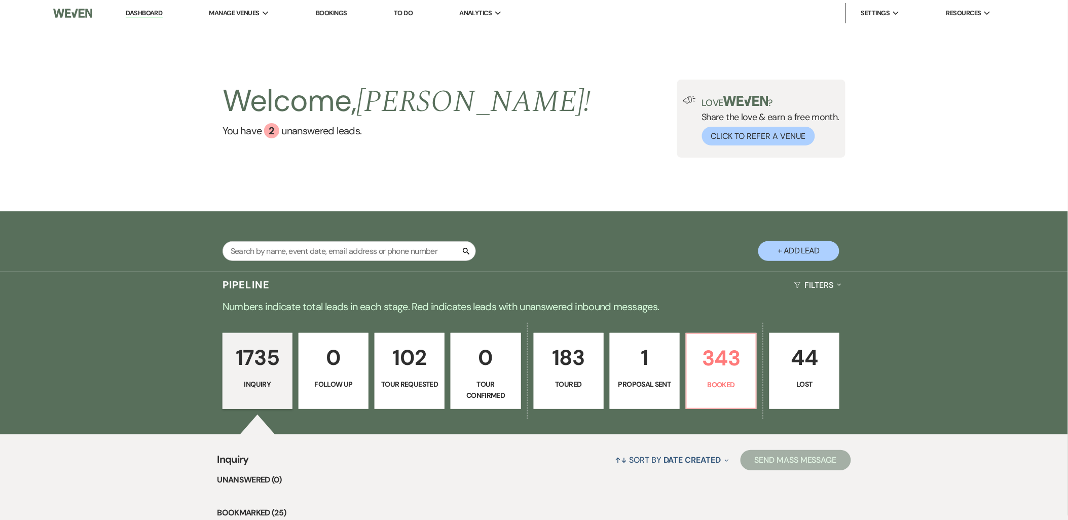
click at [577, 372] on p "183" at bounding box center [569, 358] width 57 height 34
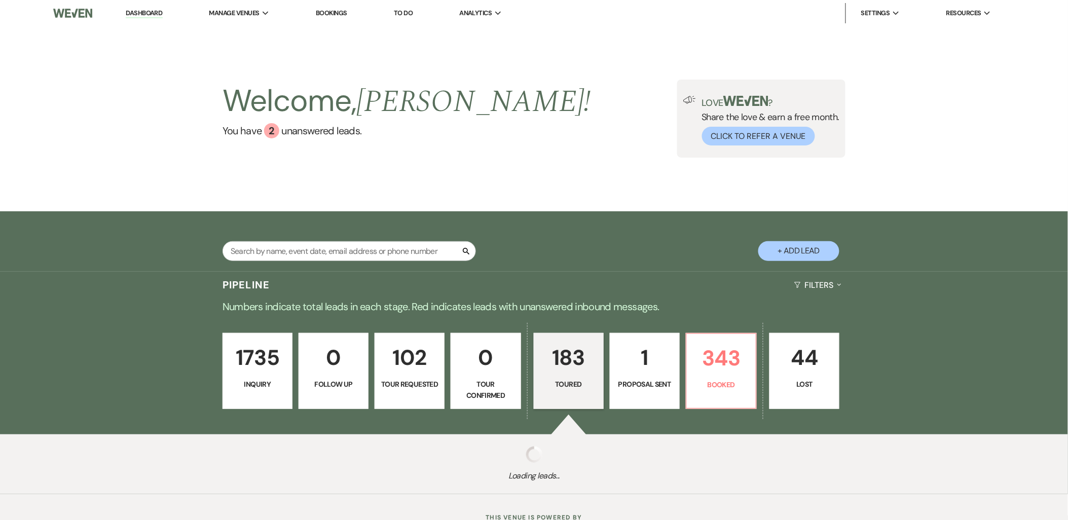
select select "5"
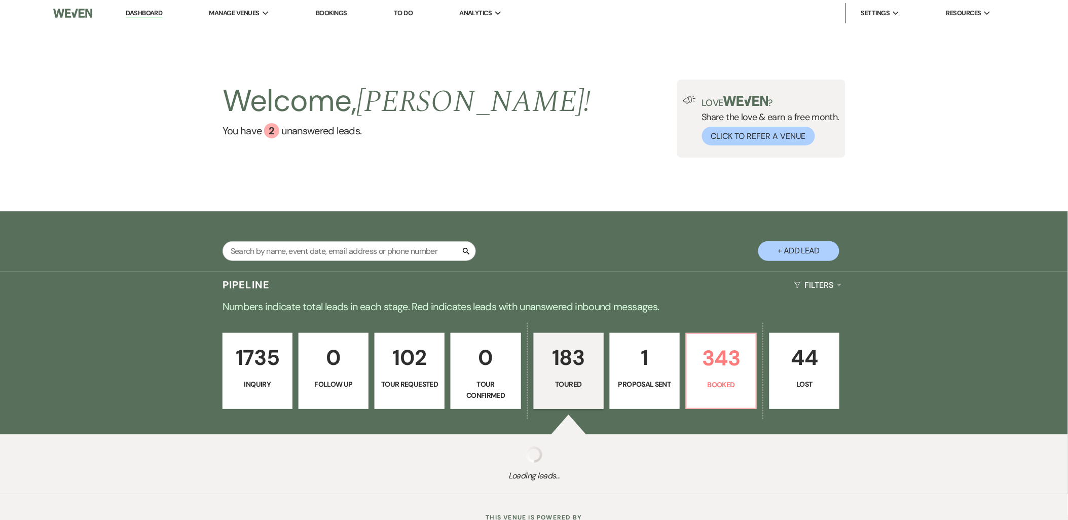
select select "5"
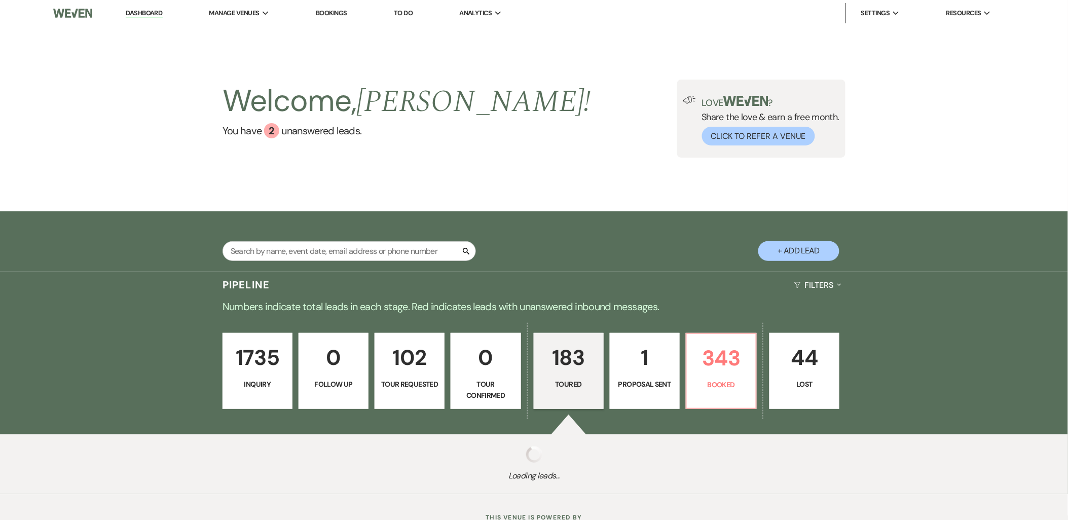
select select "5"
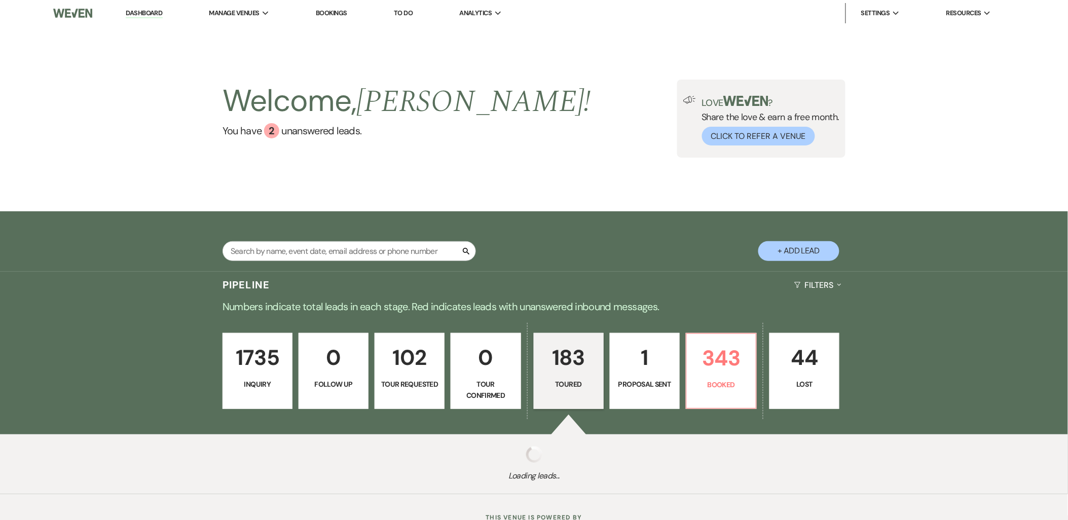
select select "5"
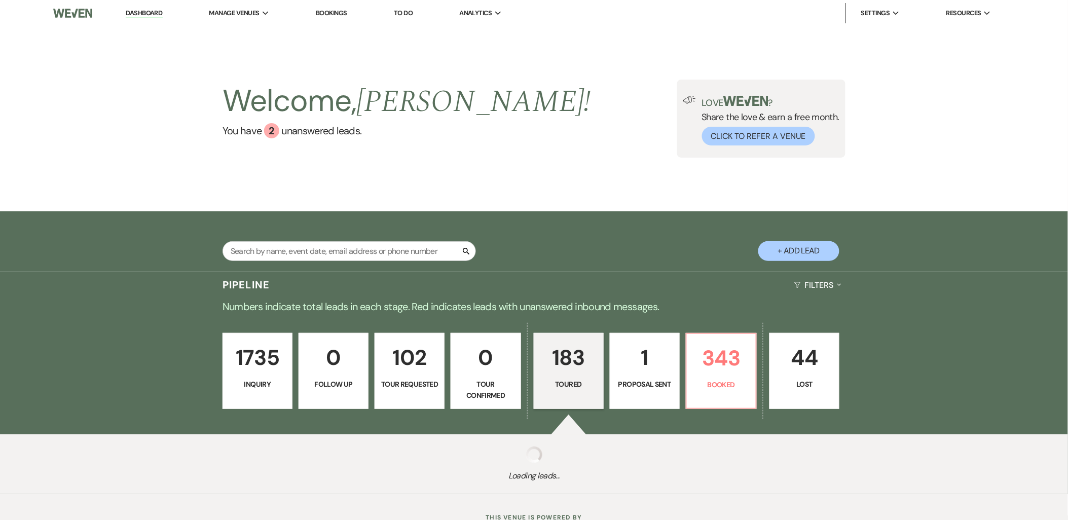
select select "5"
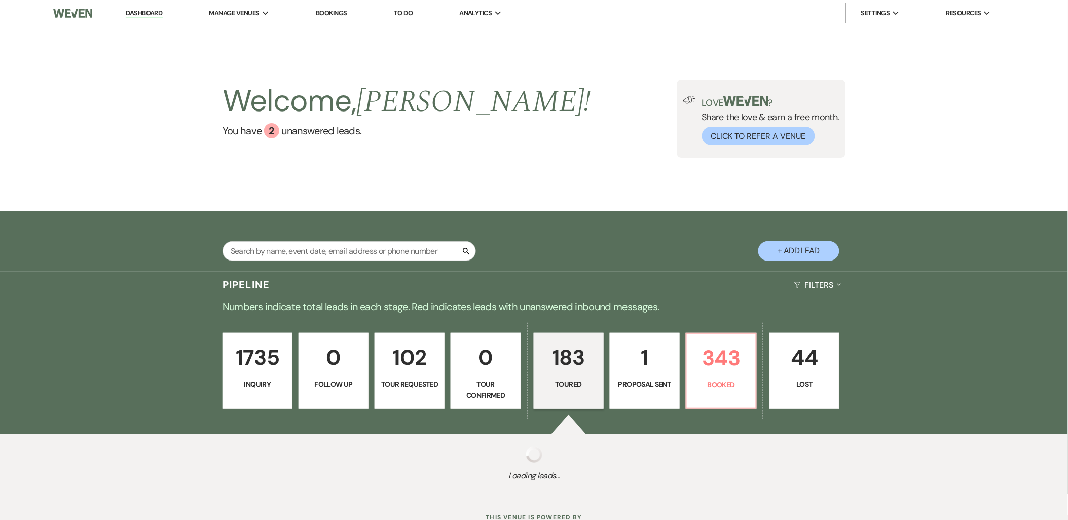
select select "5"
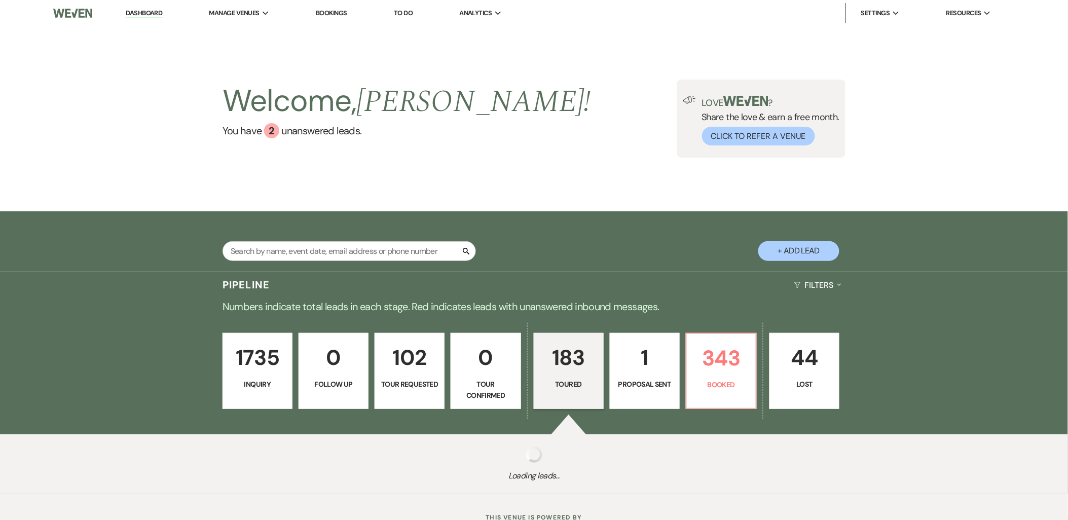
select select "5"
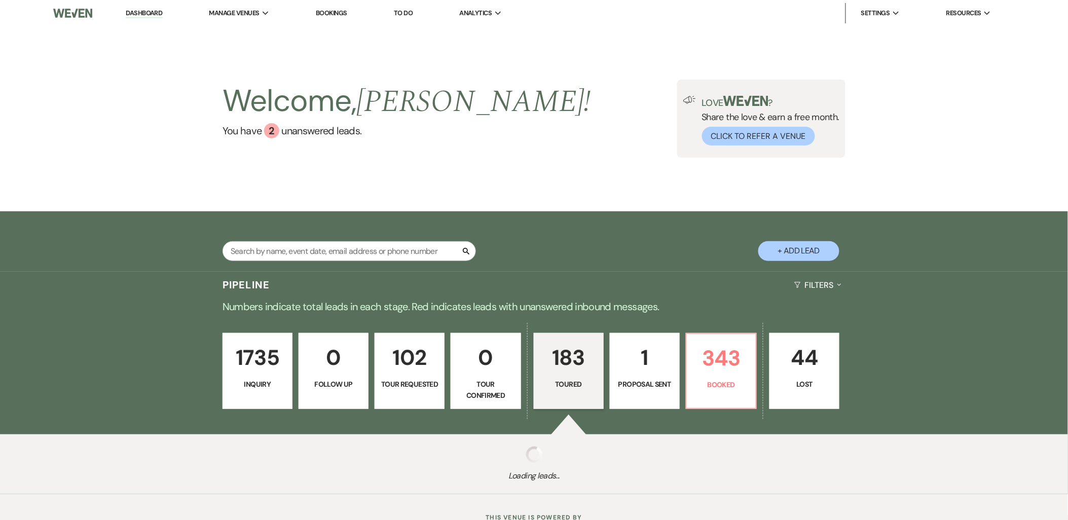
select select "5"
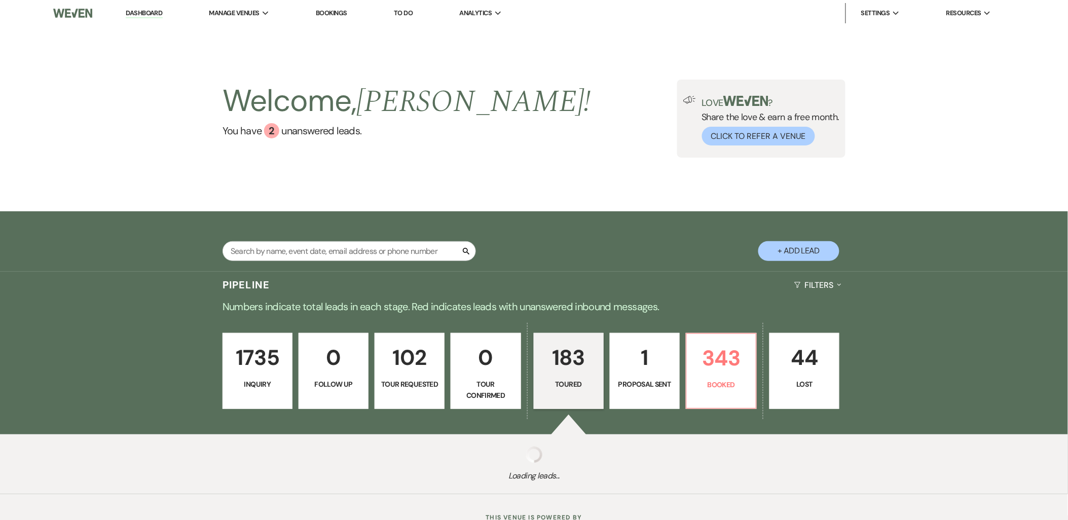
select select "5"
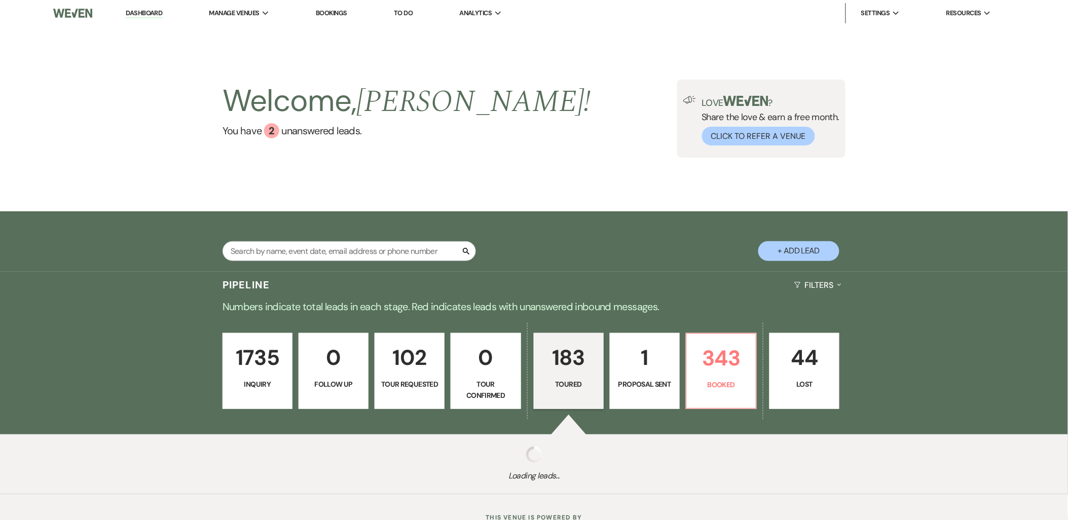
select select "5"
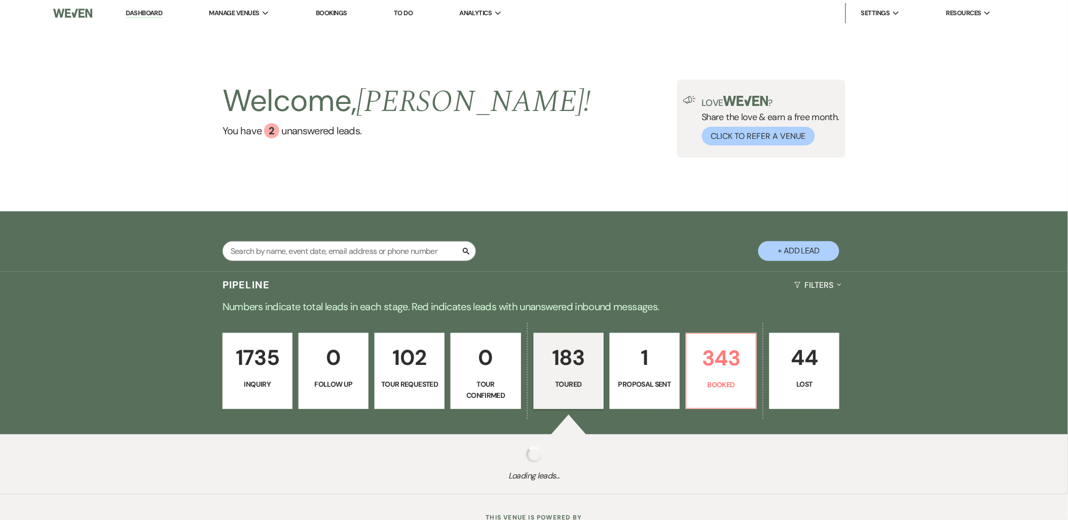
select select "5"
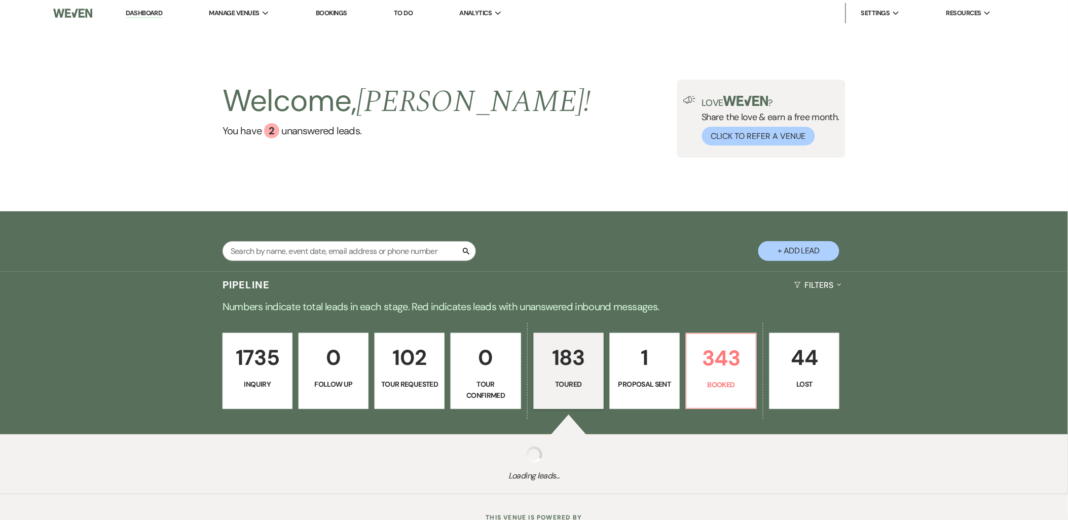
select select "5"
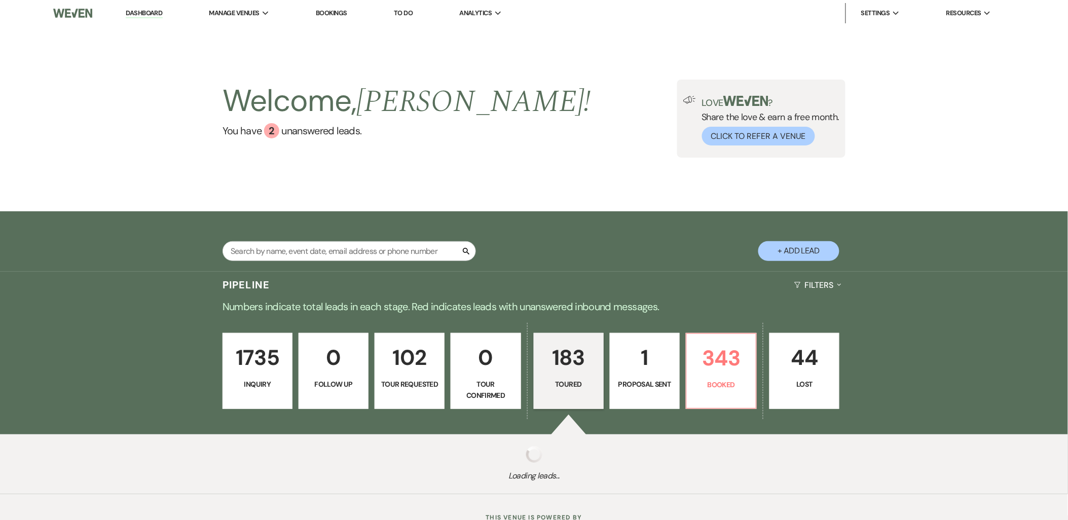
select select "5"
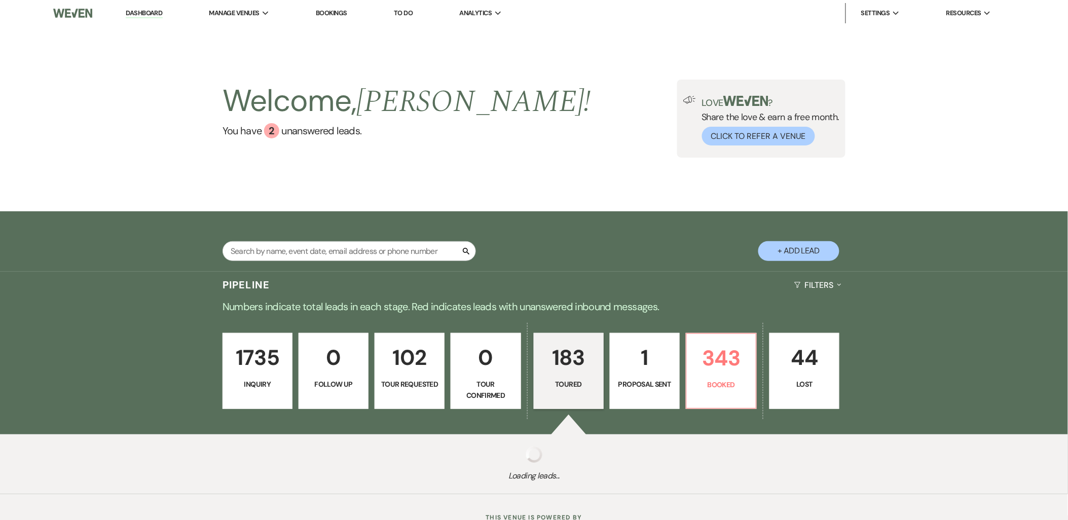
select select "5"
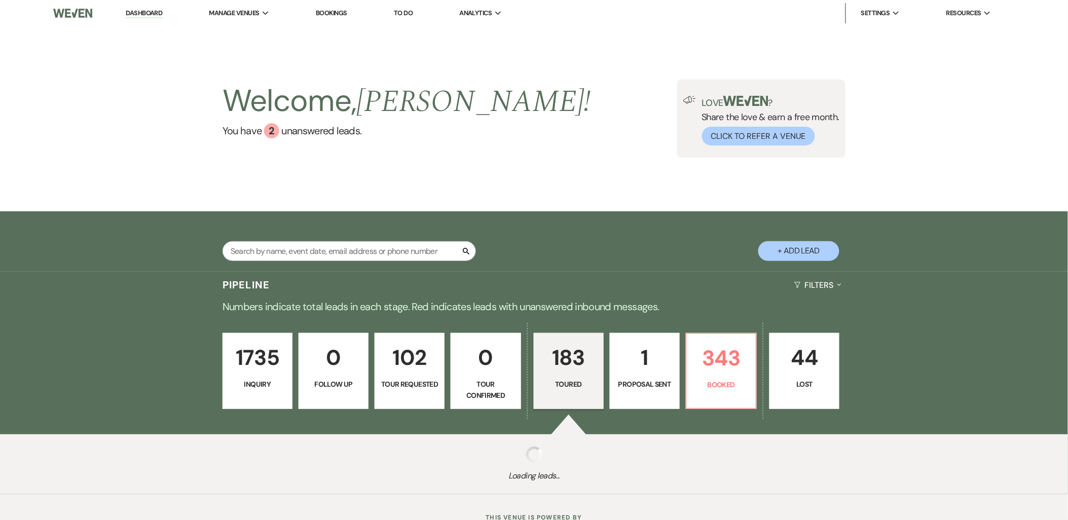
select select "5"
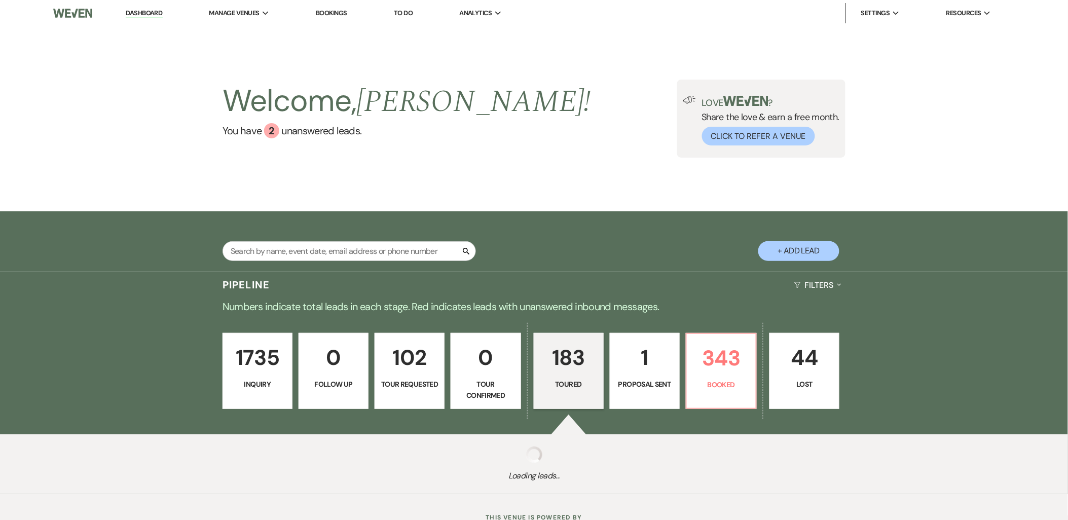
select select "5"
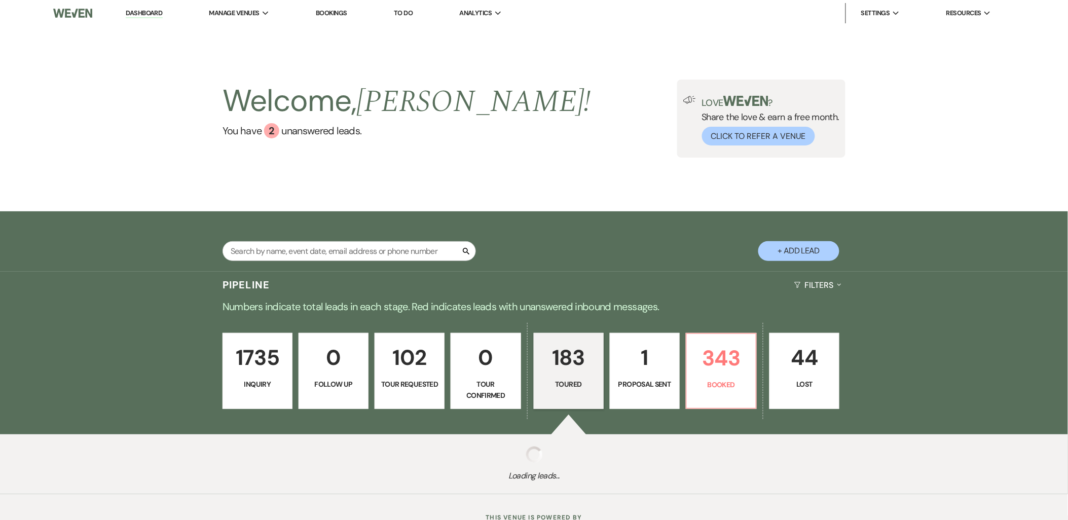
select select "5"
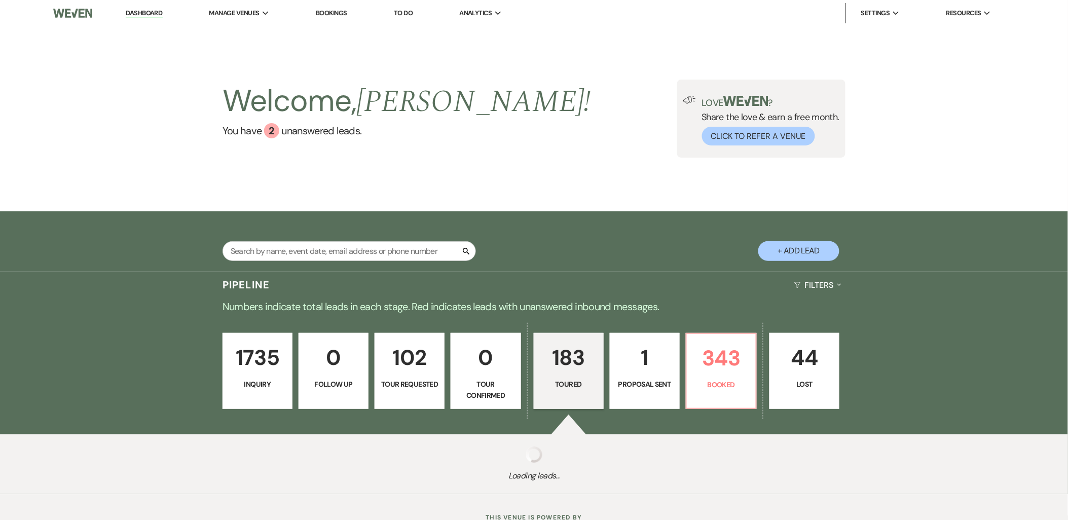
select select "5"
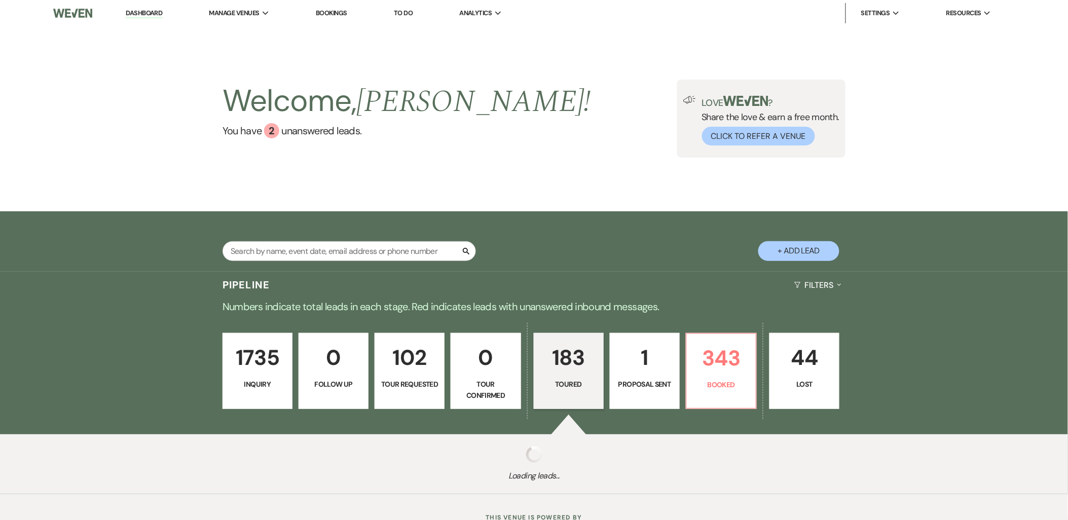
select select "5"
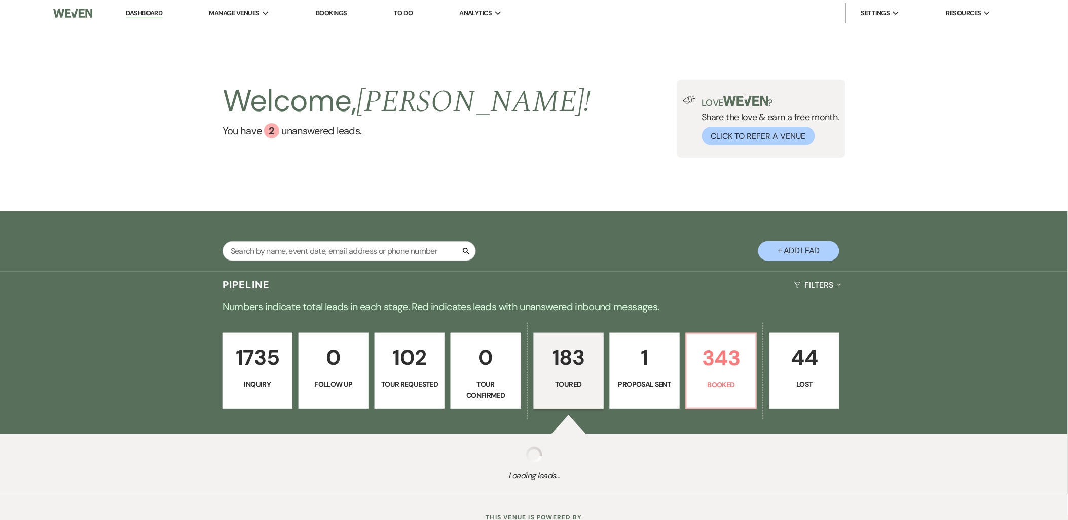
select select "5"
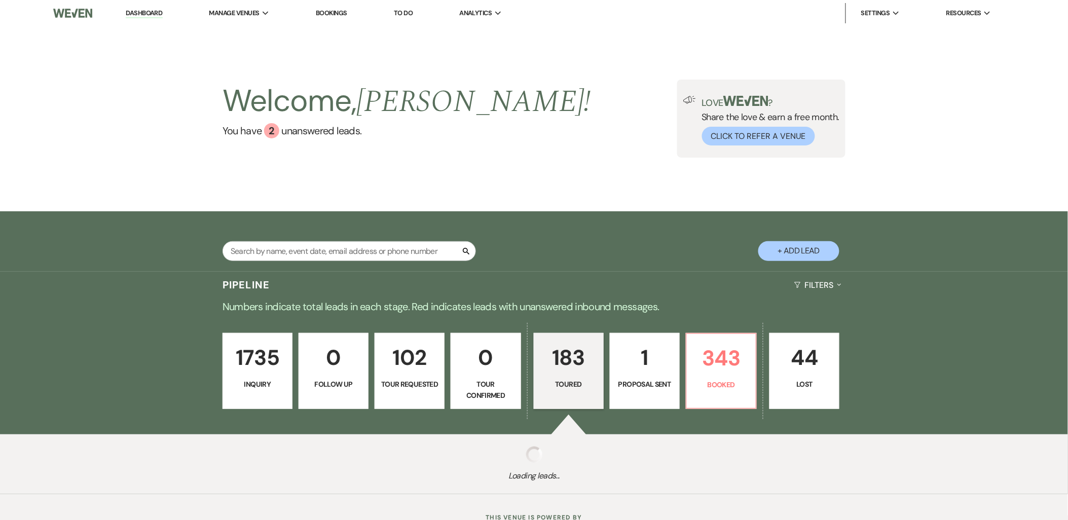
select select "5"
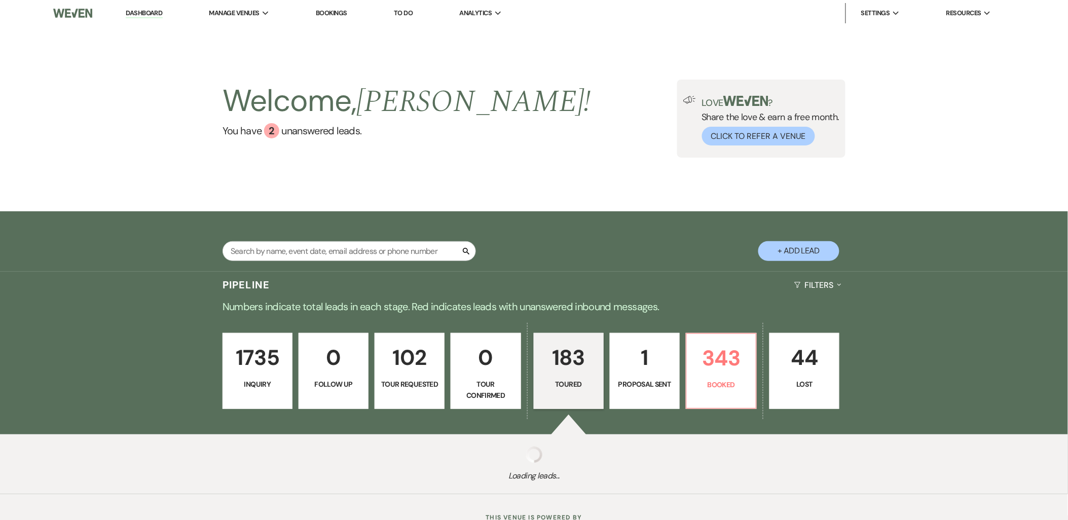
select select "5"
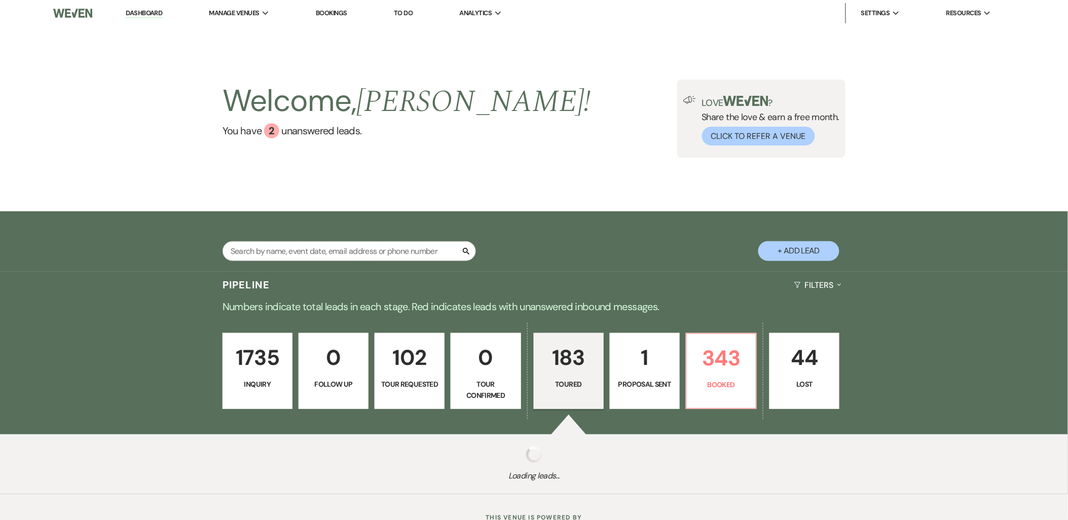
select select "5"
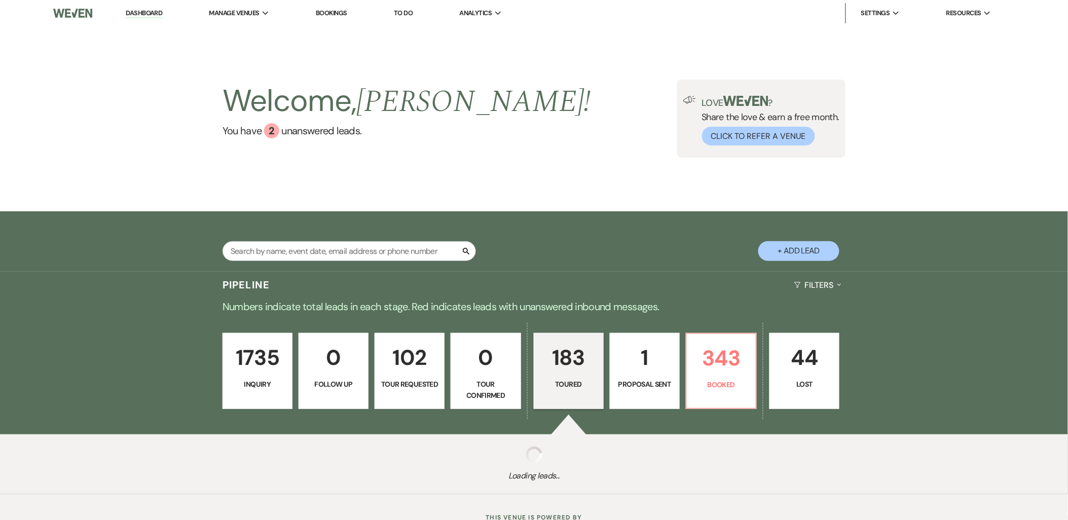
select select "5"
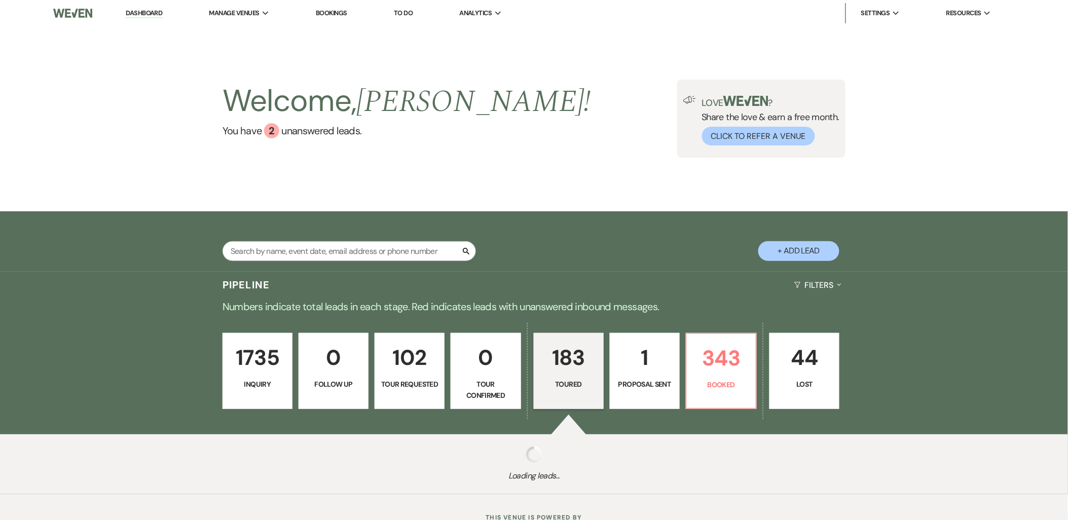
select select "5"
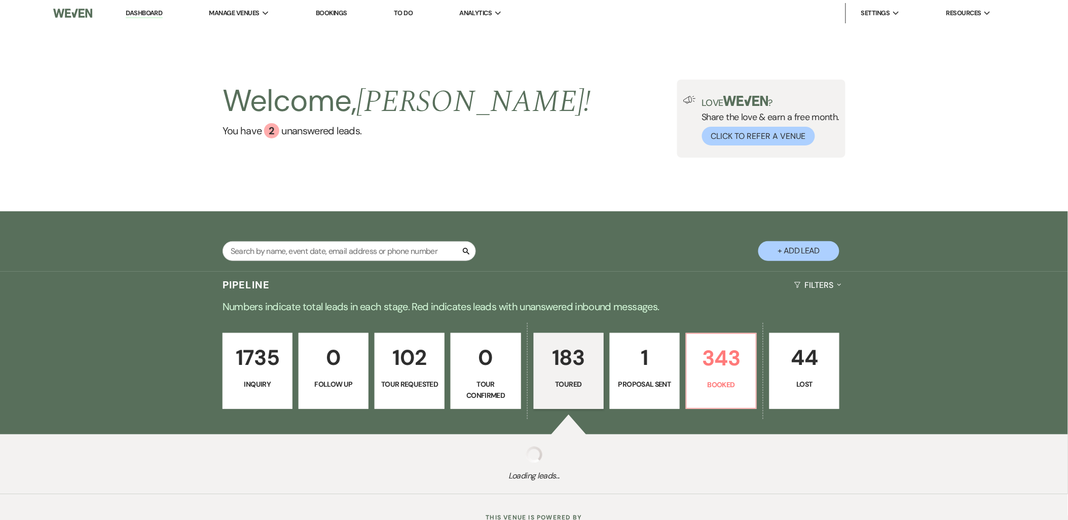
select select "5"
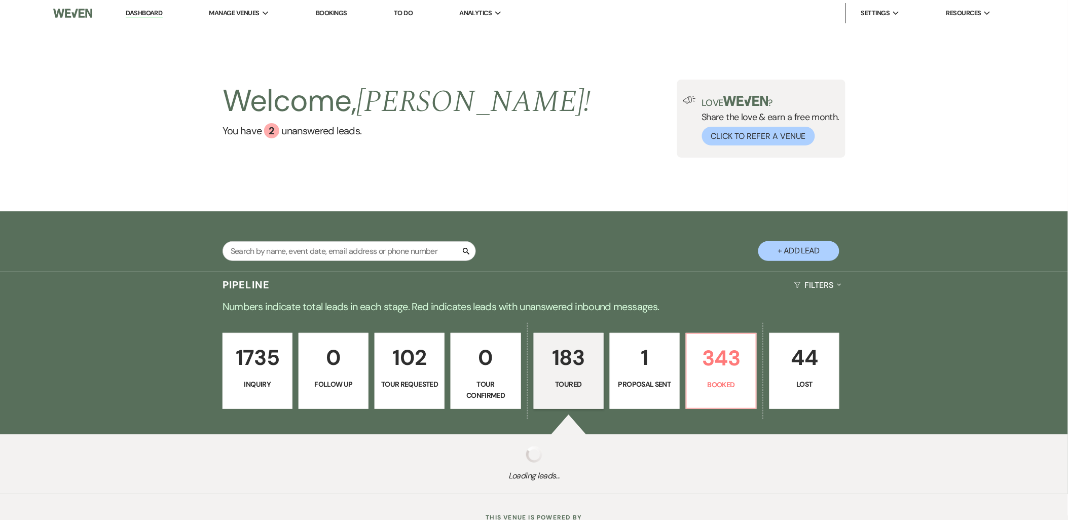
select select "5"
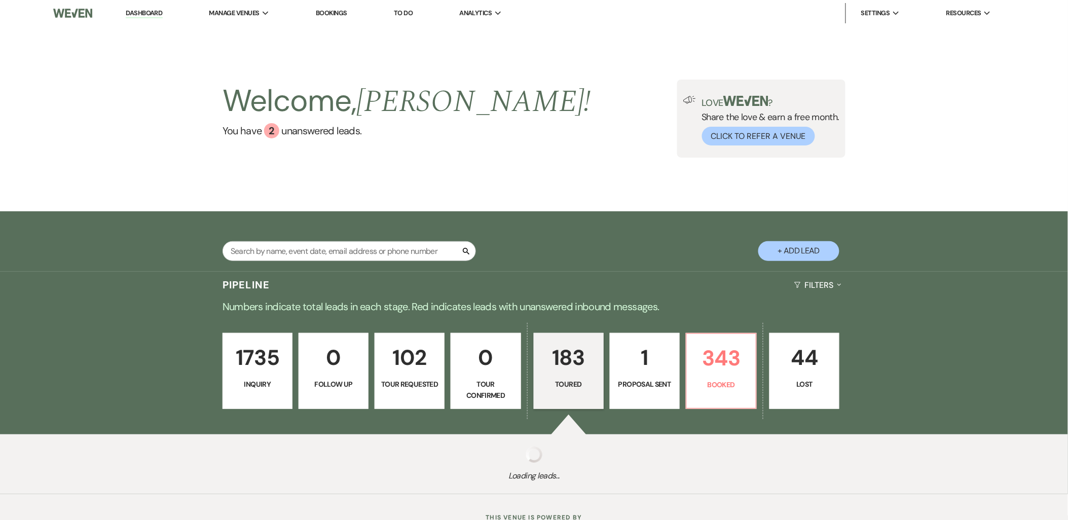
select select "5"
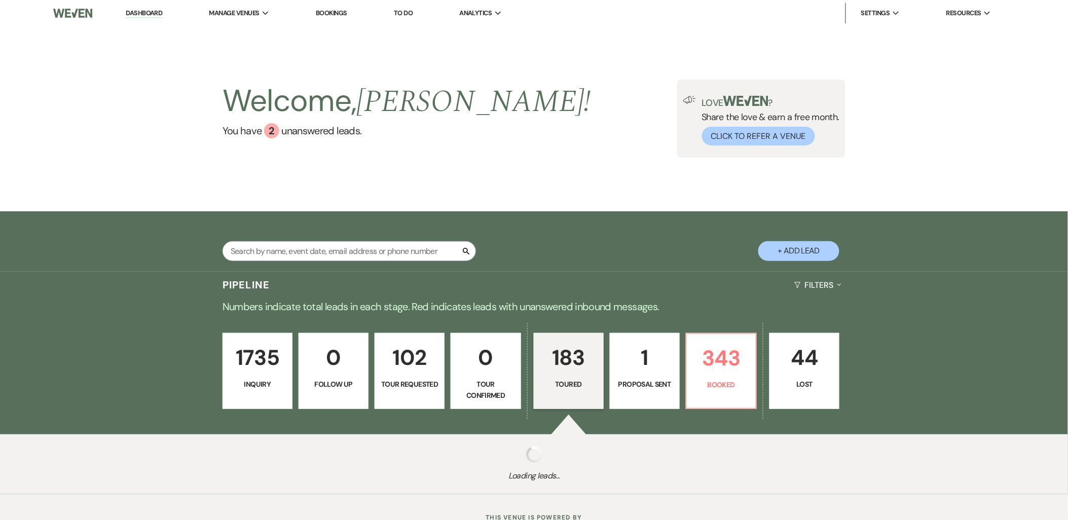
select select "5"
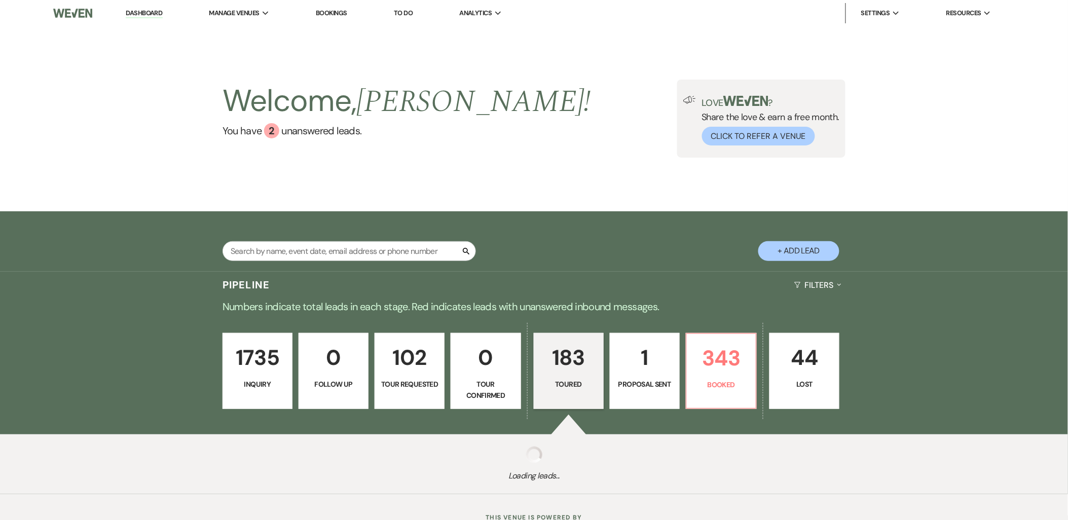
select select "5"
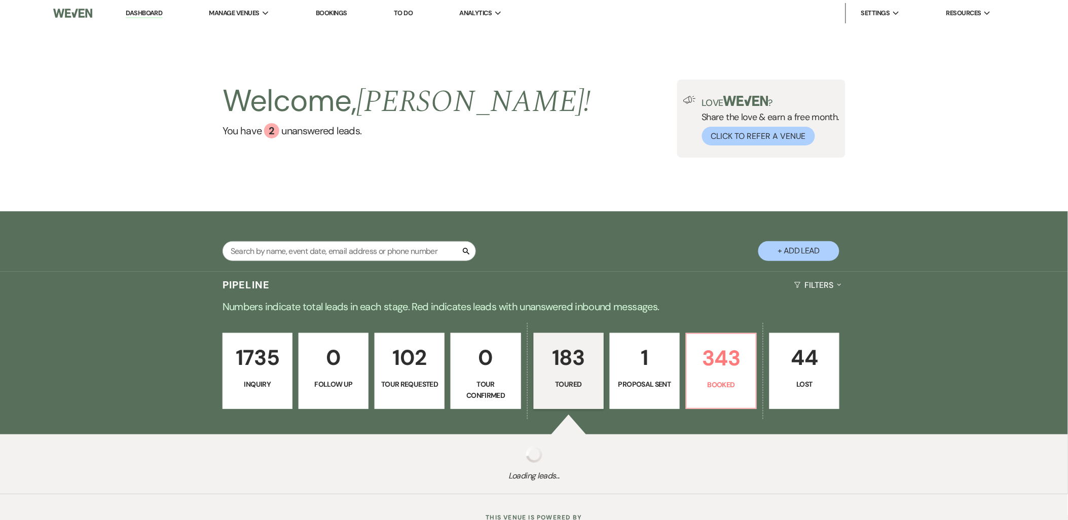
select select "5"
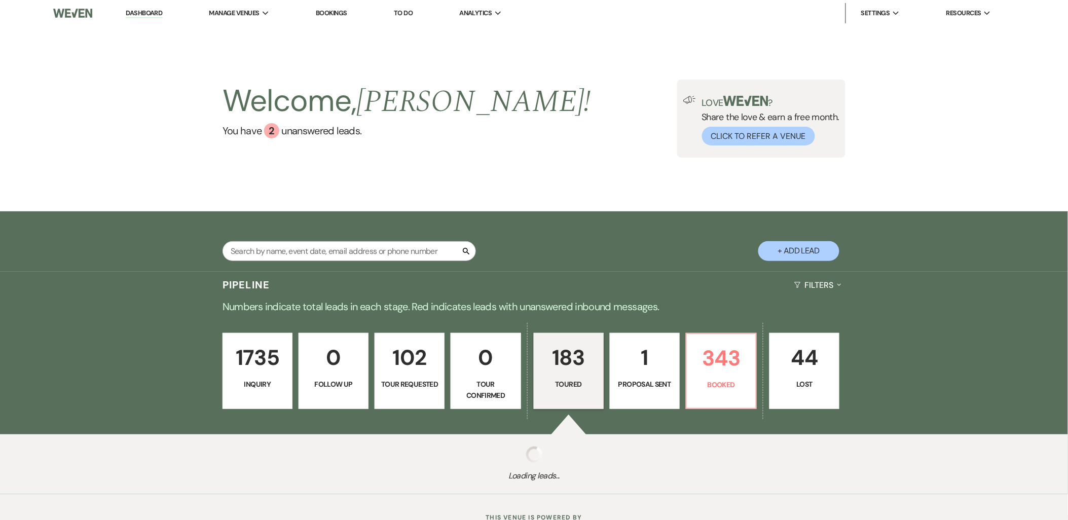
select select "5"
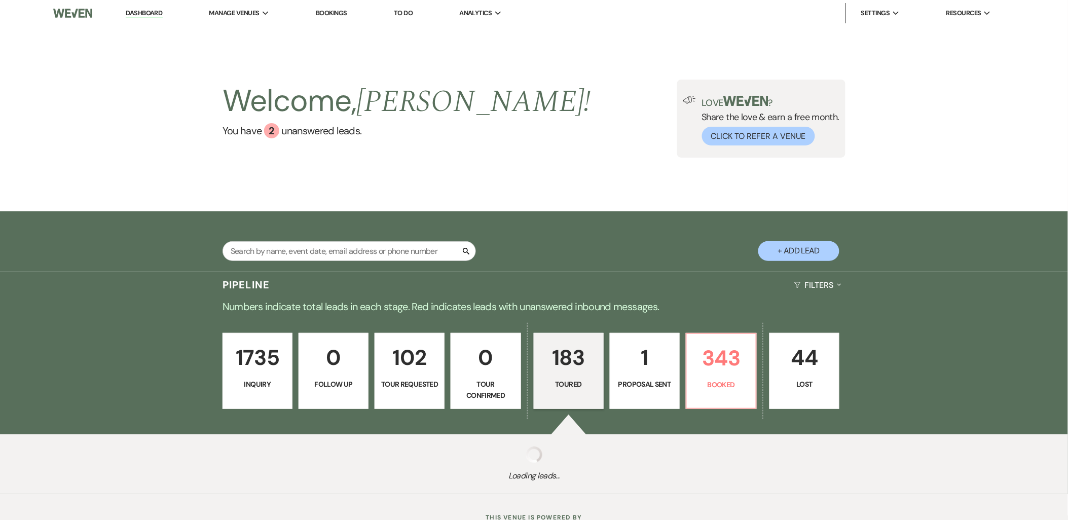
select select "5"
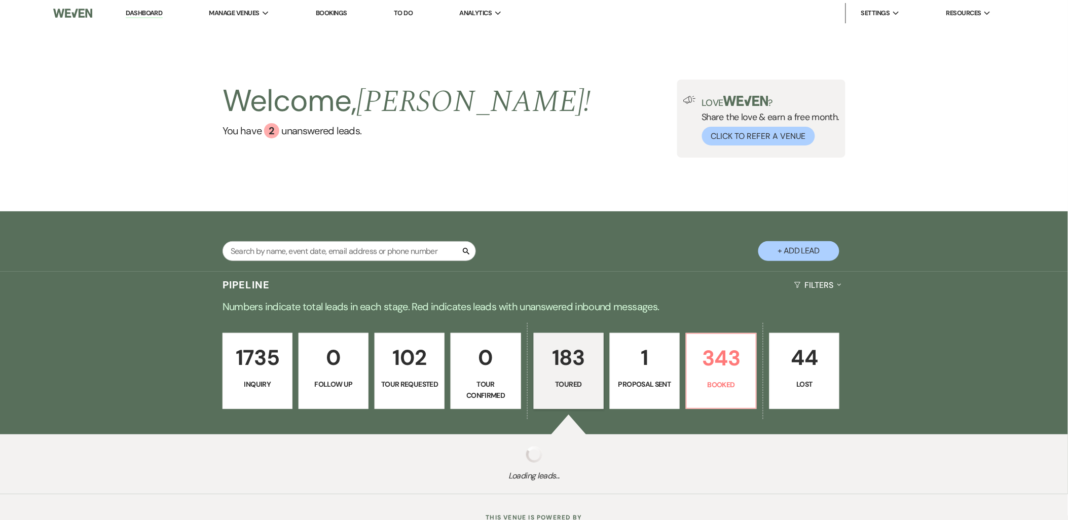
select select "5"
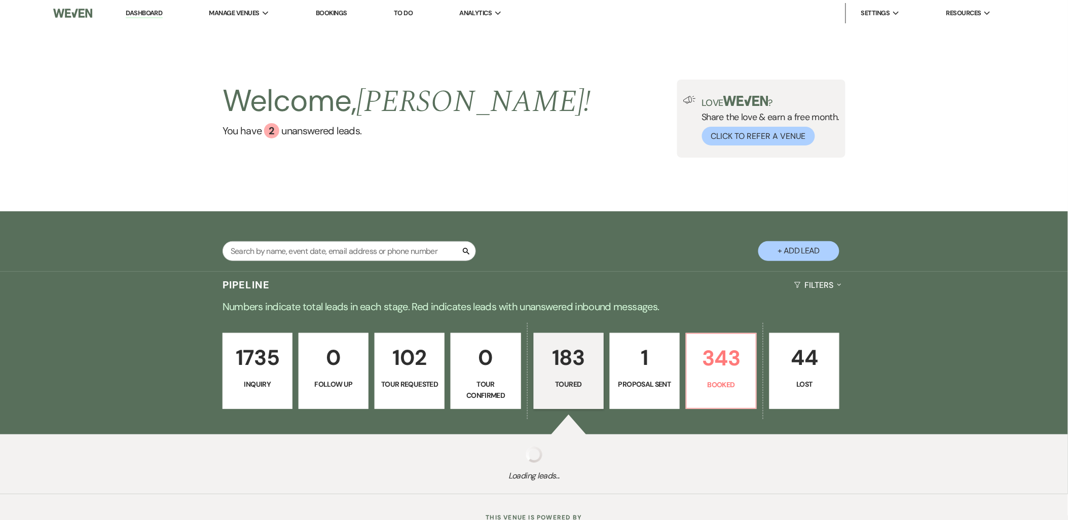
select select "5"
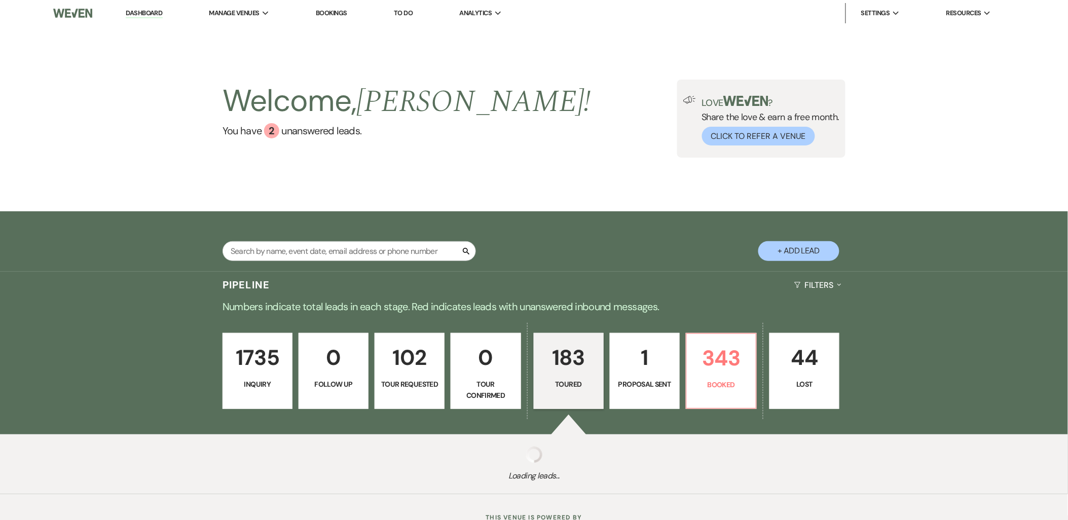
select select "5"
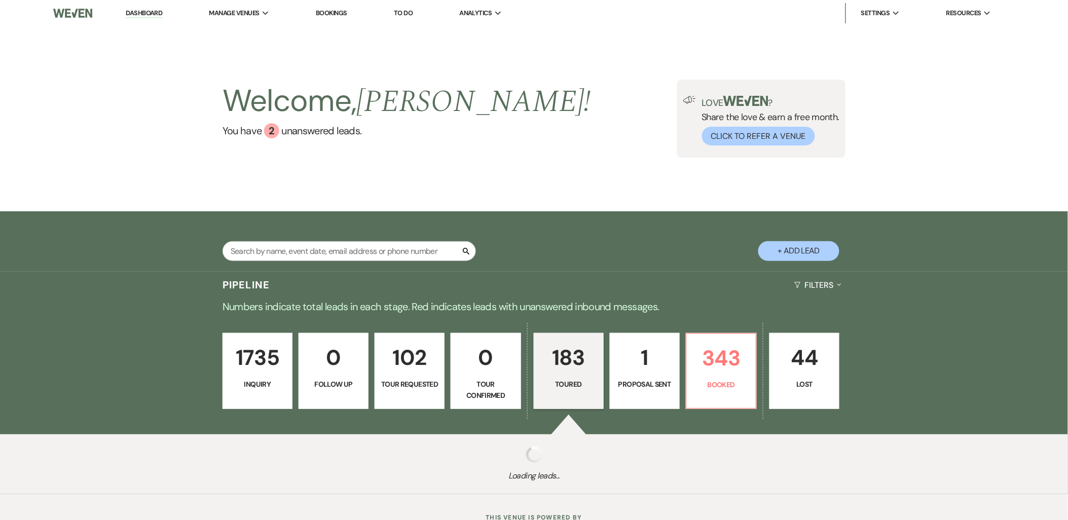
select select "5"
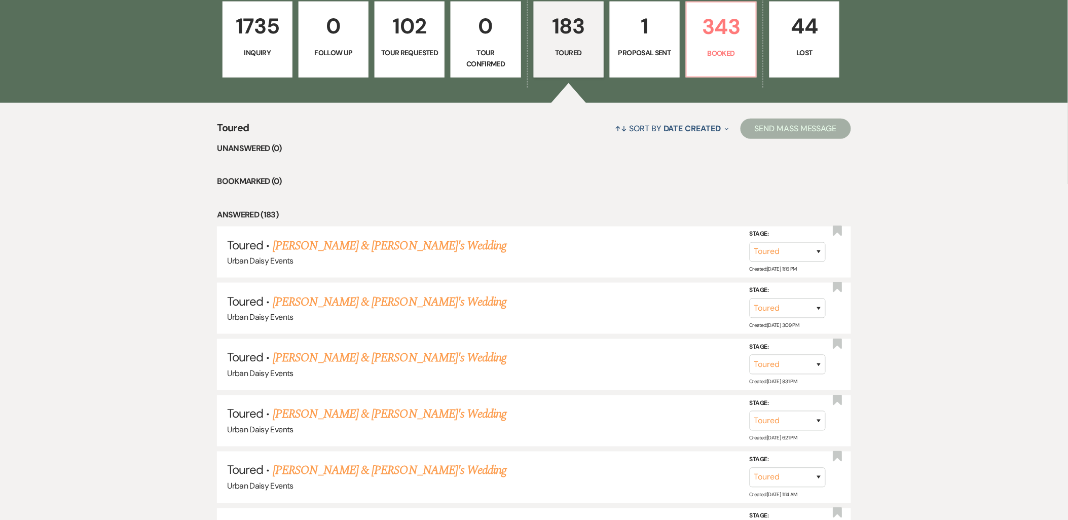
scroll to position [338, 0]
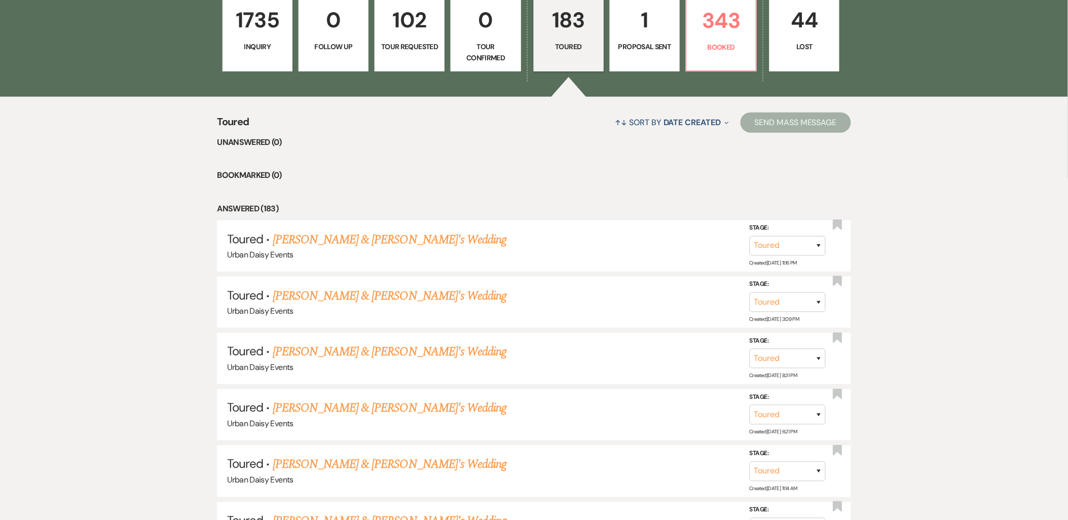
click at [305, 412] on link "Naomi Bunker & Fiance's Wedding" at bounding box center [390, 409] width 234 height 18
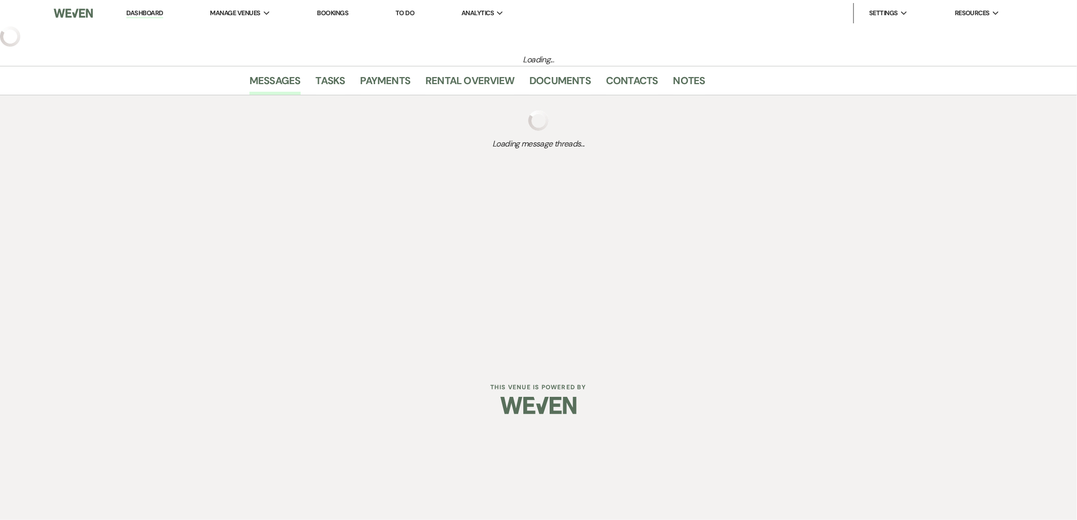
select select "5"
select select "6"
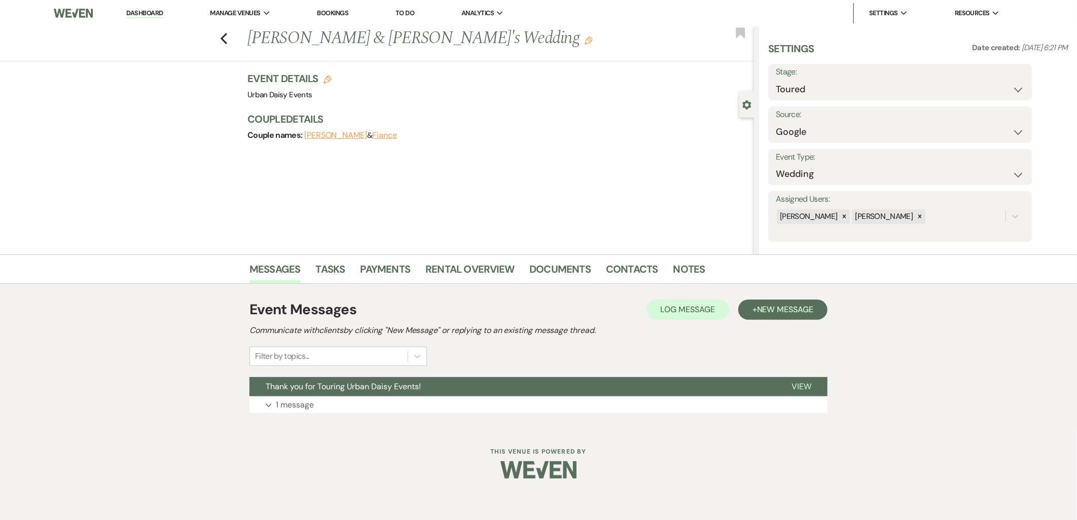
click at [308, 391] on span "Thank you for Touring Urban Daisy Events!" at bounding box center [343, 386] width 155 height 11
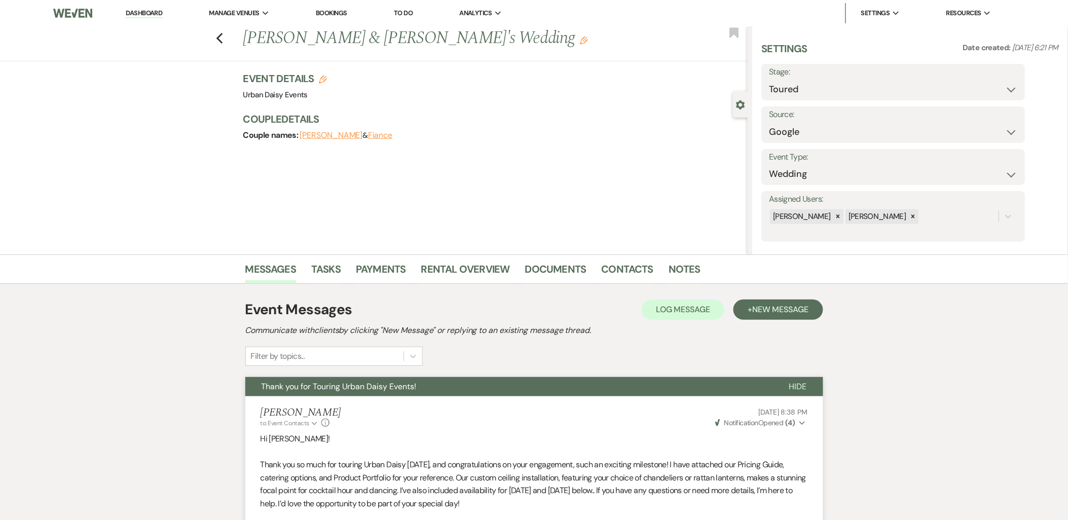
click at [222, 39] on use "button" at bounding box center [219, 38] width 7 height 11
select select "5"
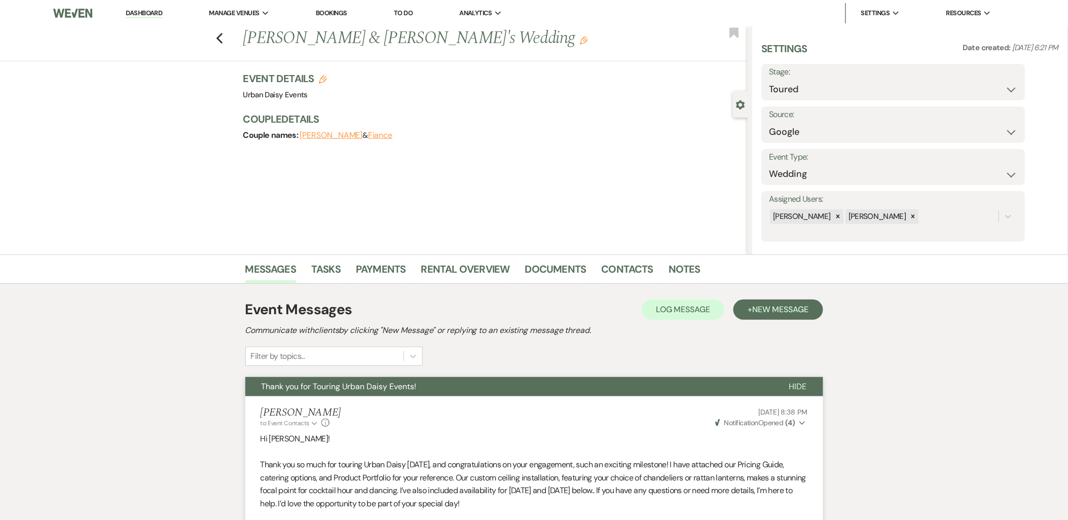
select select "5"
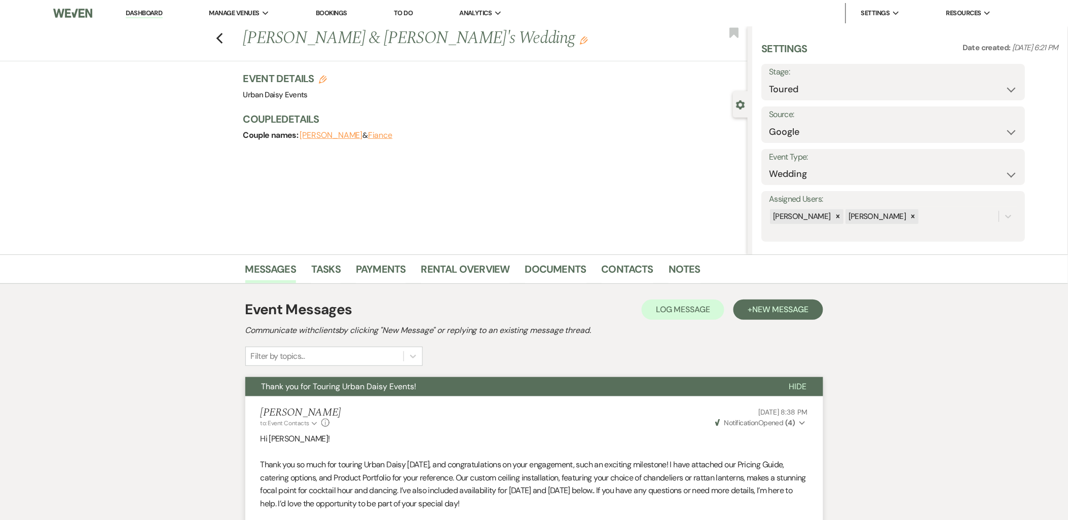
select select "5"
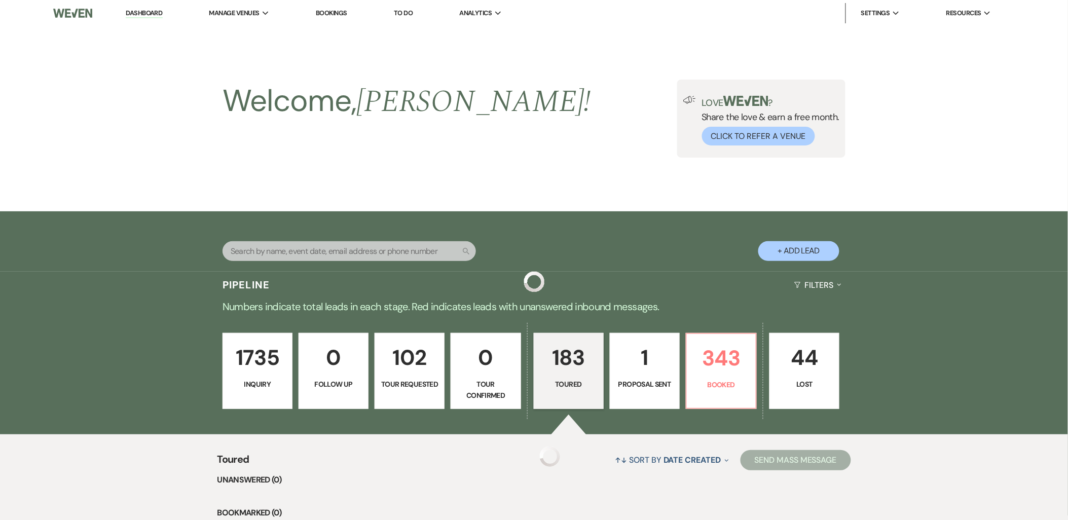
scroll to position [338, 0]
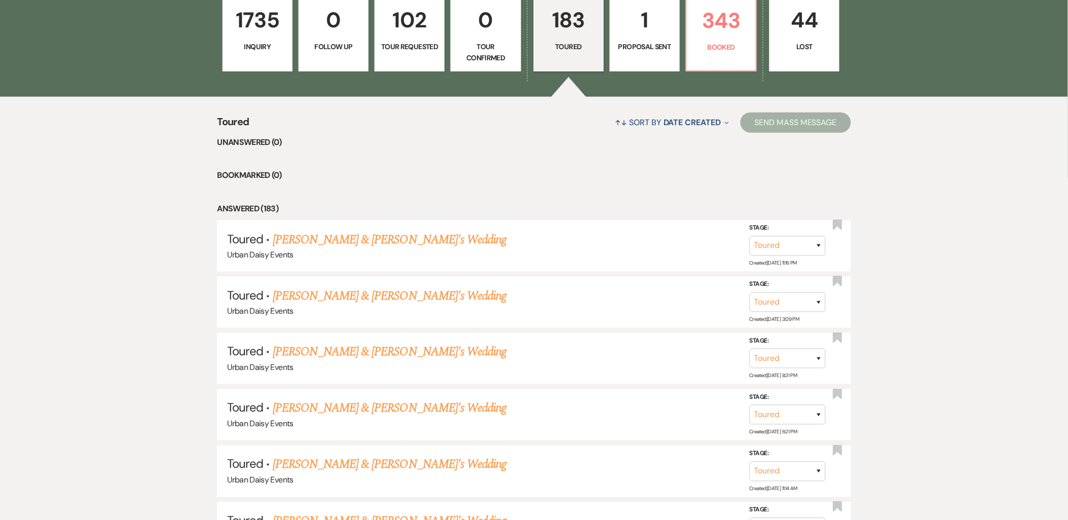
click at [329, 459] on link "Jaid Perry & Fiance's Wedding" at bounding box center [390, 465] width 234 height 18
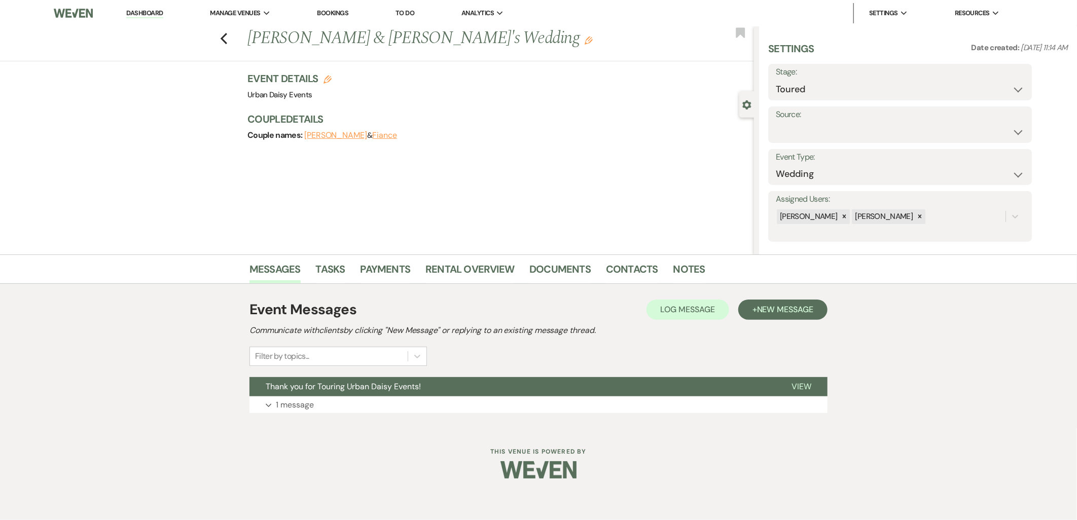
click at [308, 408] on p "1 message" at bounding box center [295, 405] width 38 height 13
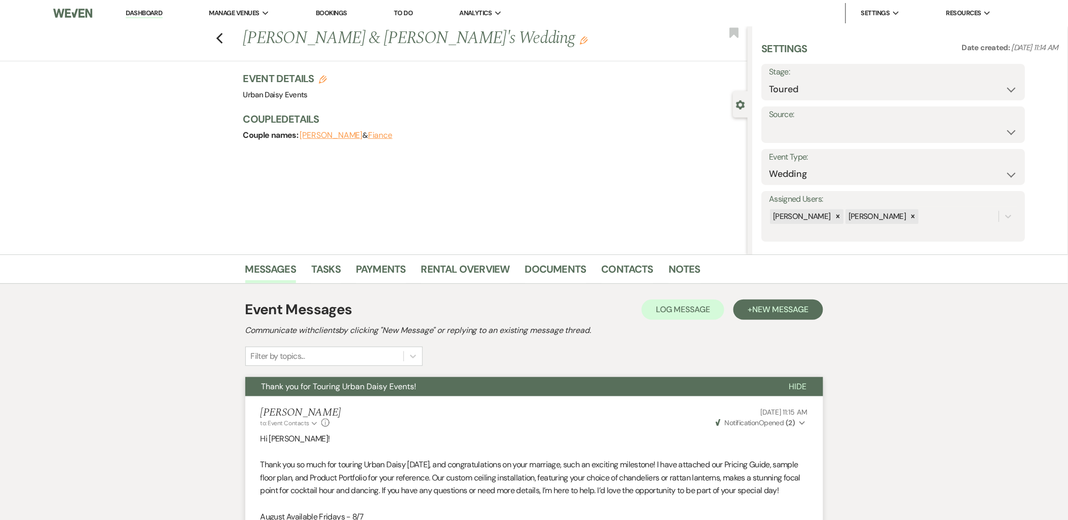
click at [223, 38] on icon "Previous" at bounding box center [220, 38] width 8 height 12
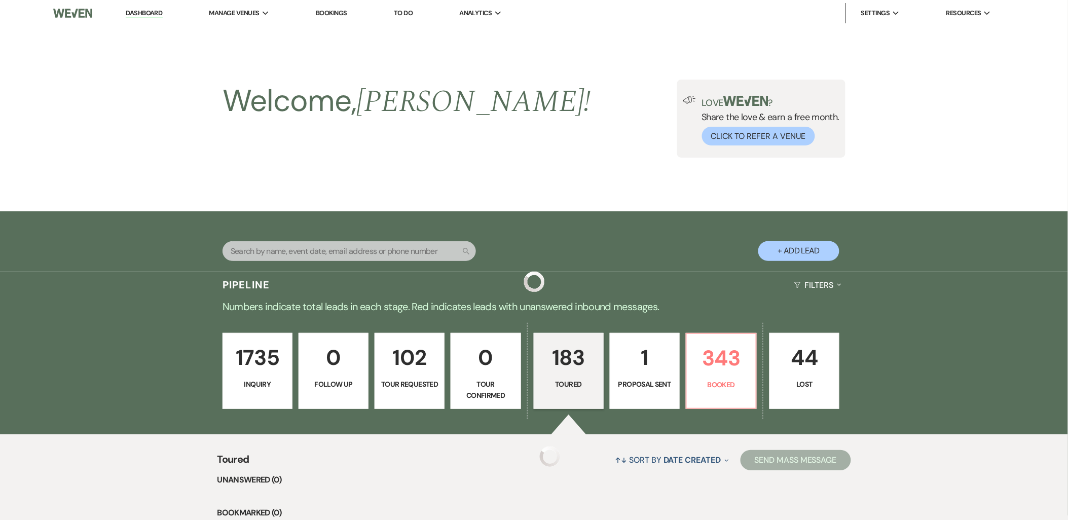
scroll to position [338, 0]
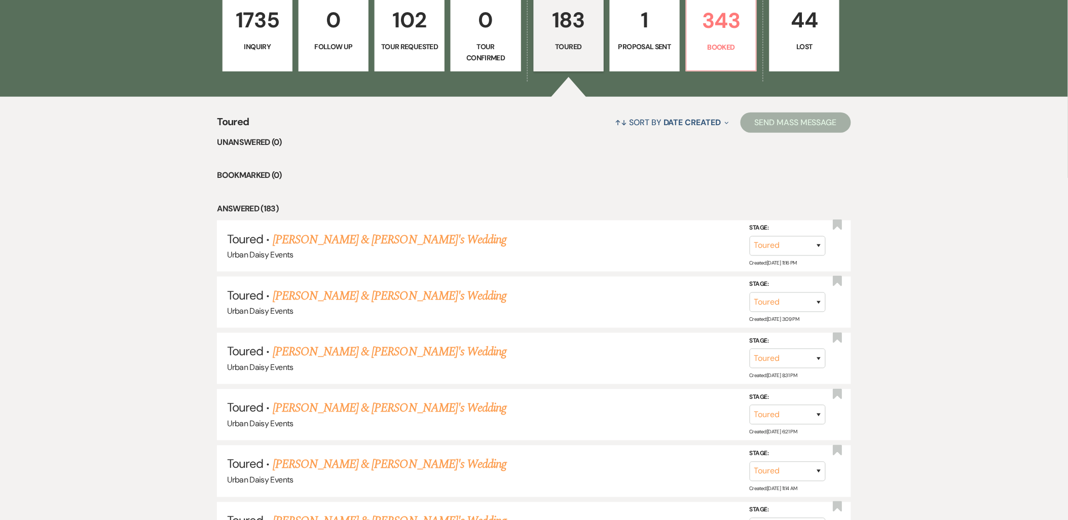
click at [335, 348] on link "Kelsey Bogdanovich & Fiance's Wedding" at bounding box center [390, 352] width 234 height 18
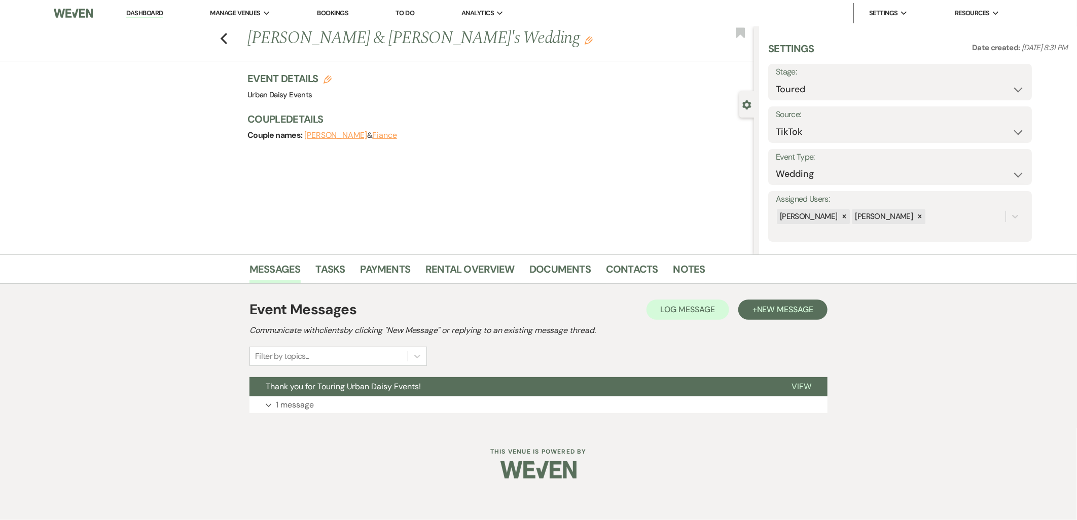
click at [333, 392] on button "Thank you for Touring Urban Daisy Events!" at bounding box center [512, 386] width 526 height 19
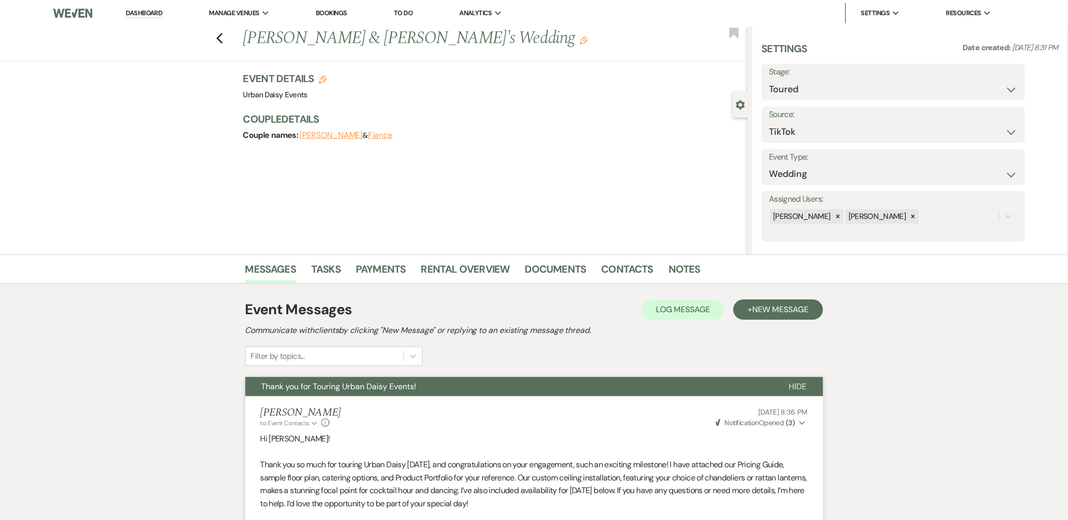
click at [223, 34] on icon "Previous" at bounding box center [220, 38] width 8 height 12
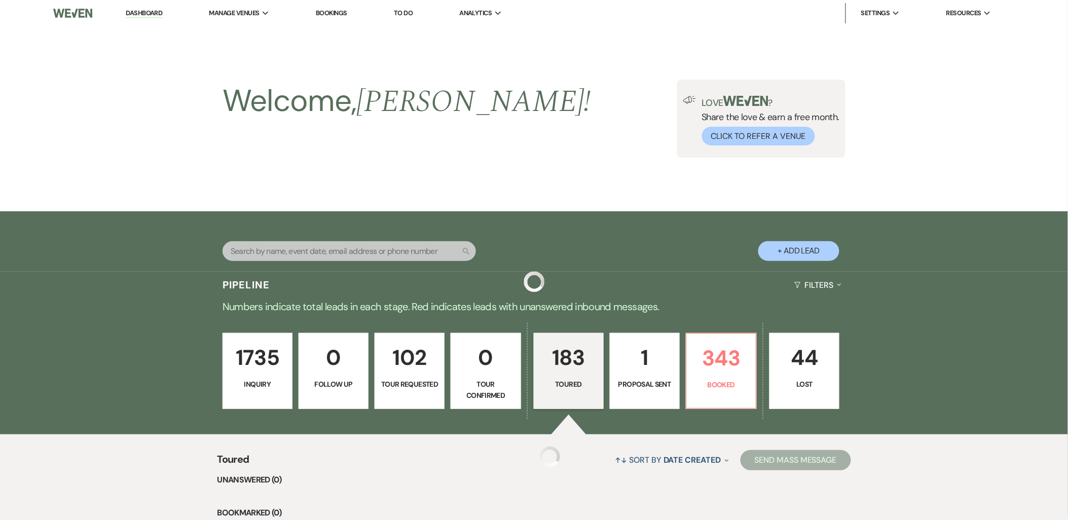
scroll to position [338, 0]
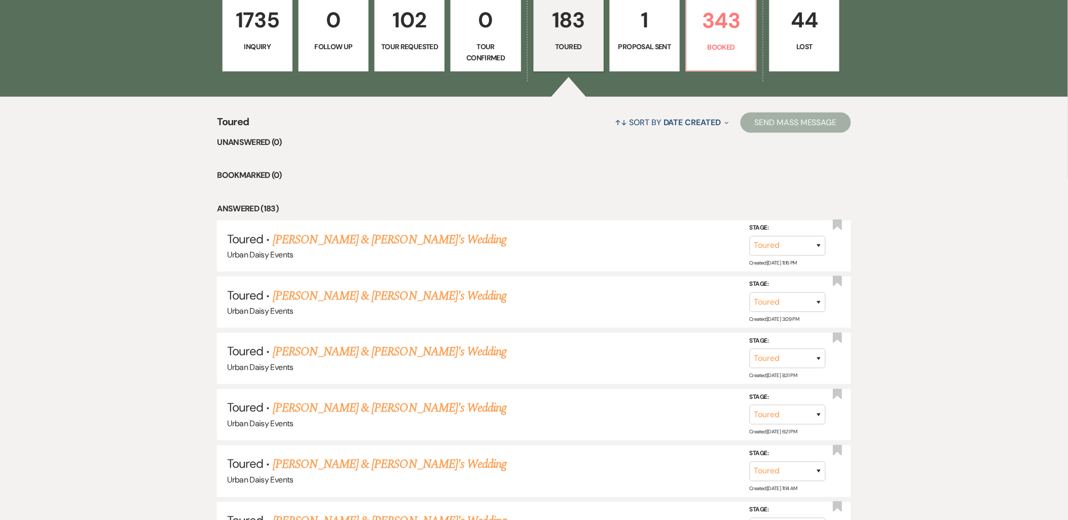
click at [350, 293] on link "Jayne Depaepe & Fiance's Wedding" at bounding box center [390, 296] width 234 height 18
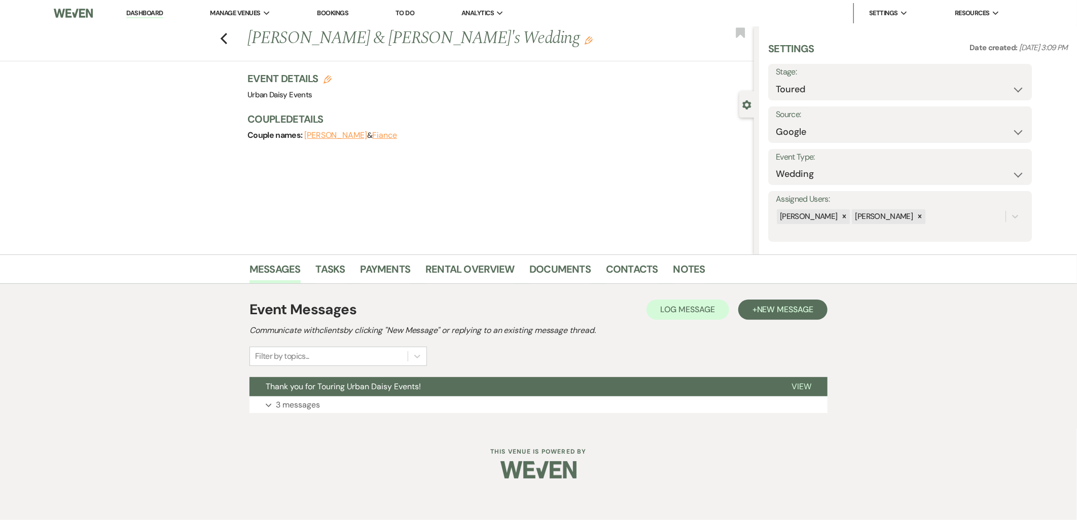
click at [337, 404] on button "Expand 3 messages" at bounding box center [538, 405] width 578 height 17
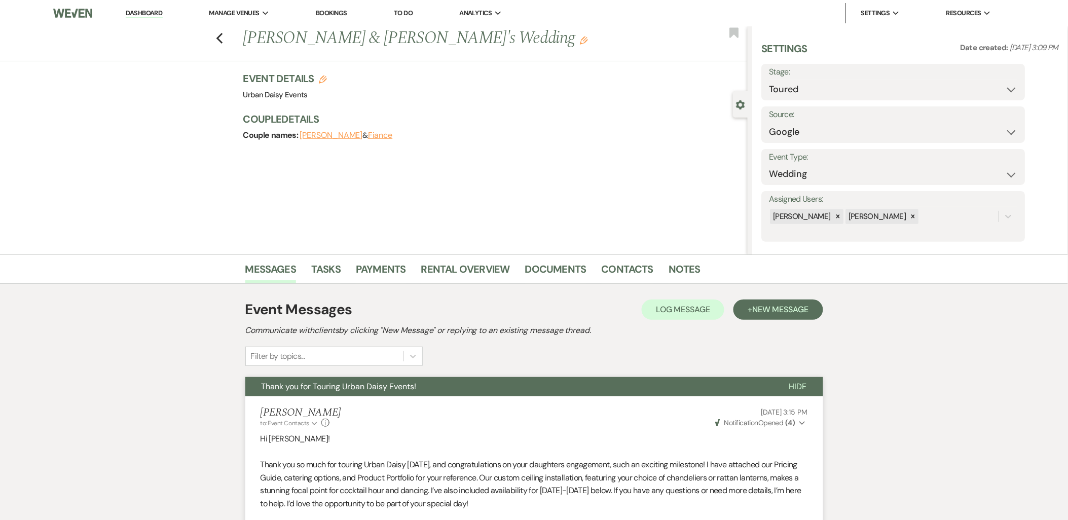
click at [224, 42] on icon "Previous" at bounding box center [220, 38] width 8 height 12
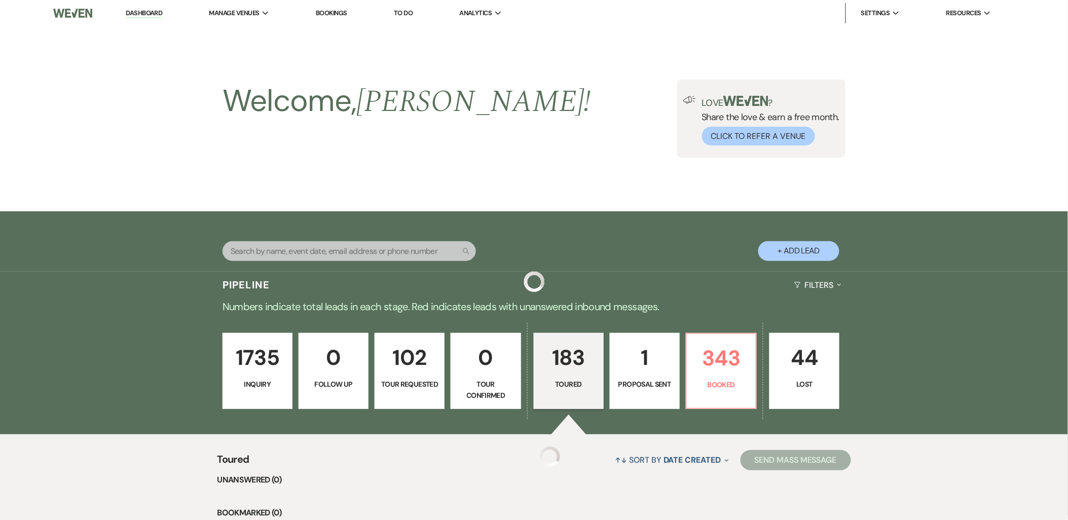
scroll to position [338, 0]
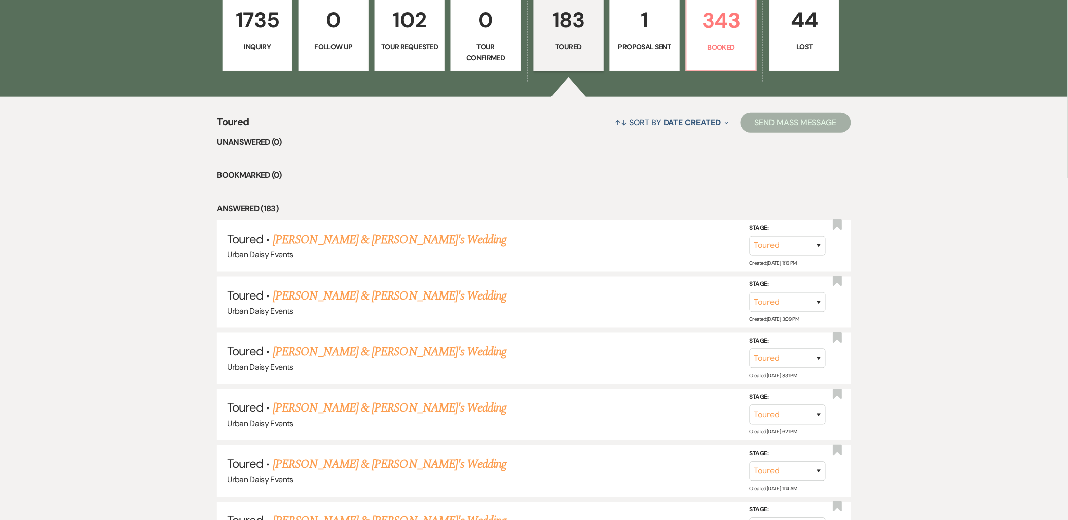
click at [275, 236] on link "[PERSON_NAME] & [PERSON_NAME]'s Wedding" at bounding box center [390, 240] width 234 height 18
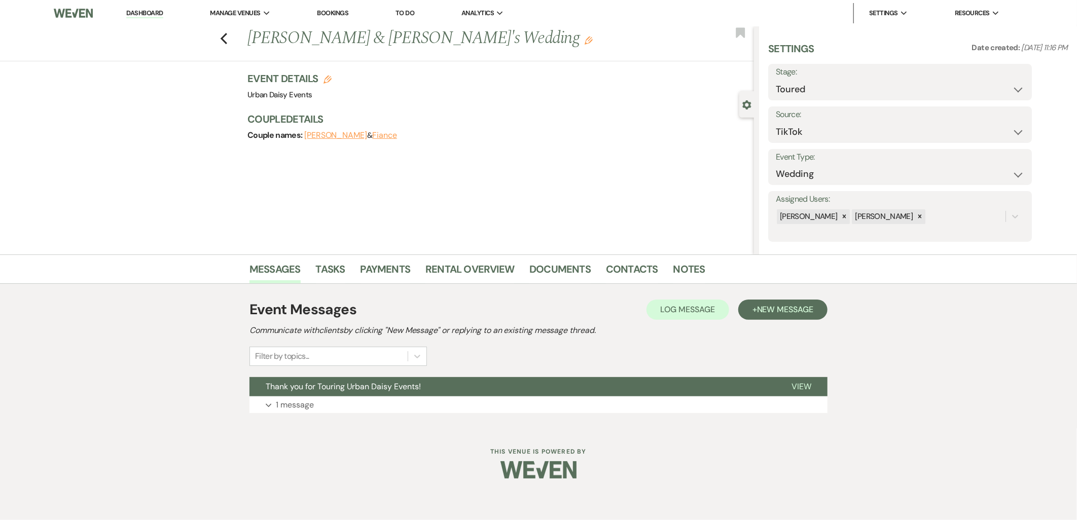
click at [336, 400] on button "Expand 1 message" at bounding box center [538, 405] width 578 height 17
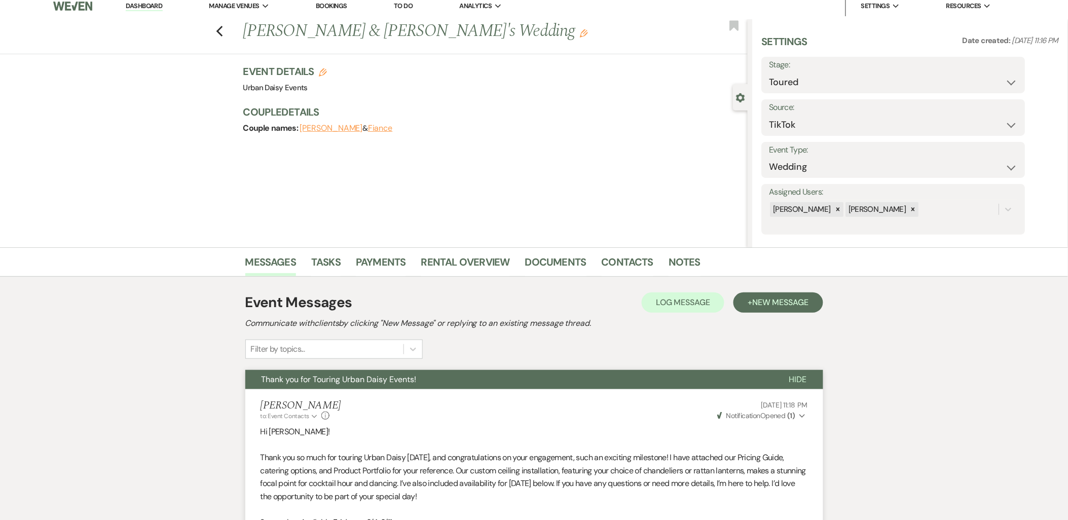
scroll to position [4, 0]
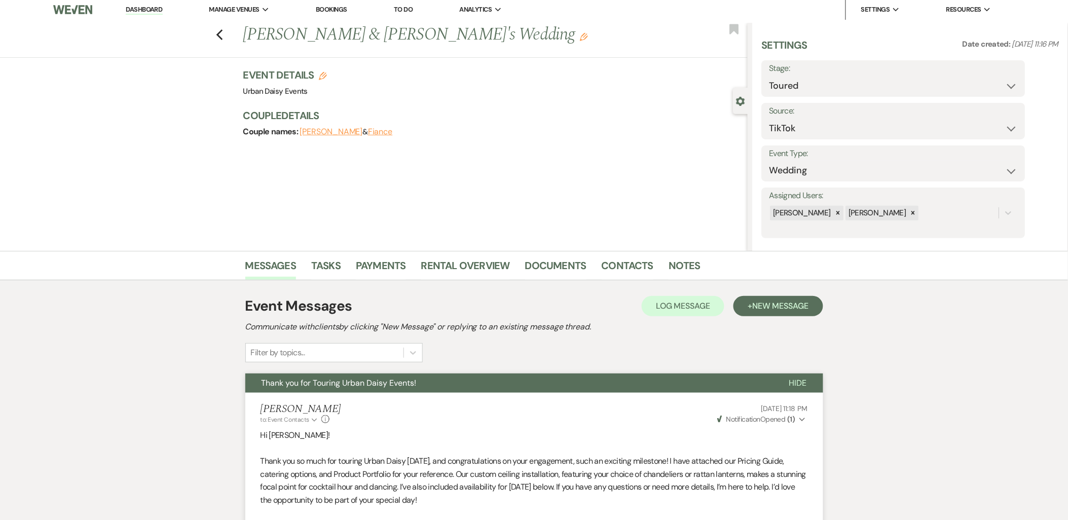
click at [223, 31] on use "button" at bounding box center [219, 34] width 7 height 11
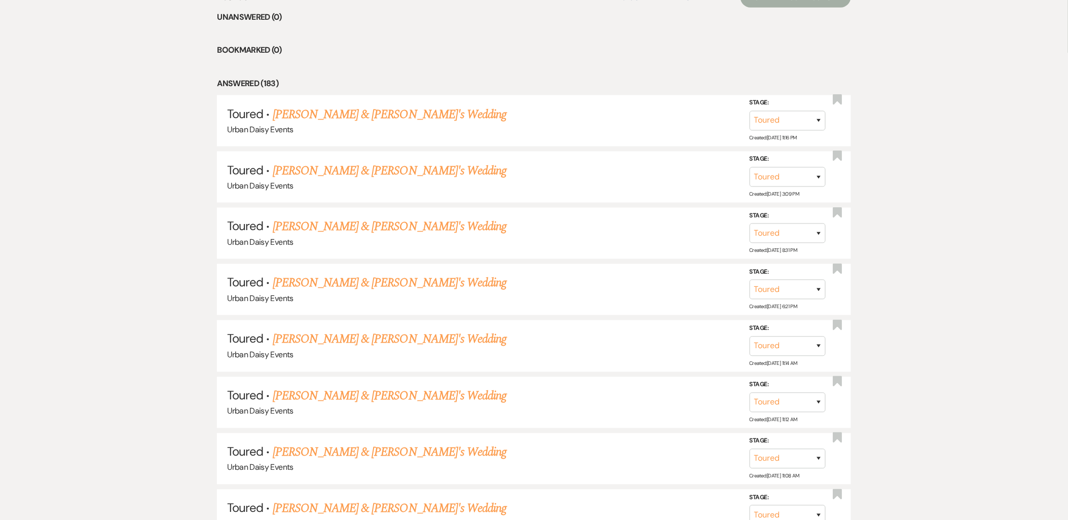
scroll to position [563, 0]
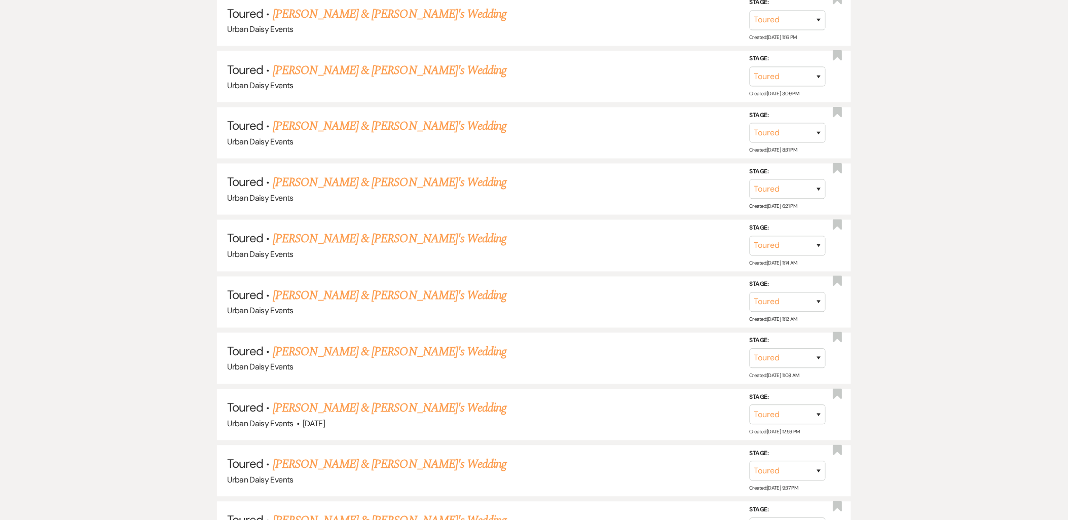
click at [308, 409] on link "[PERSON_NAME] & [PERSON_NAME]'s Wedding" at bounding box center [390, 409] width 234 height 18
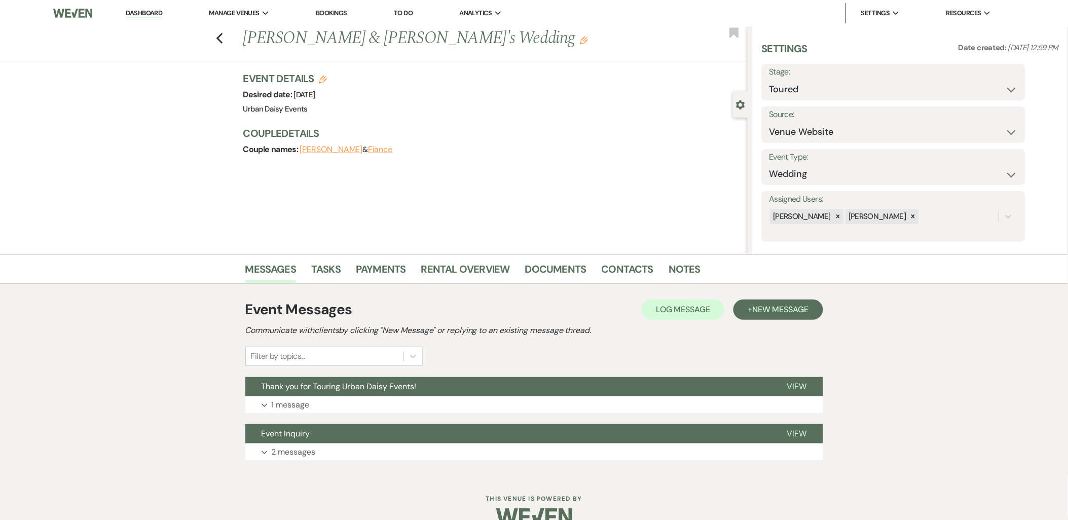
click at [306, 399] on p "1 message" at bounding box center [291, 405] width 38 height 13
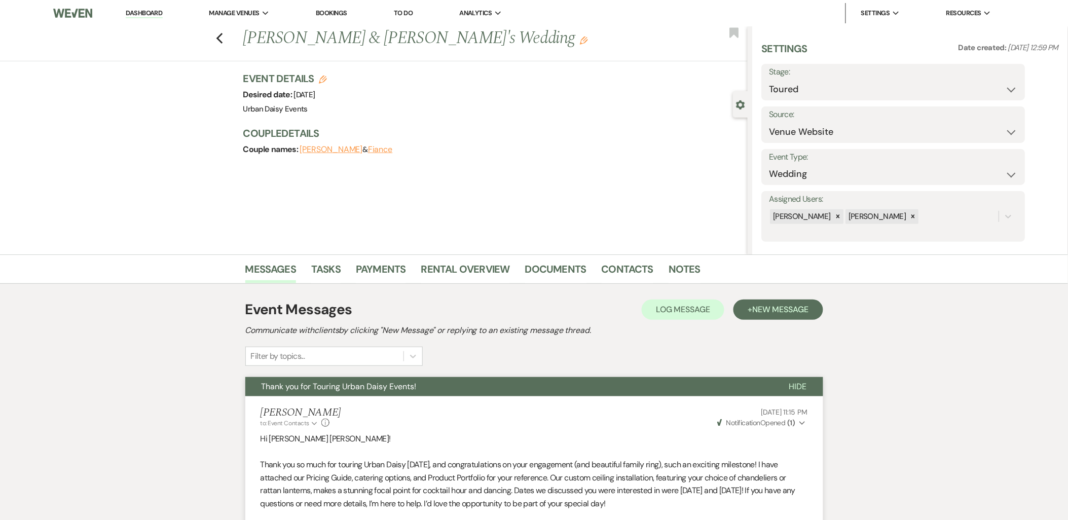
click at [222, 42] on icon "Previous" at bounding box center [220, 38] width 8 height 12
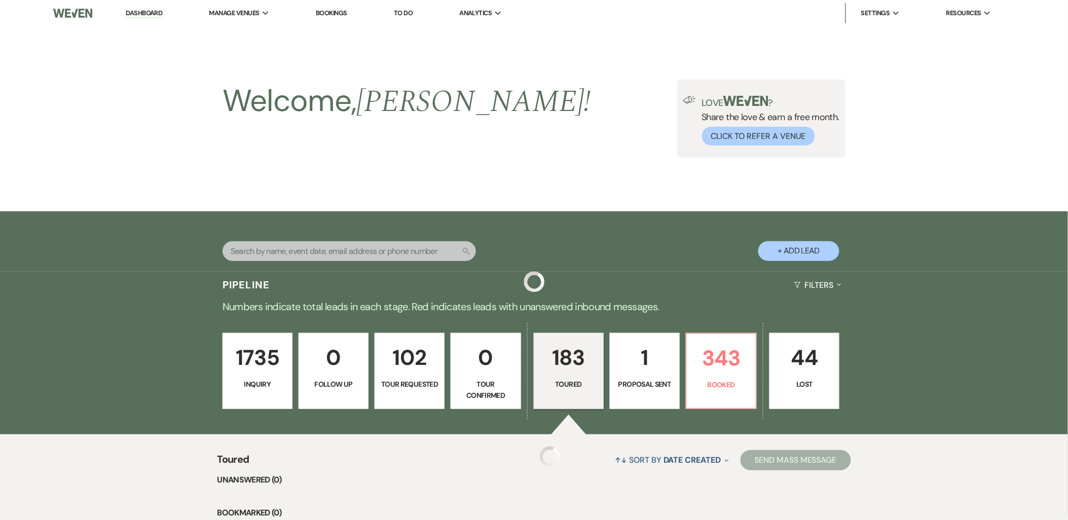
scroll to position [563, 0]
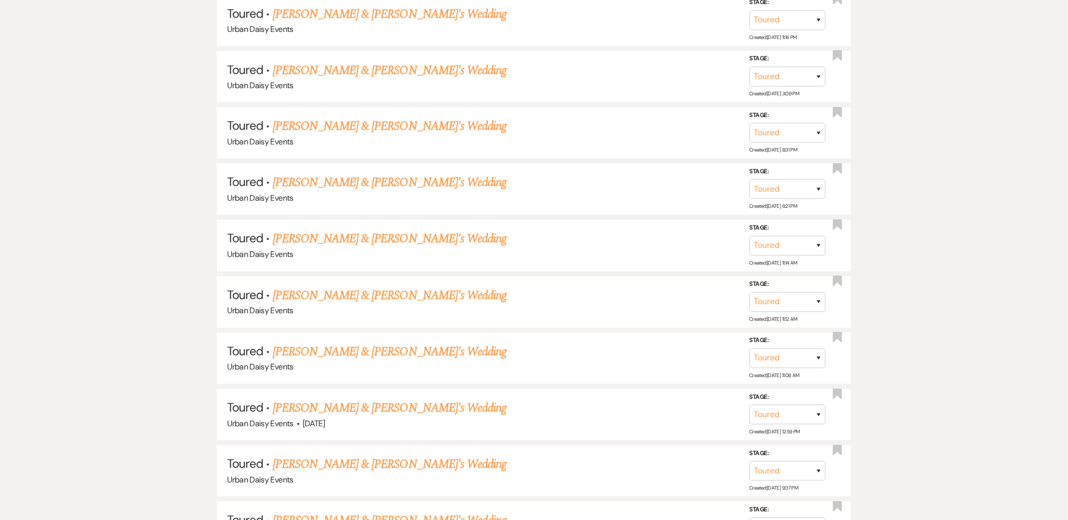
click at [276, 459] on link "Ayanna Coleman & Fiance's Wedding" at bounding box center [390, 465] width 234 height 18
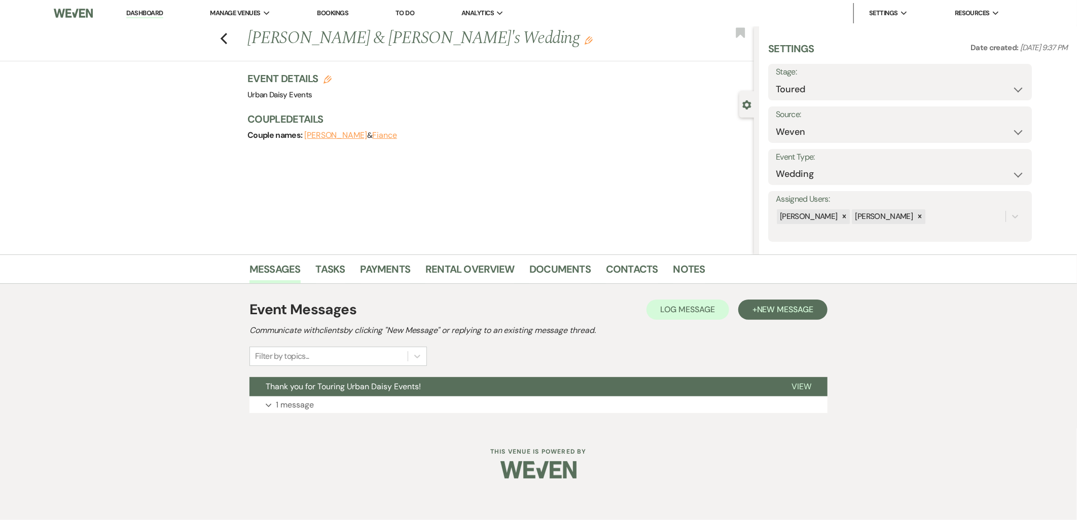
click at [282, 393] on button "Thank you for Touring Urban Daisy Events!" at bounding box center [512, 386] width 526 height 19
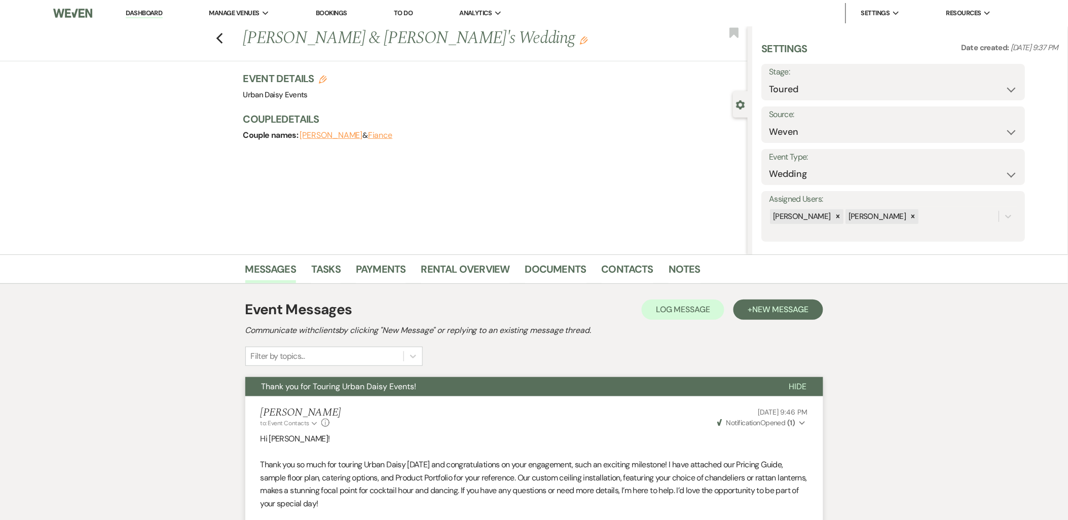
click at [220, 41] on icon "Previous" at bounding box center [220, 38] width 8 height 12
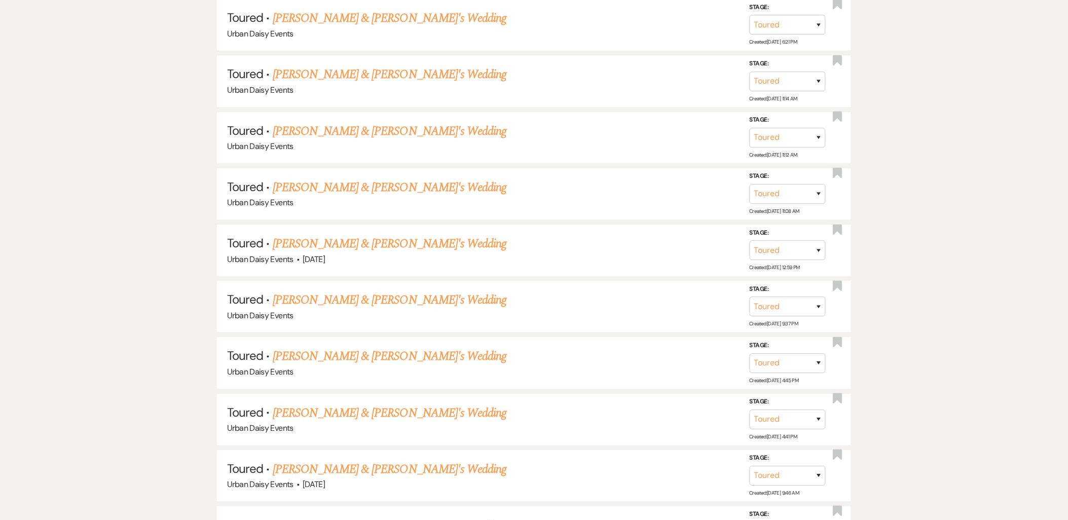
scroll to position [732, 0]
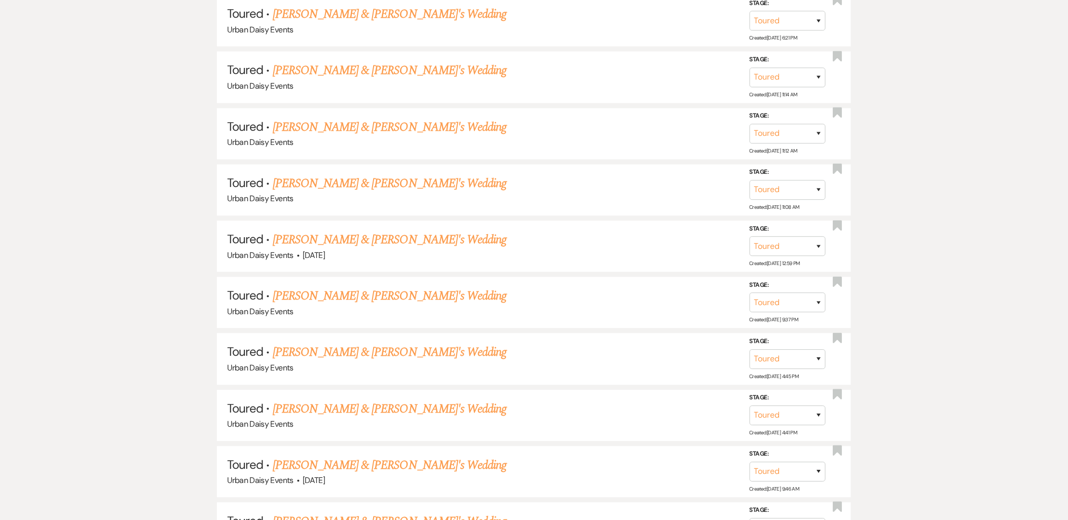
click at [376, 353] on link "Emma Kopp & Fiance's Wedding" at bounding box center [390, 352] width 234 height 18
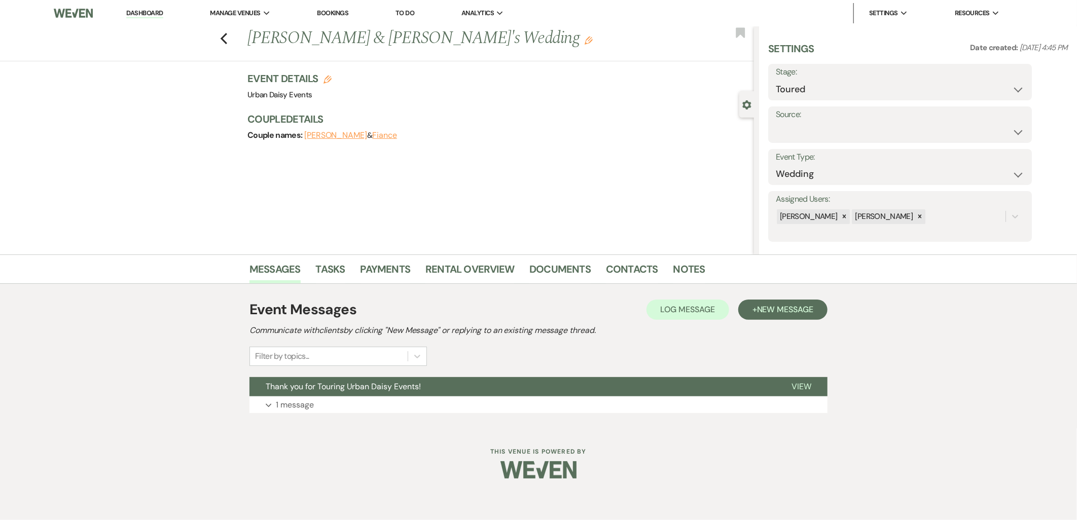
click at [369, 396] on button "Thank you for Touring Urban Daisy Events!" at bounding box center [512, 386] width 526 height 19
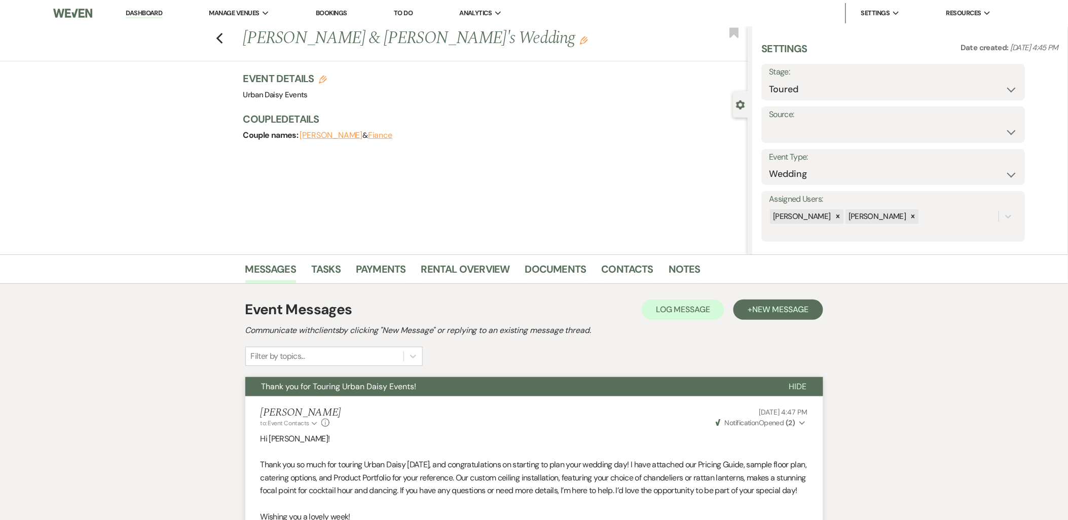
click at [227, 37] on div "Previous Emma Kopp & Fiance's Wedding Edit Bookmark" at bounding box center [371, 43] width 753 height 35
click at [224, 34] on icon "Previous" at bounding box center [220, 38] width 8 height 12
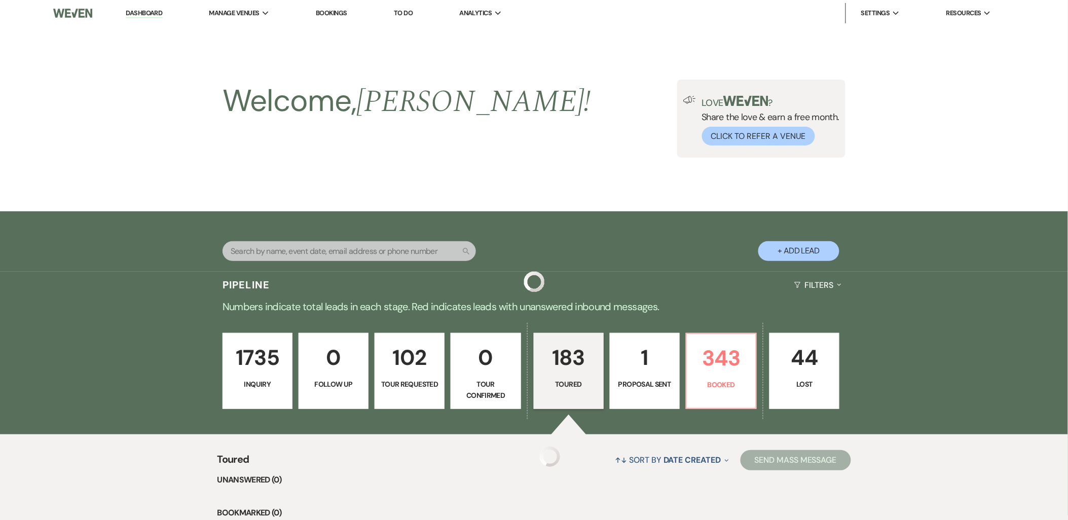
scroll to position [732, 0]
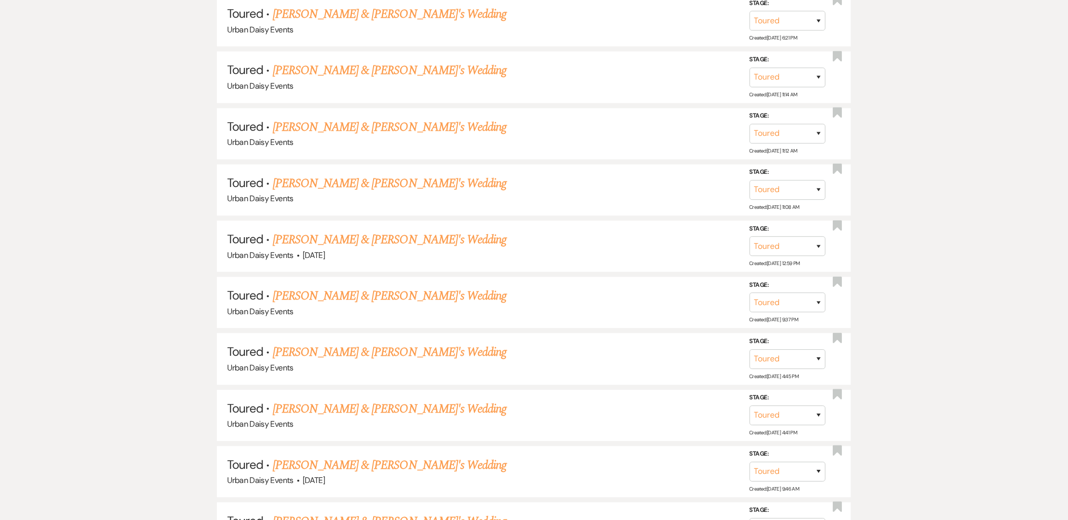
drag, startPoint x: 331, startPoint y: 399, endPoint x: 323, endPoint y: 399, distance: 7.6
click at [330, 400] on link "Angela Lyscio & Fiance's Wedding" at bounding box center [390, 409] width 234 height 18
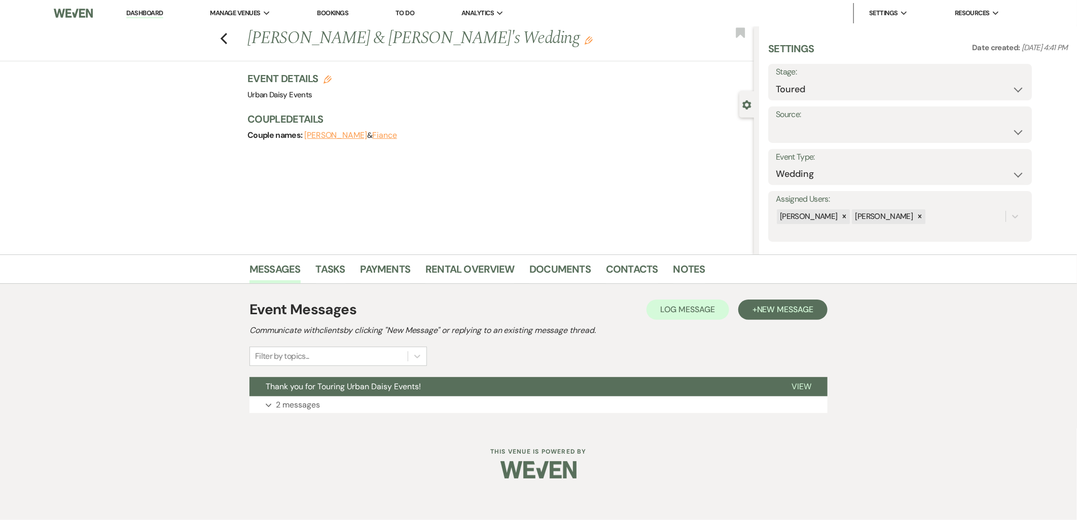
click at [321, 398] on button "Expand 2 messages" at bounding box center [538, 405] width 578 height 17
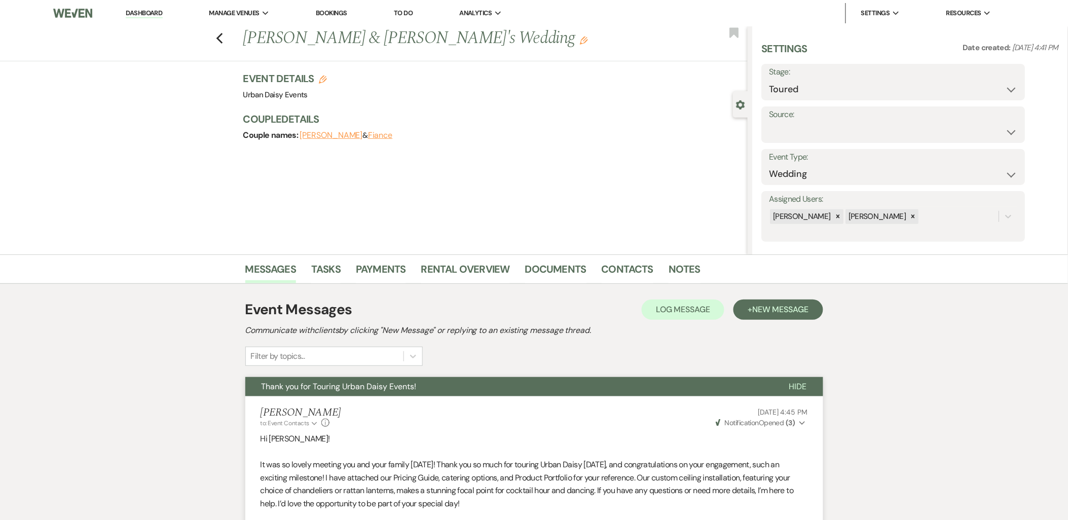
click at [221, 40] on icon "Previous" at bounding box center [220, 38] width 8 height 12
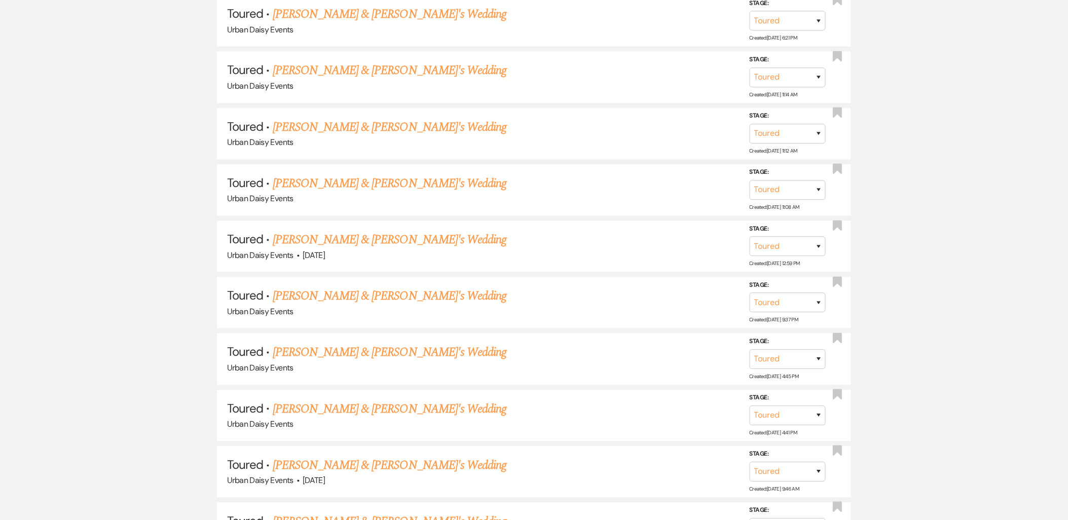
scroll to position [901, 0]
click at [275, 344] on link "Talia Zadeh & Fiance's Wedding" at bounding box center [390, 353] width 234 height 18
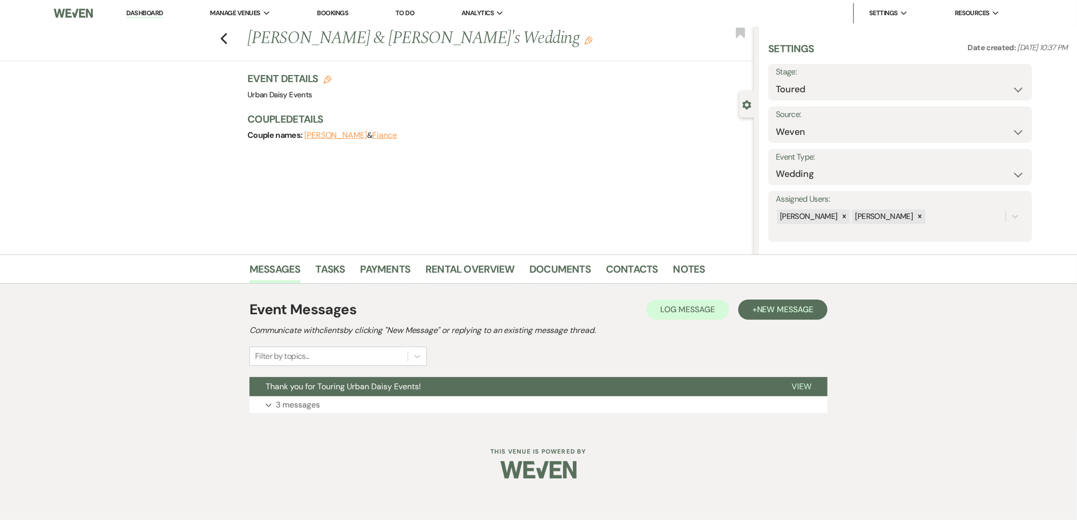
click at [284, 392] on button "Thank you for Touring Urban Daisy Events!" at bounding box center [512, 386] width 526 height 19
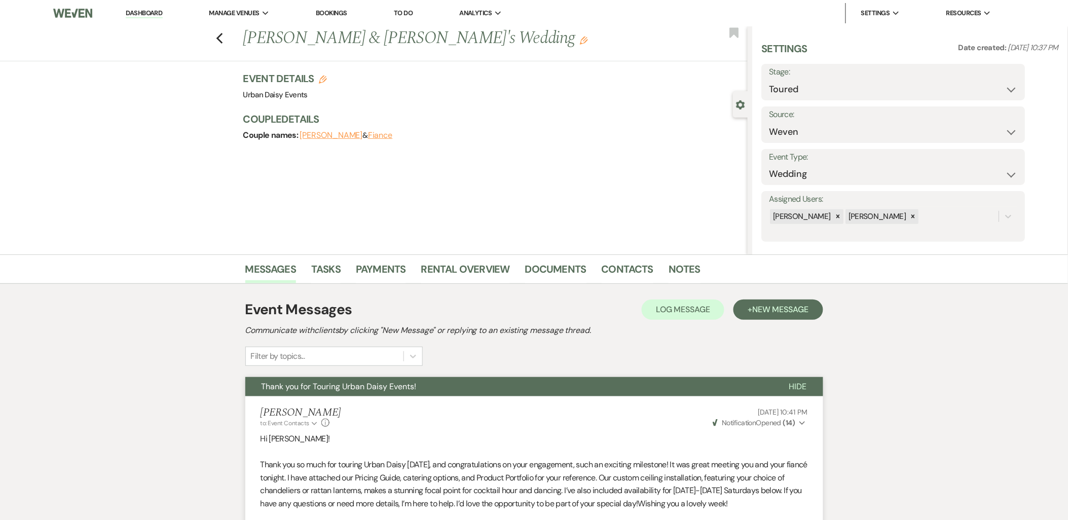
click at [224, 32] on icon "Previous" at bounding box center [220, 38] width 8 height 12
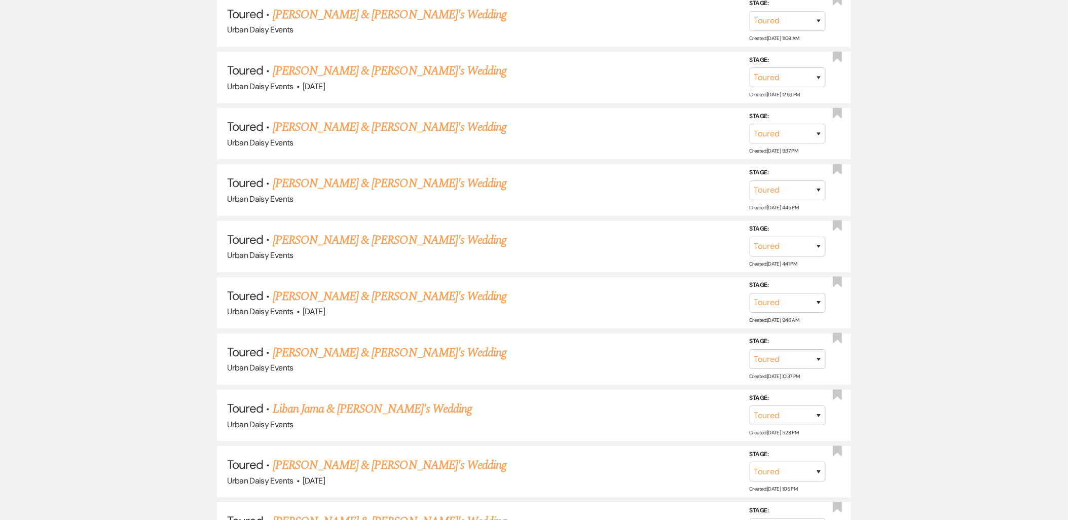
scroll to position [1070, 0]
click at [322, 343] on link "Nya Hardaman & Fiance's Wedding" at bounding box center [390, 352] width 234 height 18
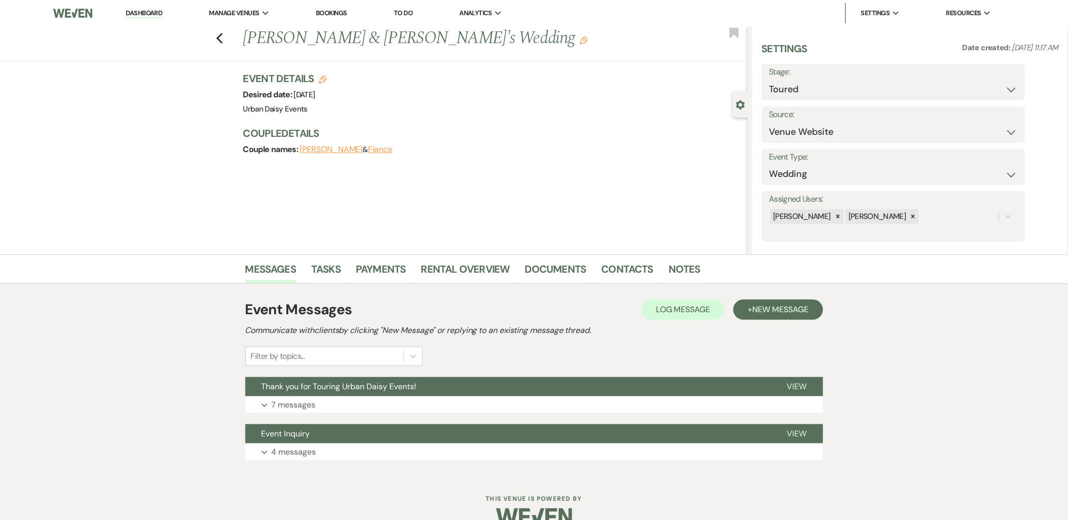
click at [321, 406] on button "Expand 7 messages" at bounding box center [534, 405] width 578 height 17
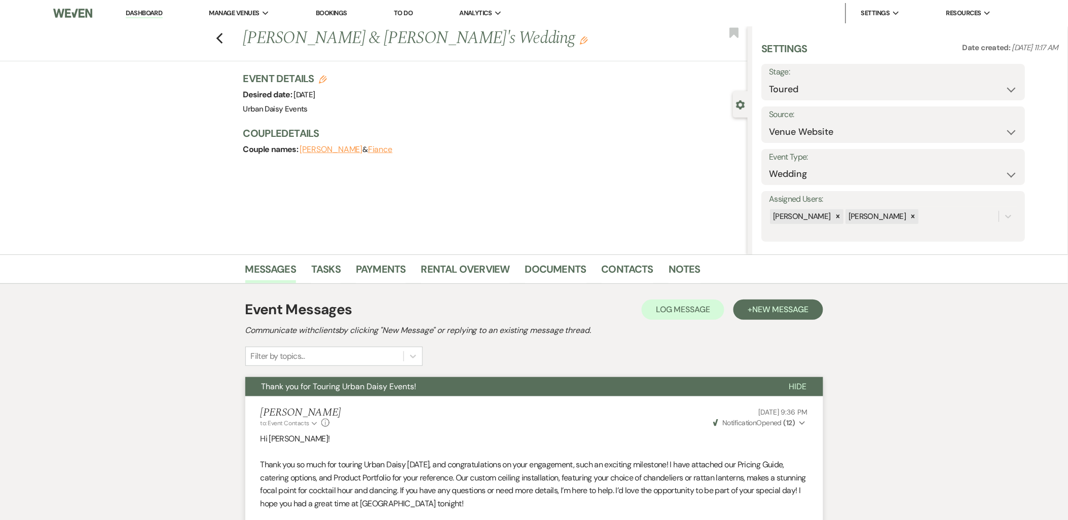
click at [221, 39] on icon "Previous" at bounding box center [220, 38] width 8 height 12
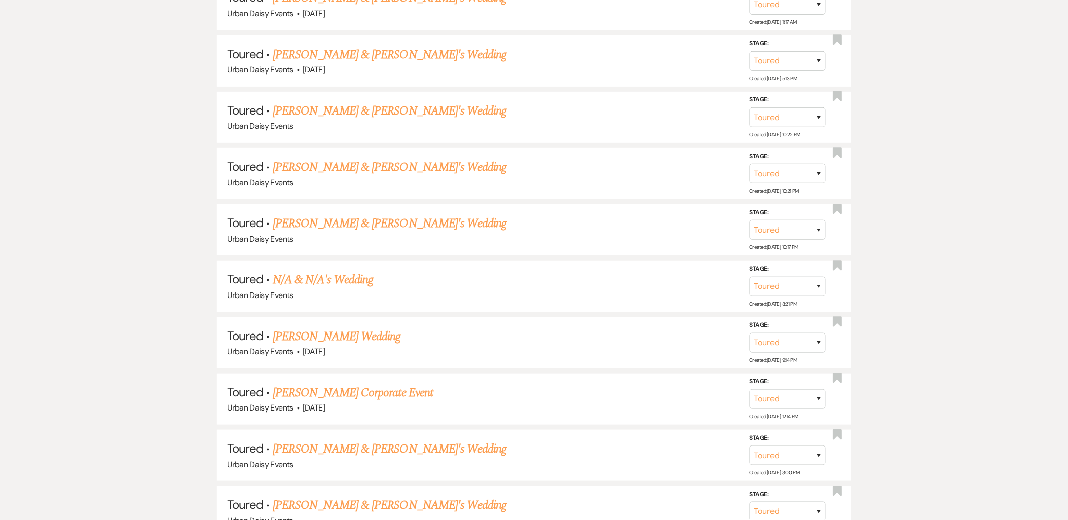
scroll to position [1577, 0]
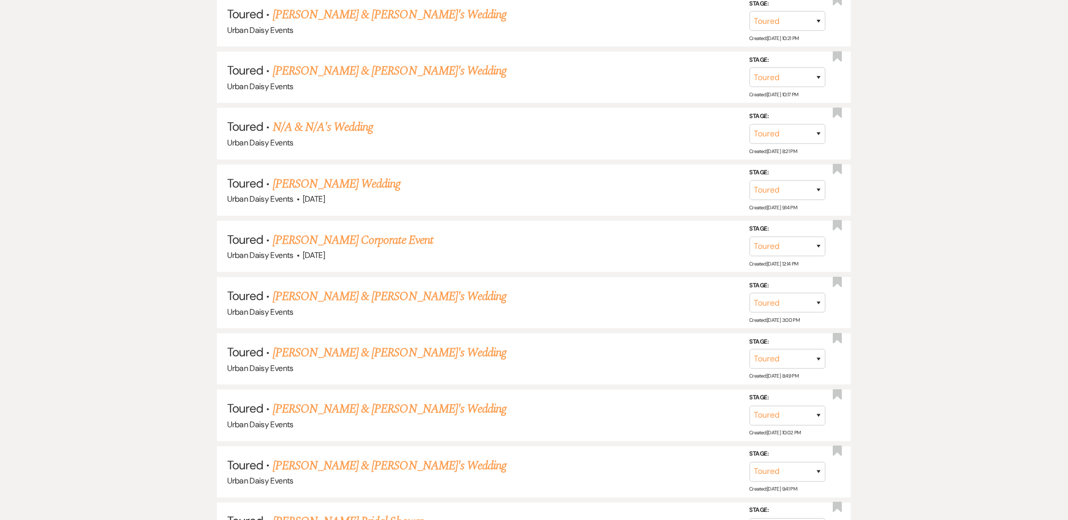
click at [293, 403] on link "Anna Kristina Hugel & Fiance's Wedding" at bounding box center [390, 409] width 234 height 18
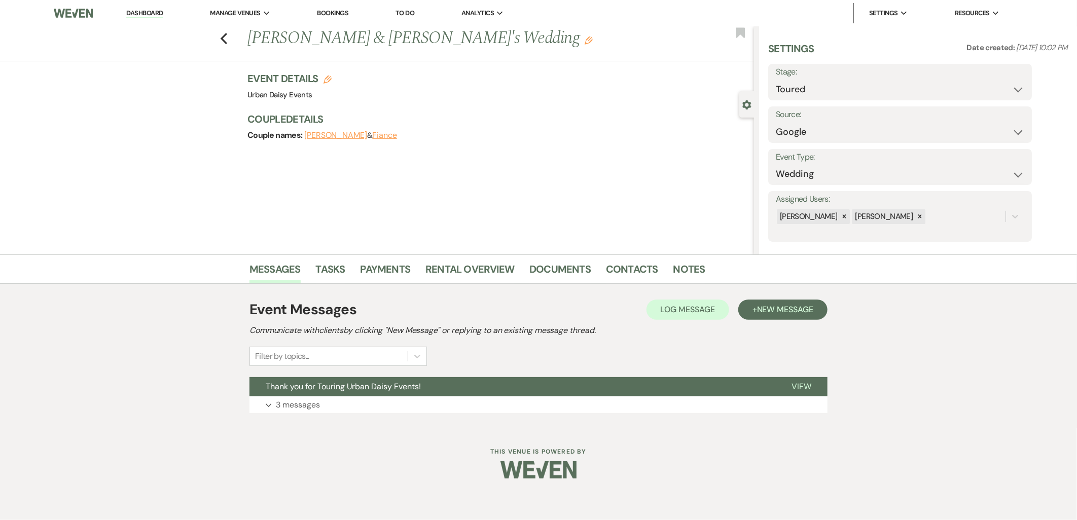
click at [293, 403] on p "3 messages" at bounding box center [298, 405] width 44 height 13
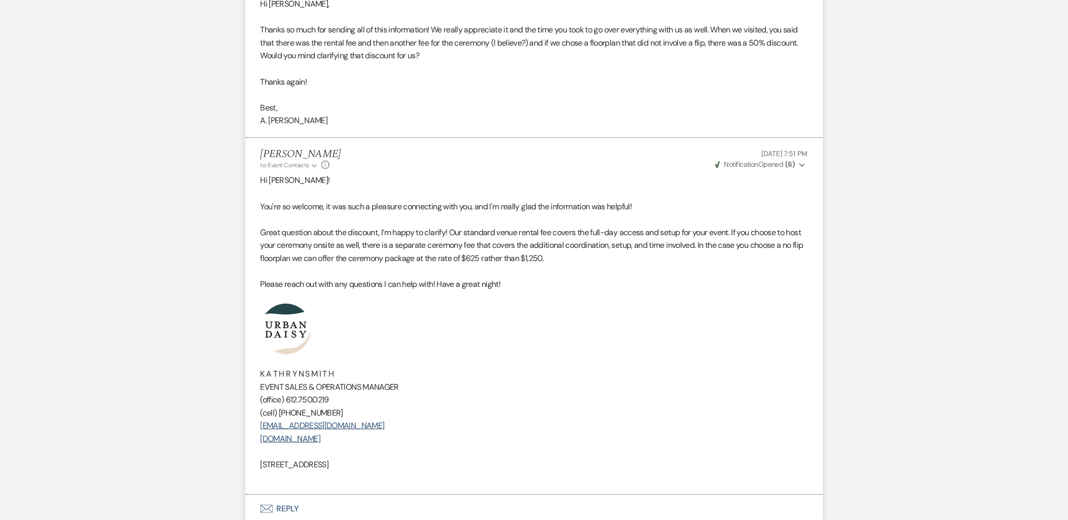
scroll to position [1224, 0]
